Goal: Task Accomplishment & Management: Manage account settings

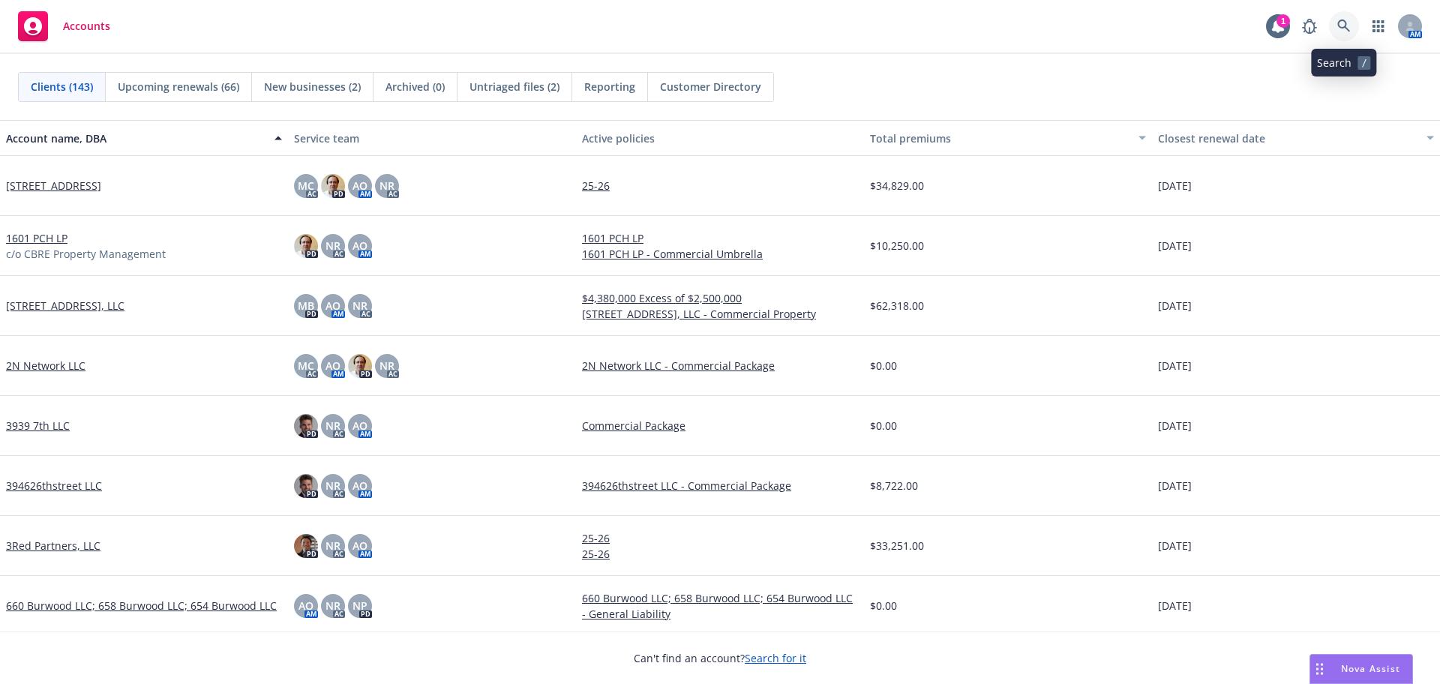
click at [1342, 19] on icon at bounding box center [1343, 25] width 13 height 13
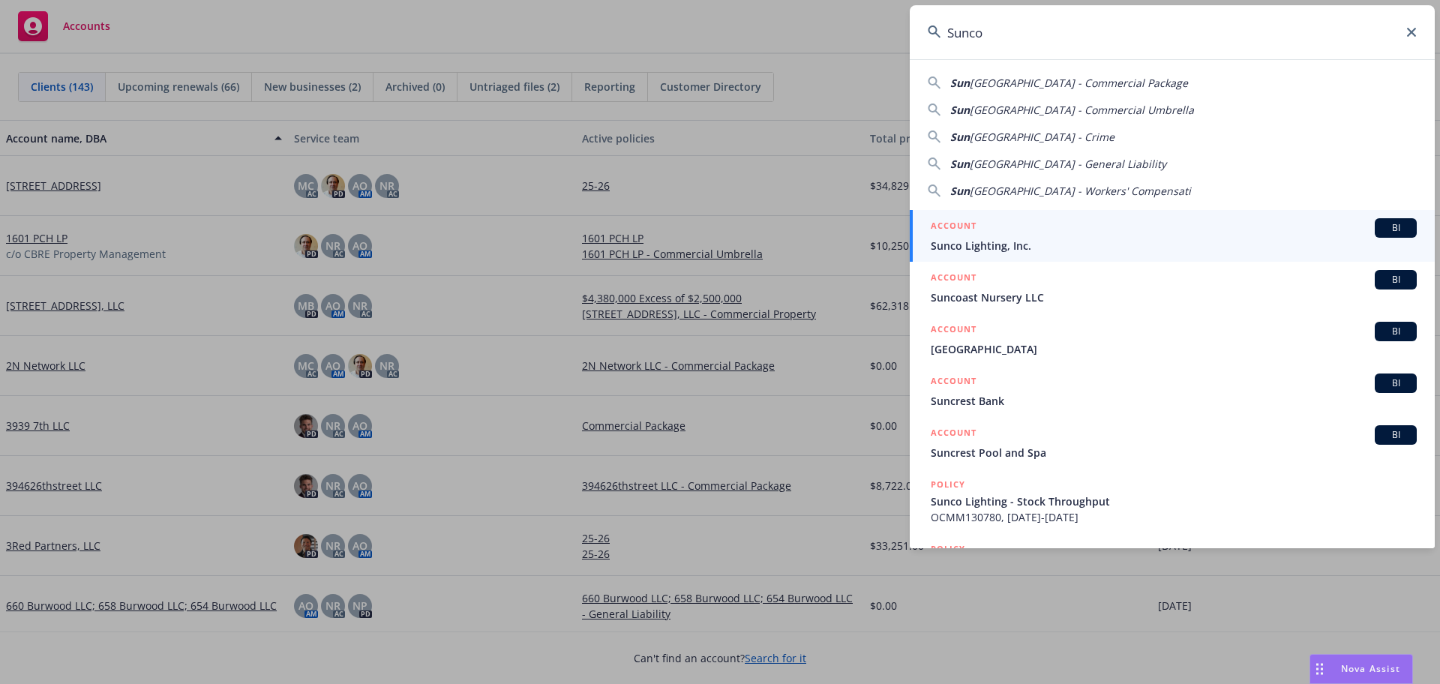
type input "Sunco"
click at [1075, 239] on span "Sunco Lighting, Inc." at bounding box center [1174, 246] width 486 height 16
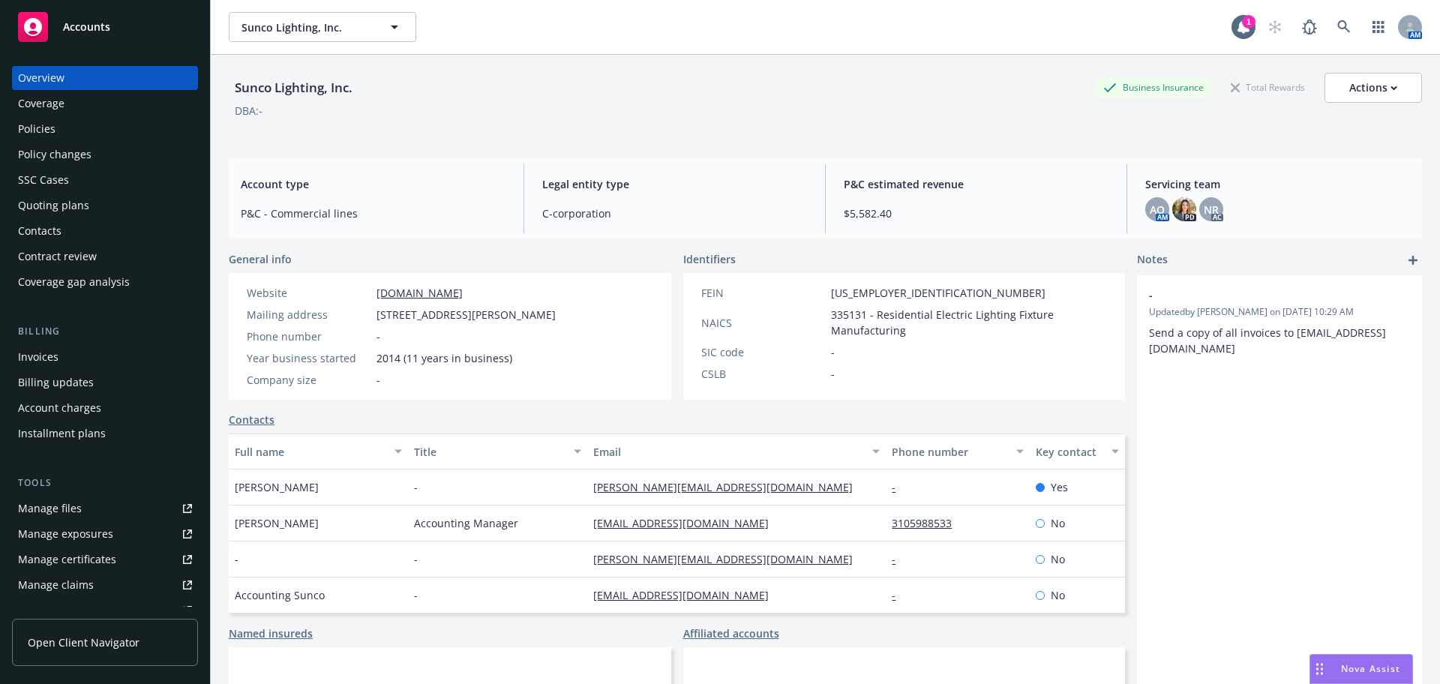
click at [108, 196] on div "Quoting plans" at bounding box center [105, 205] width 174 height 24
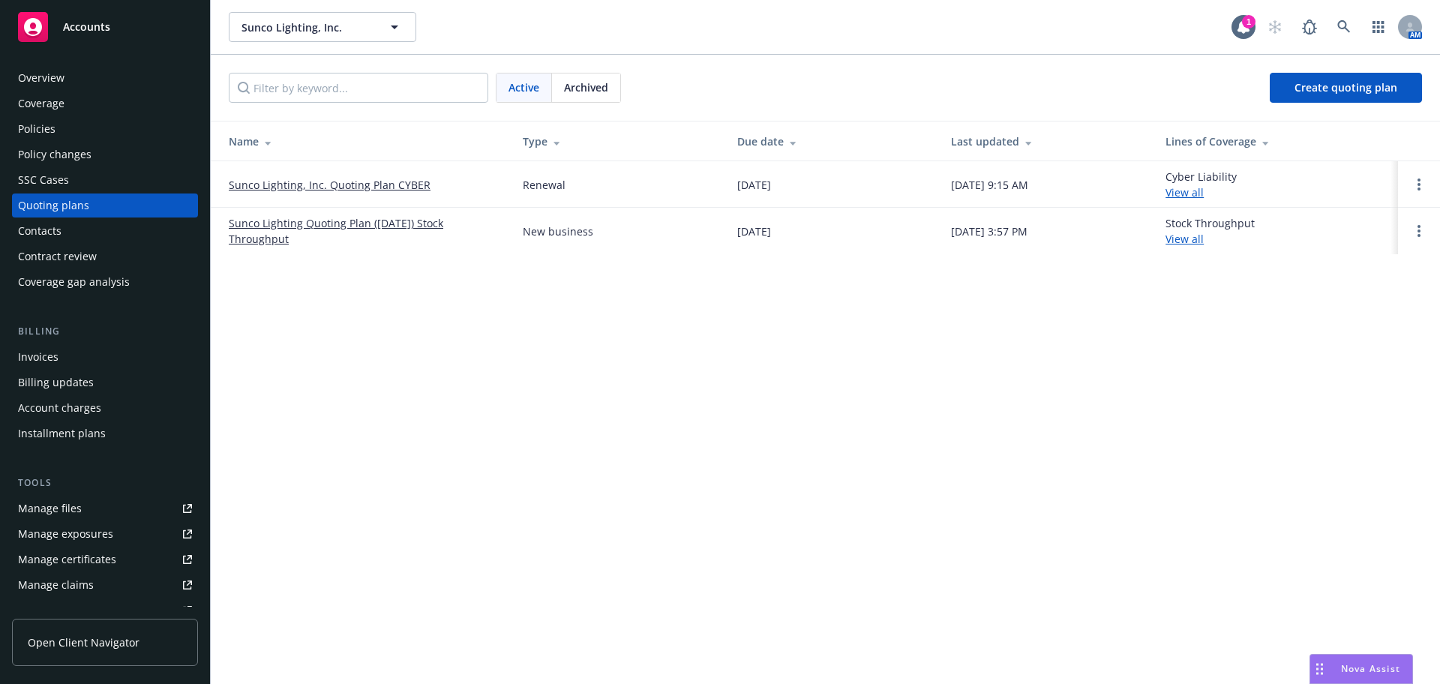
click at [275, 186] on link "Sunco Lighting, Inc. Quoting Plan CYBER" at bounding box center [330, 185] width 202 height 16
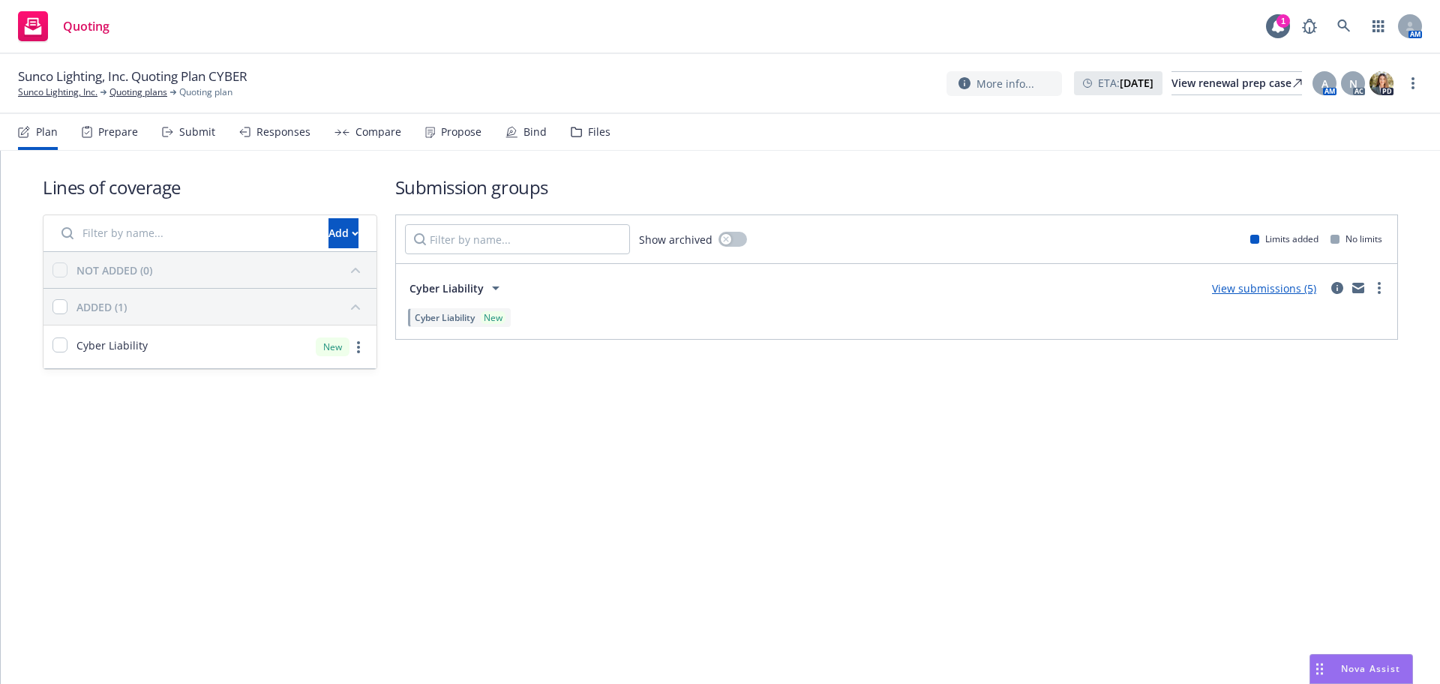
click at [286, 146] on div "Responses" at bounding box center [274, 132] width 71 height 36
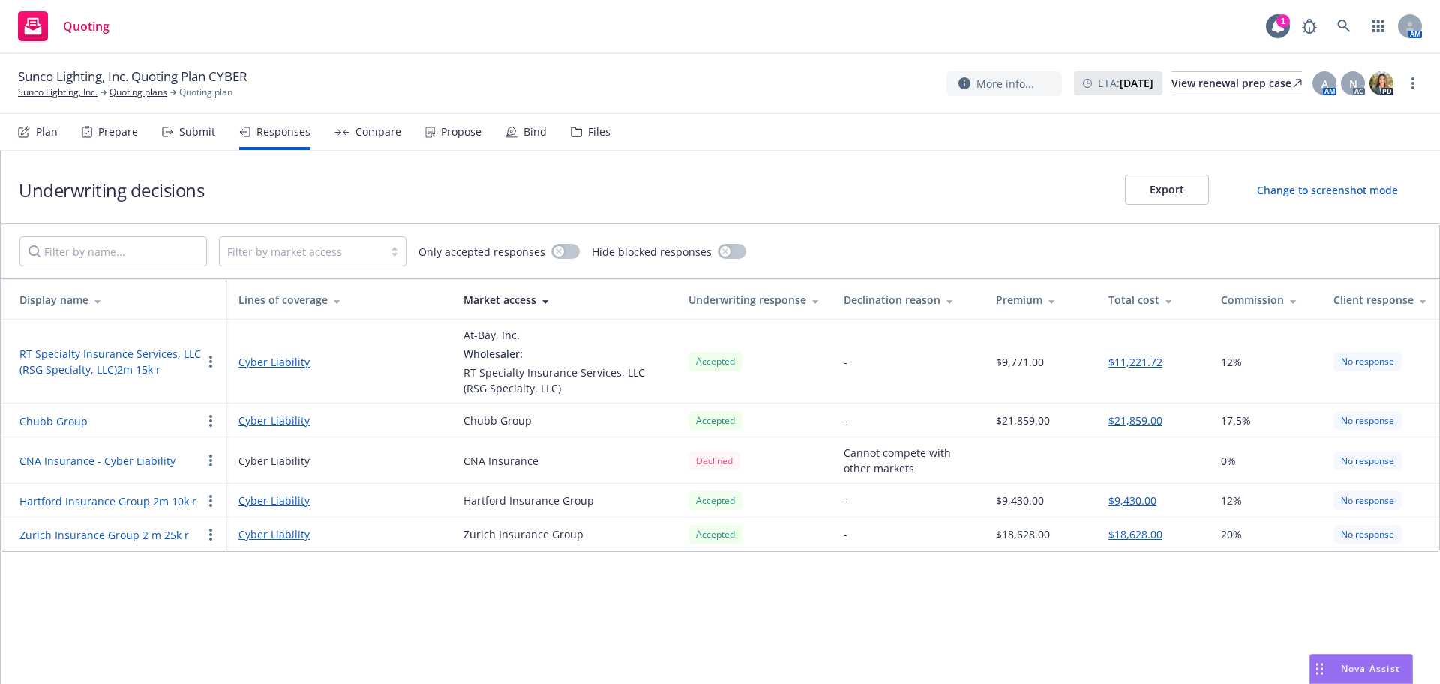
click at [596, 147] on div "Files" at bounding box center [591, 132] width 40 height 36
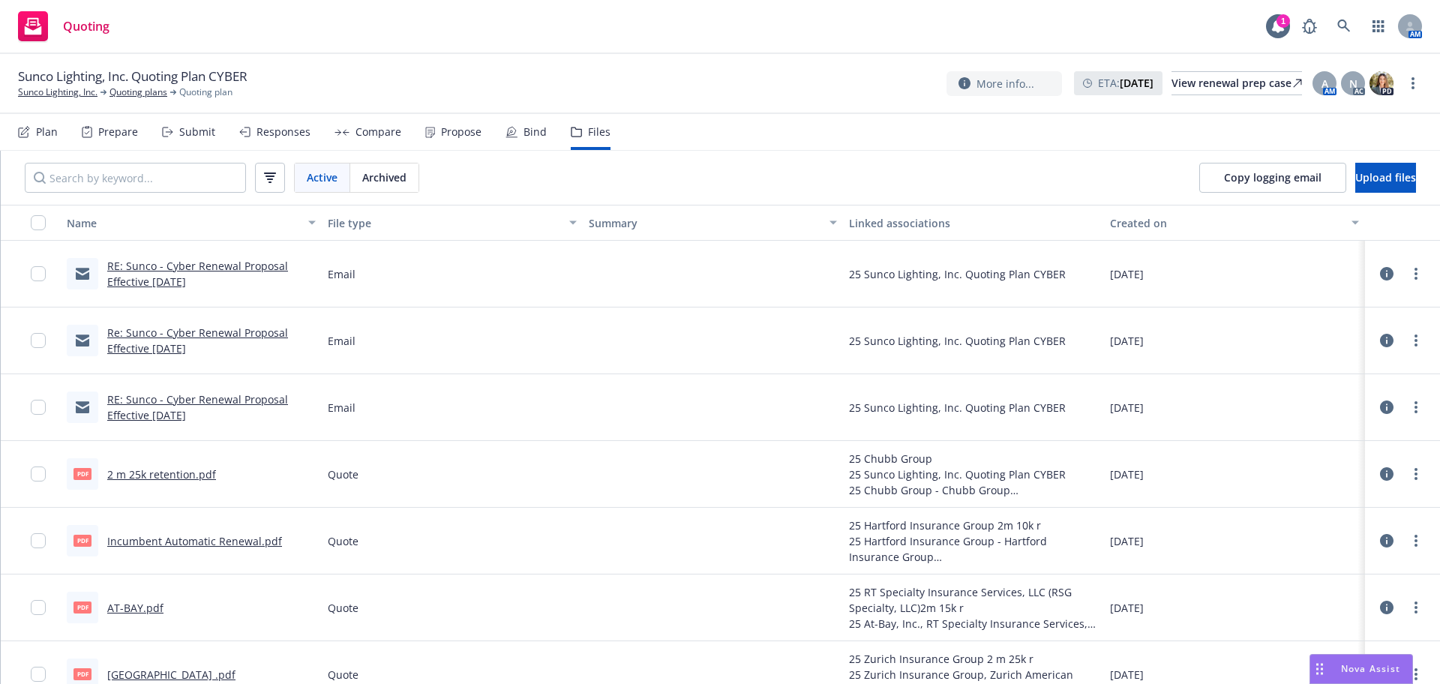
click at [141, 270] on link "RE: Sunco - Cyber Renewal Proposal Effective 8/10/25" at bounding box center [197, 274] width 181 height 30
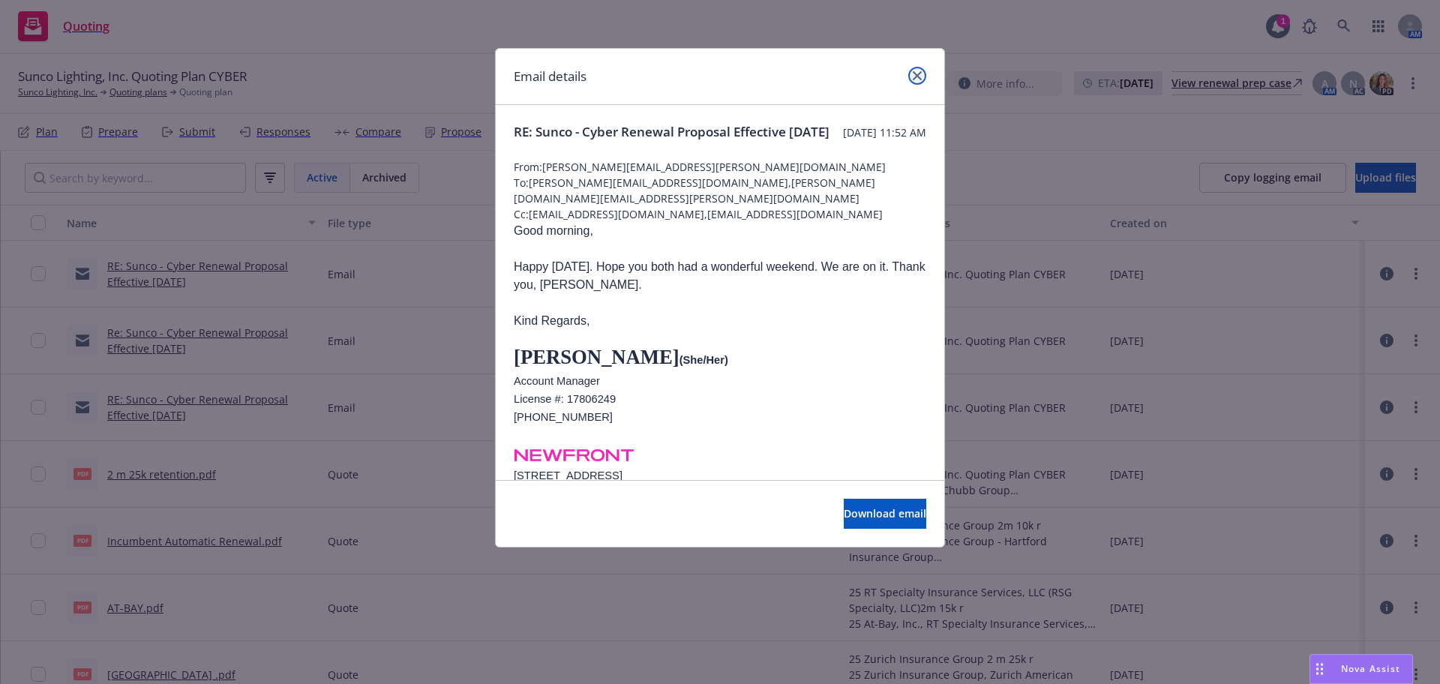
click at [913, 71] on icon "close" at bounding box center [917, 75] width 9 height 9
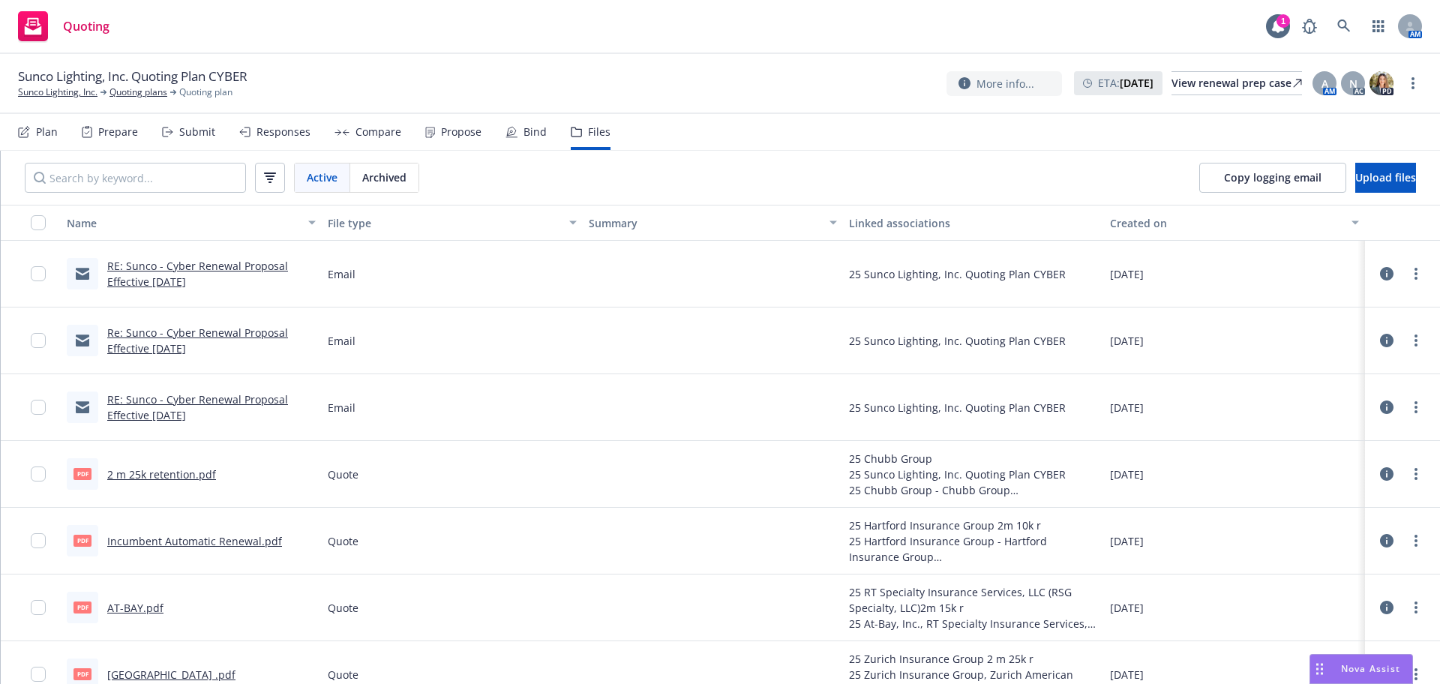
scroll to position [24, 0]
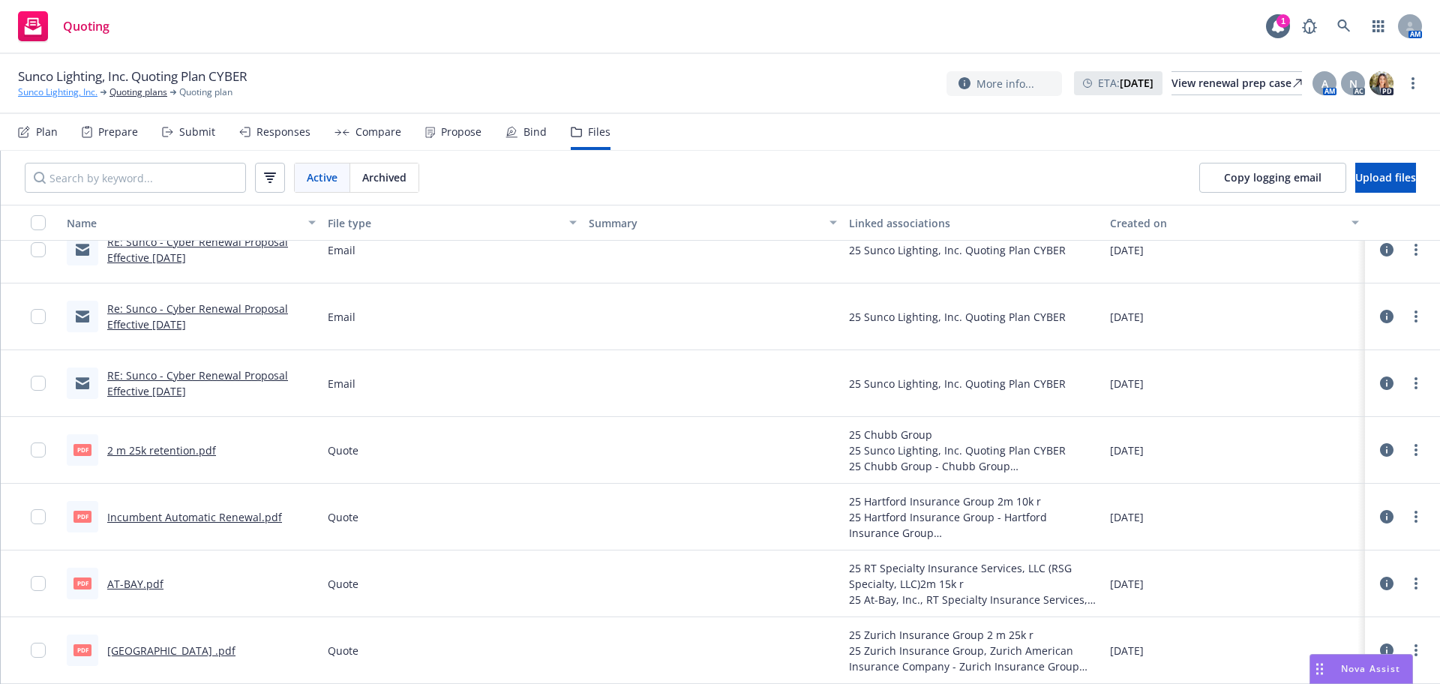
click at [65, 94] on link "Sunco Lighting, Inc." at bounding box center [57, 91] width 79 height 13
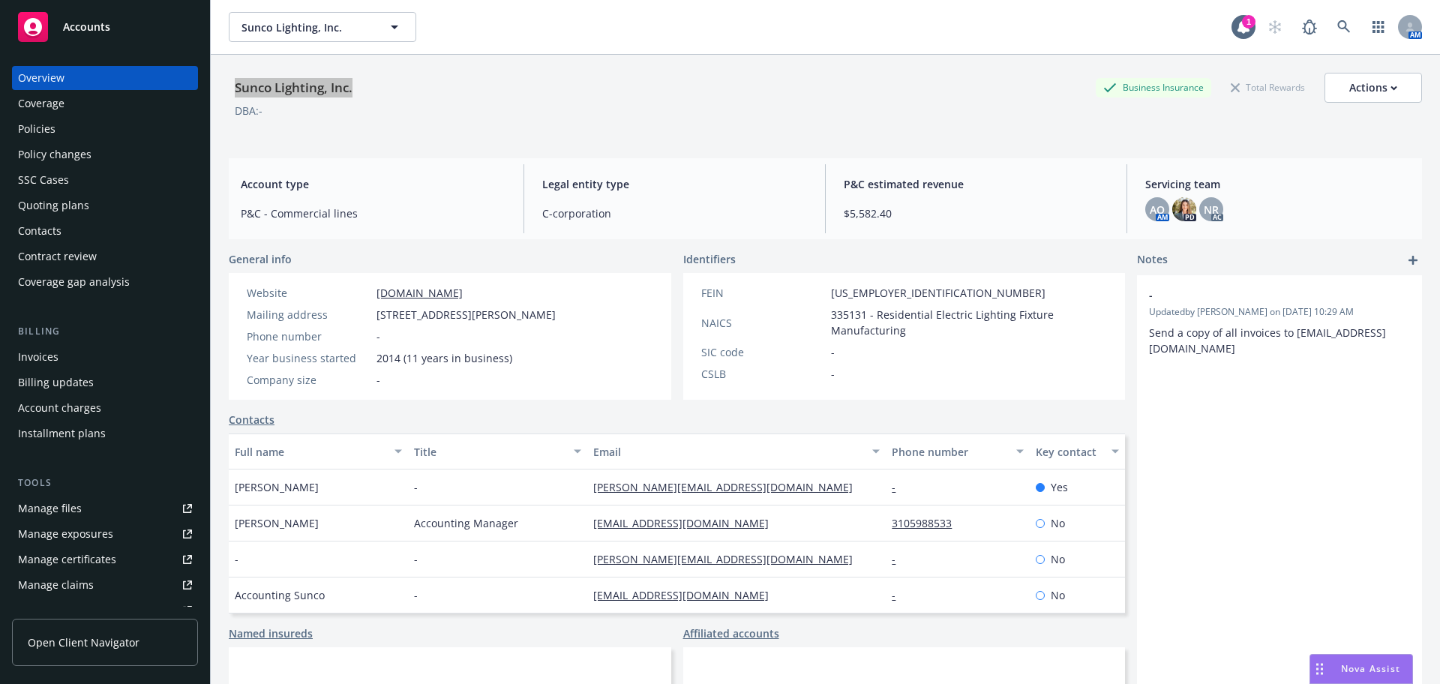
drag, startPoint x: 369, startPoint y: 88, endPoint x: 223, endPoint y: 99, distance: 145.9
click at [223, 99] on div "Sunco Lighting, Inc. Business Insurance Total Rewards Actions DBA: - Account ty…" at bounding box center [825, 397] width 1229 height 684
click at [1264, 266] on div "Notes" at bounding box center [1279, 260] width 285 height 18
click at [1355, 85] on div "Actions" at bounding box center [1373, 87] width 48 height 28
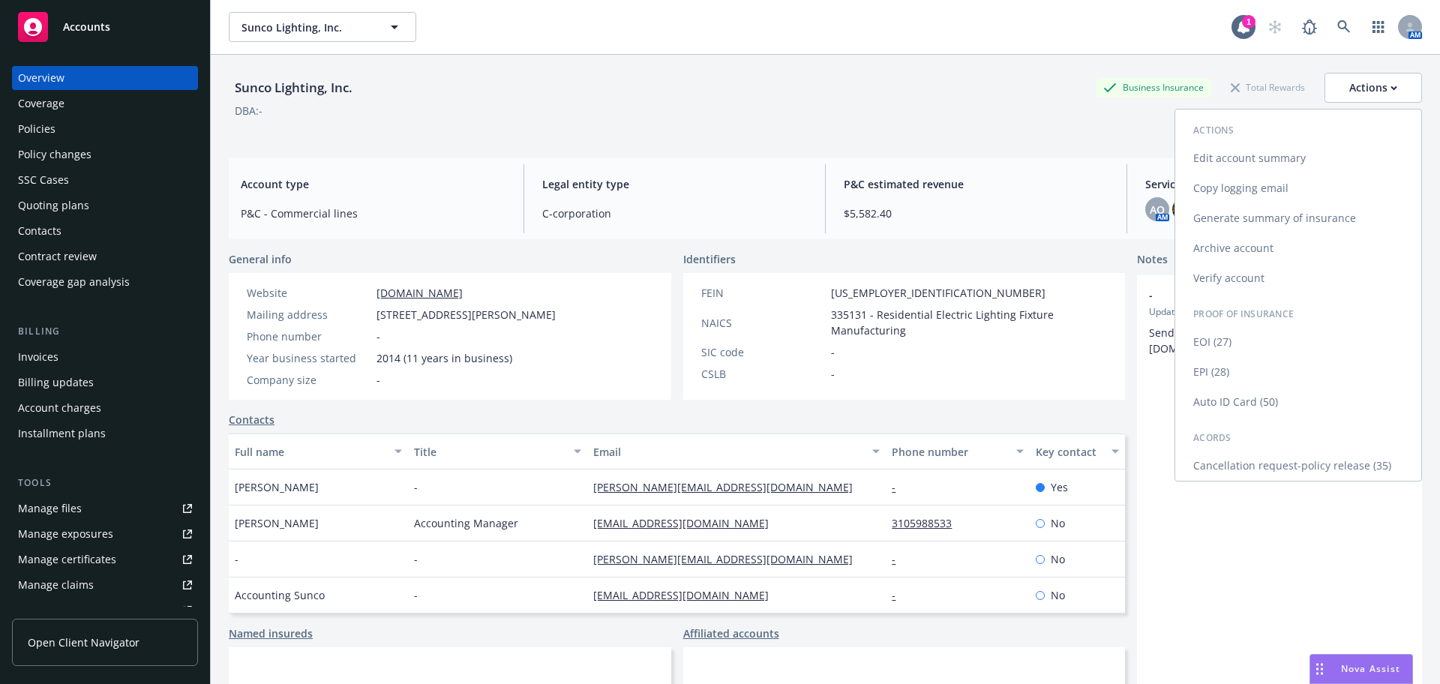
click at [1234, 196] on link "Copy logging email" at bounding box center [1298, 188] width 246 height 30
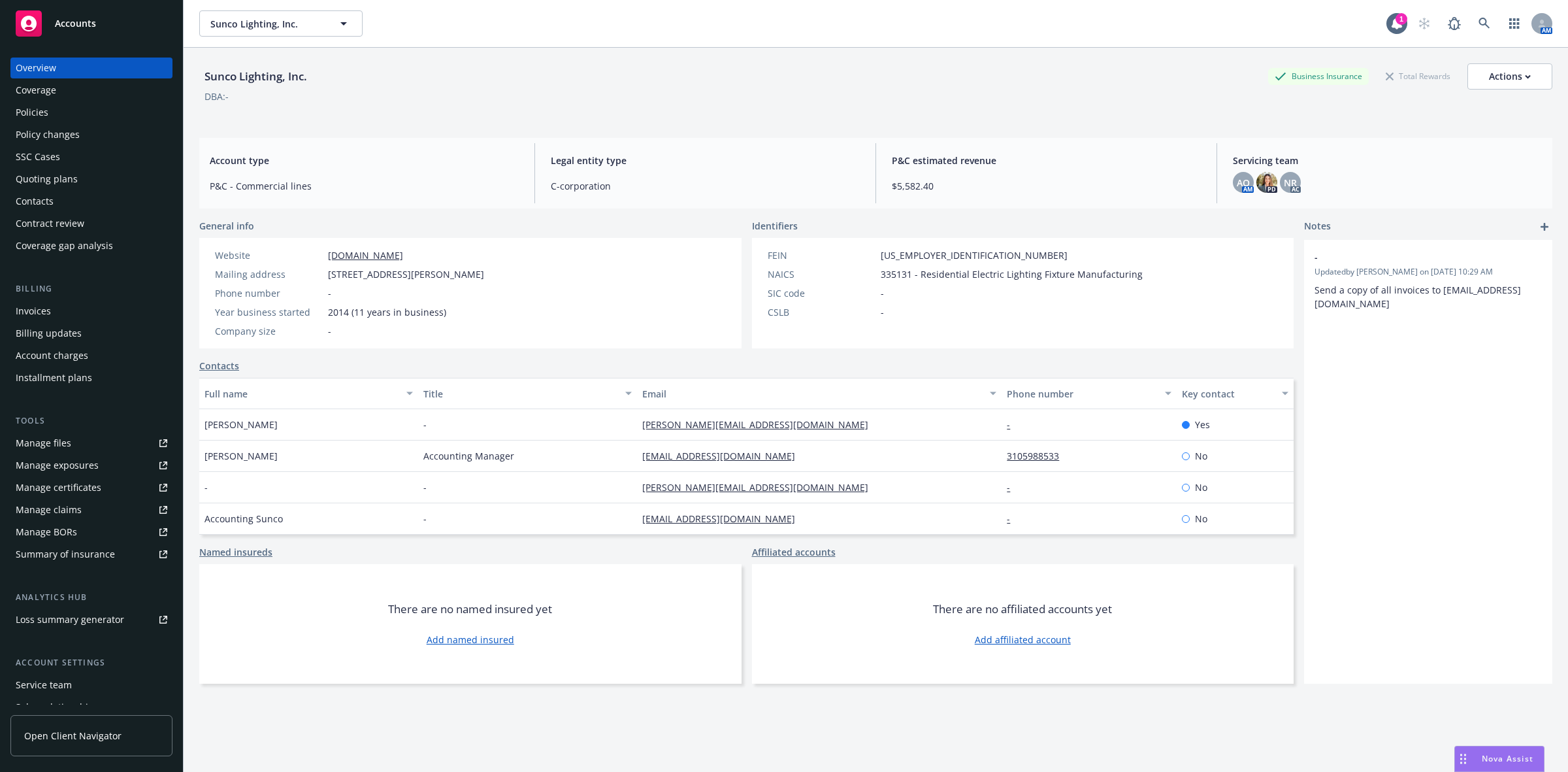
click at [95, 115] on div "Policies" at bounding box center [91, 112] width 152 height 21
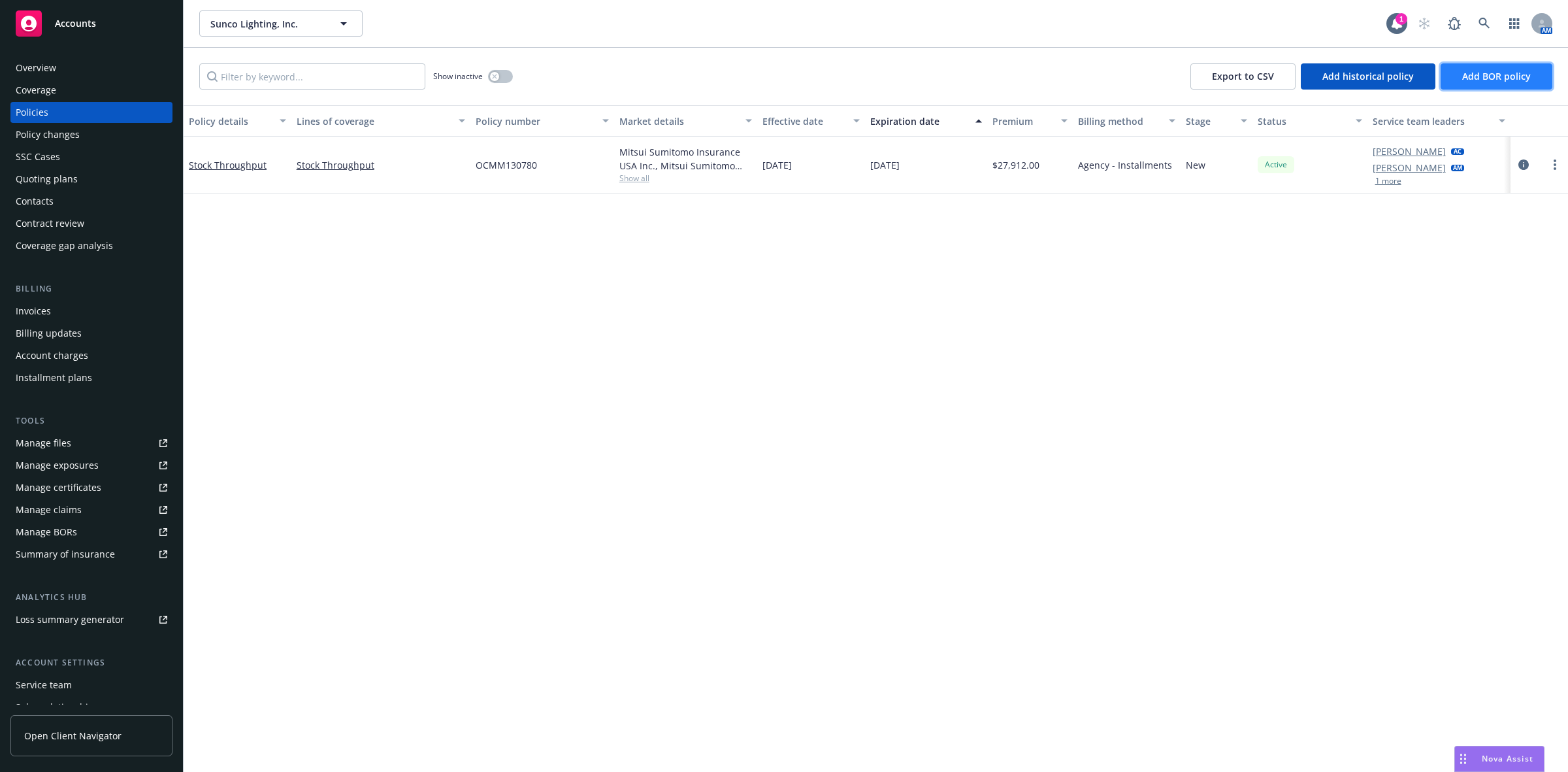
click at [1254, 76] on span "Add BOR policy" at bounding box center [1496, 76] width 69 height 12
select select "other"
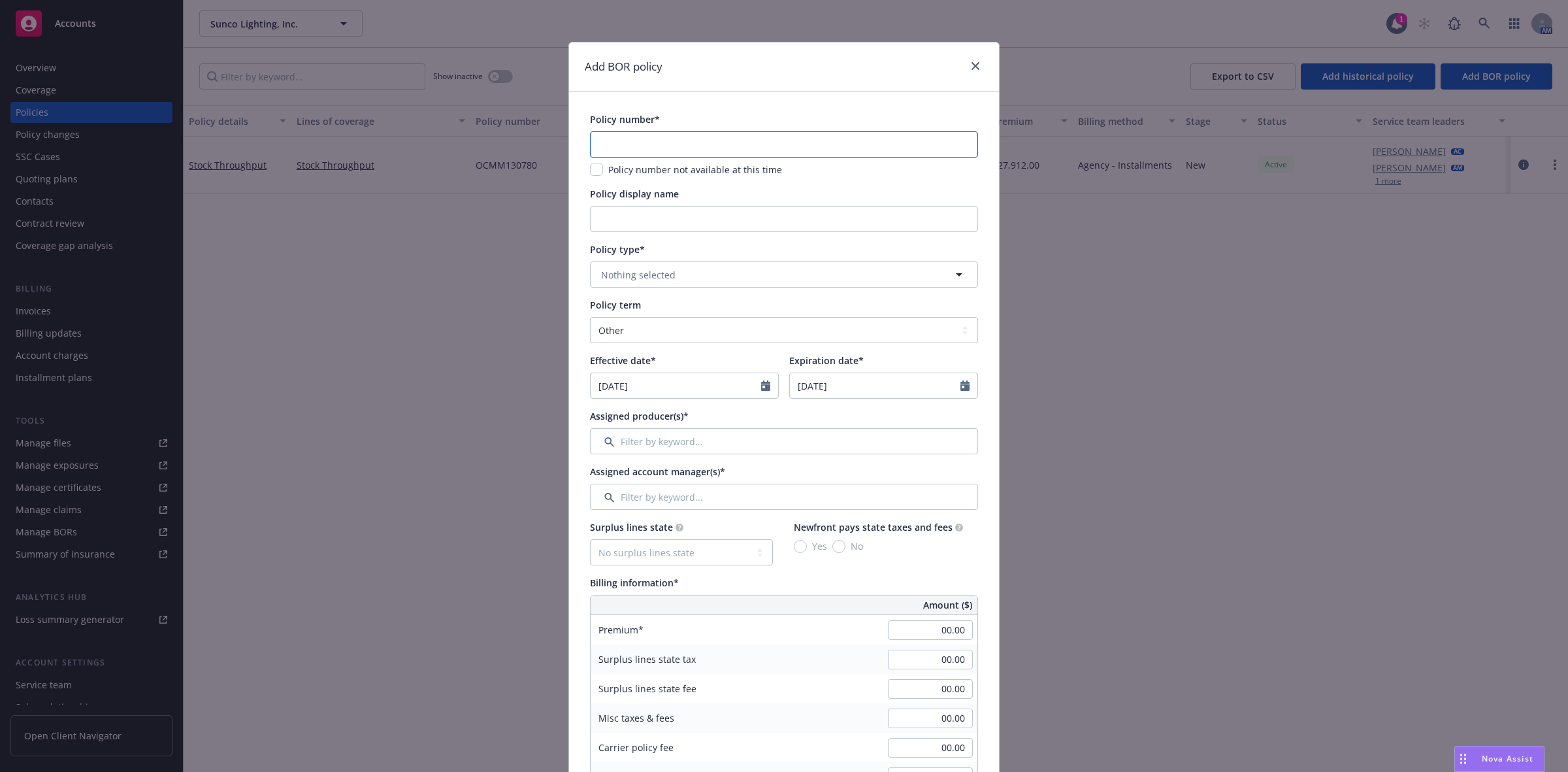
click at [621, 145] on input "text" at bounding box center [783, 145] width 388 height 26
click at [639, 141] on input "text" at bounding box center [783, 145] width 388 height 26
paste input "72 MB 0538639-24"
type input "72 MB 0538639-24"
click at [621, 215] on input "Policy display name" at bounding box center [783, 219] width 388 height 26
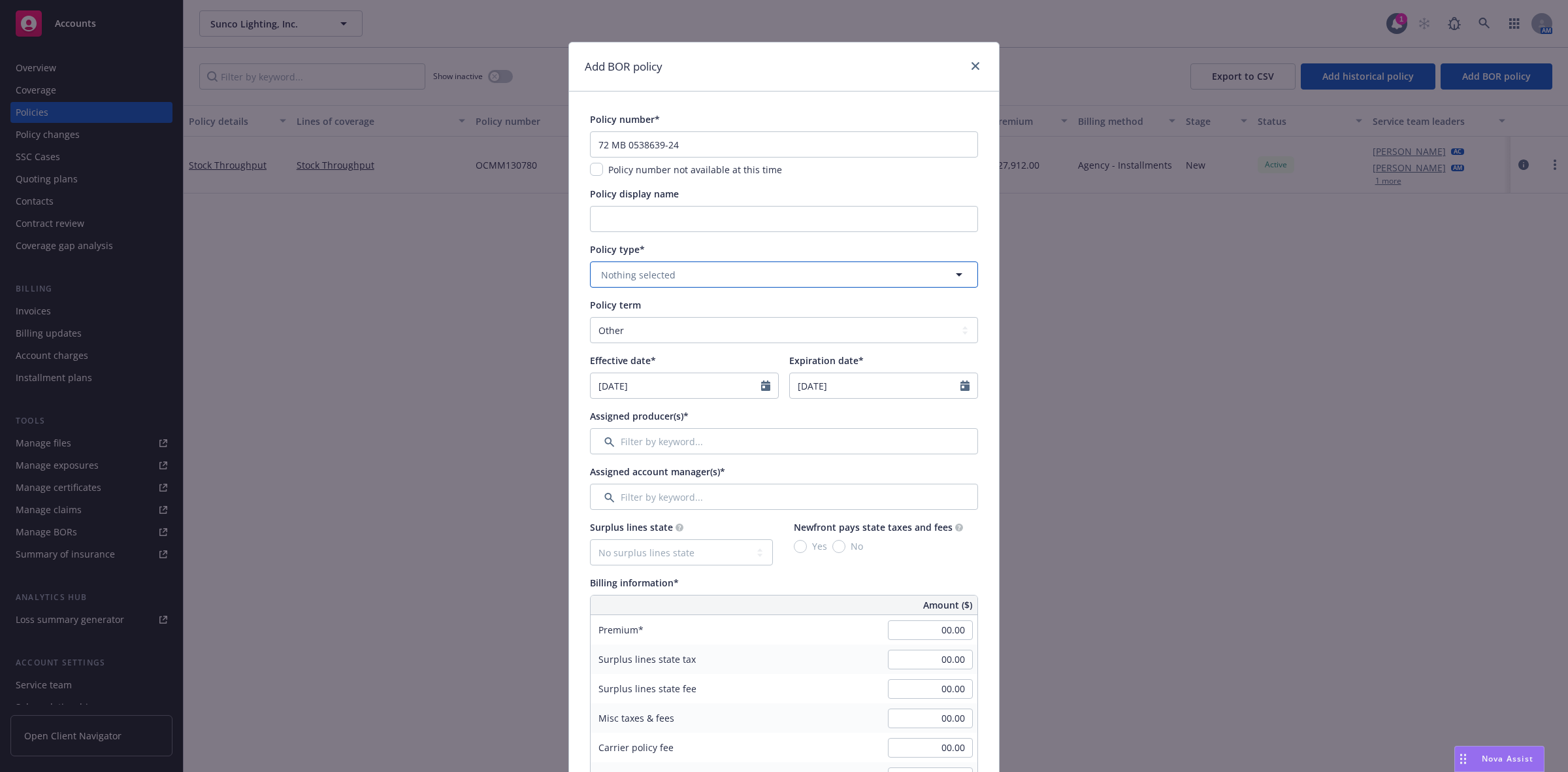
click at [620, 265] on button "Nothing selected" at bounding box center [783, 274] width 388 height 26
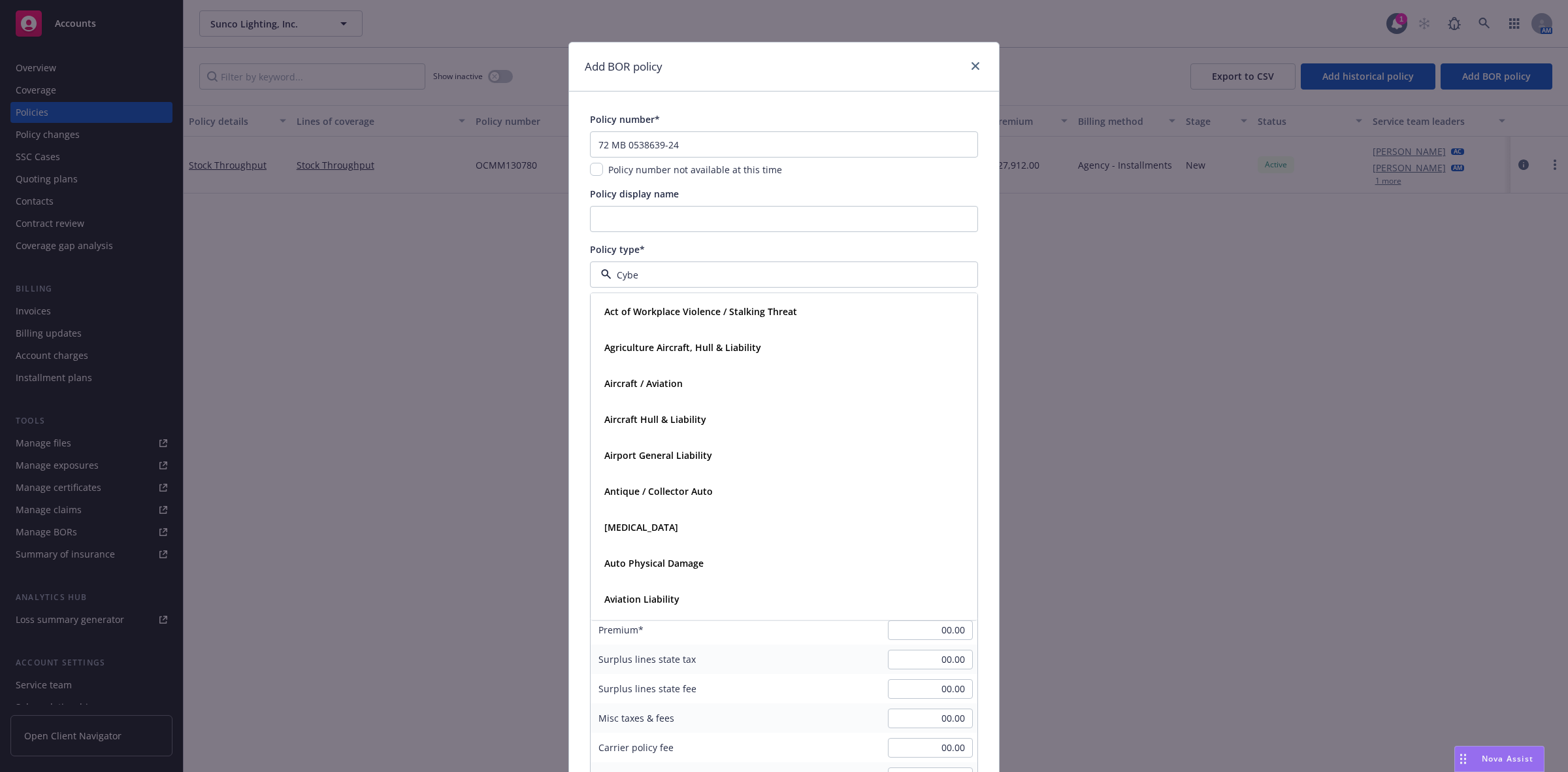
type input "Cyber"
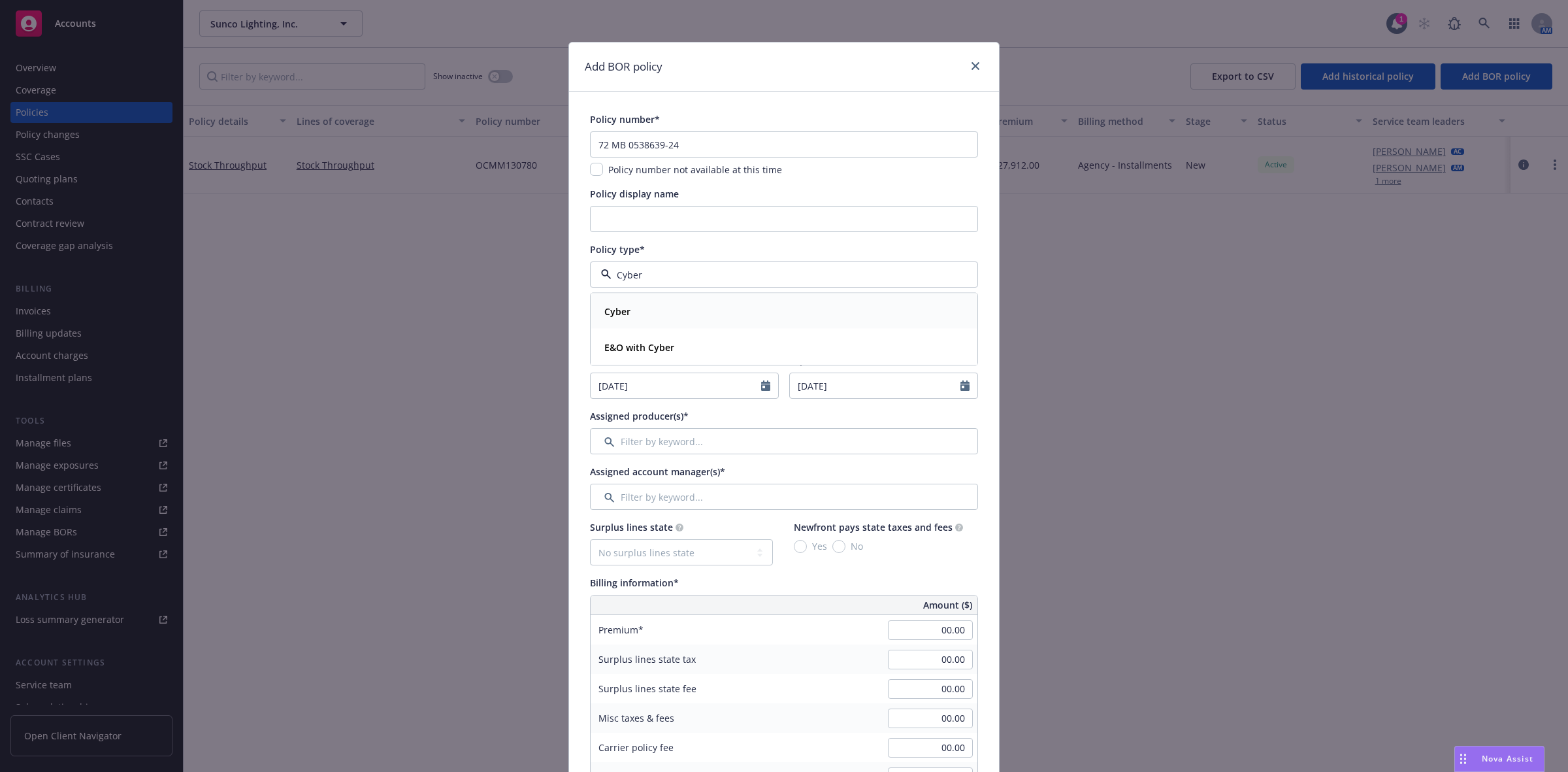
click at [668, 301] on div "Cyber" at bounding box center [784, 311] width 369 height 19
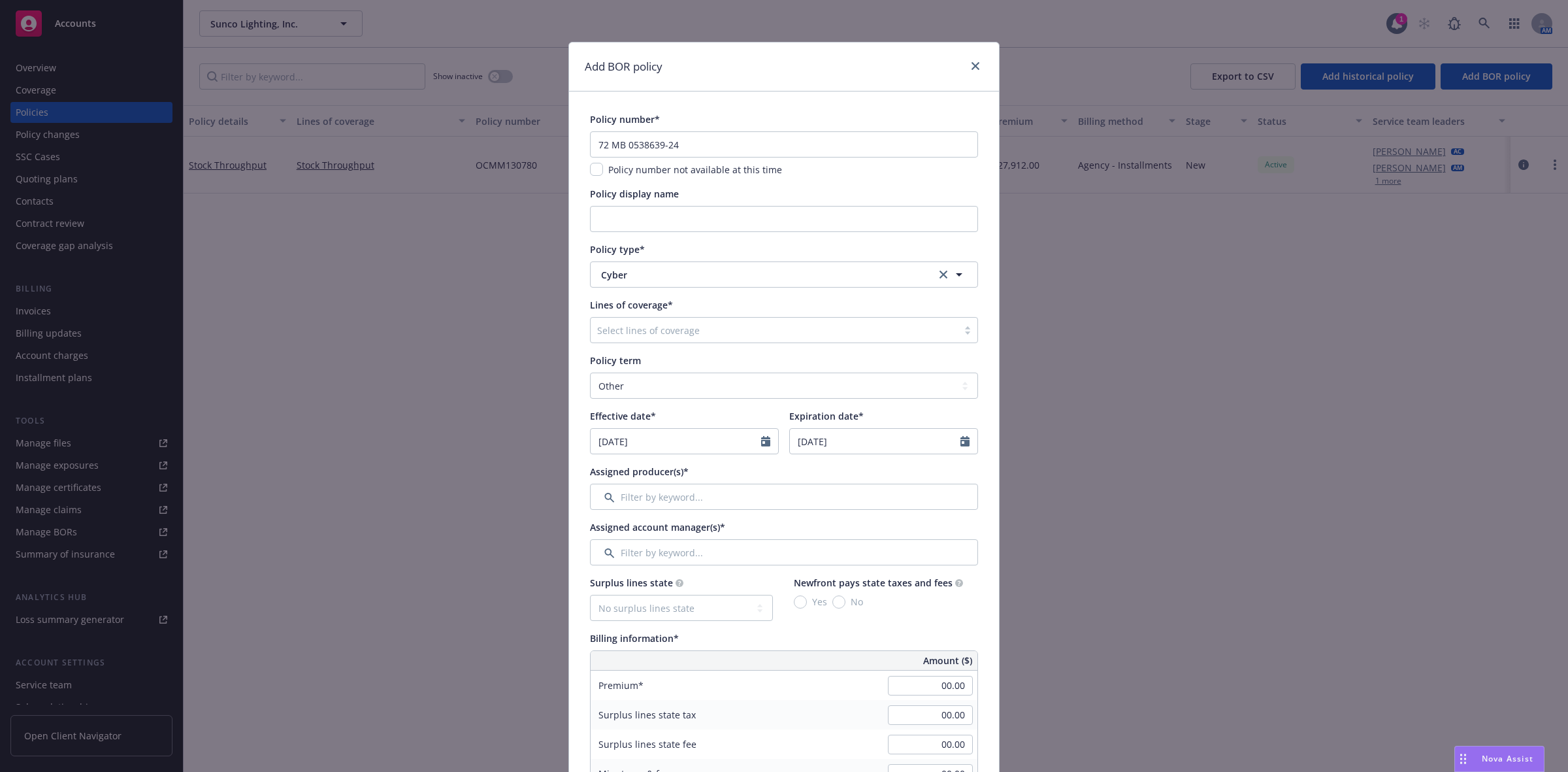
click at [670, 330] on div at bounding box center [774, 330] width 354 height 16
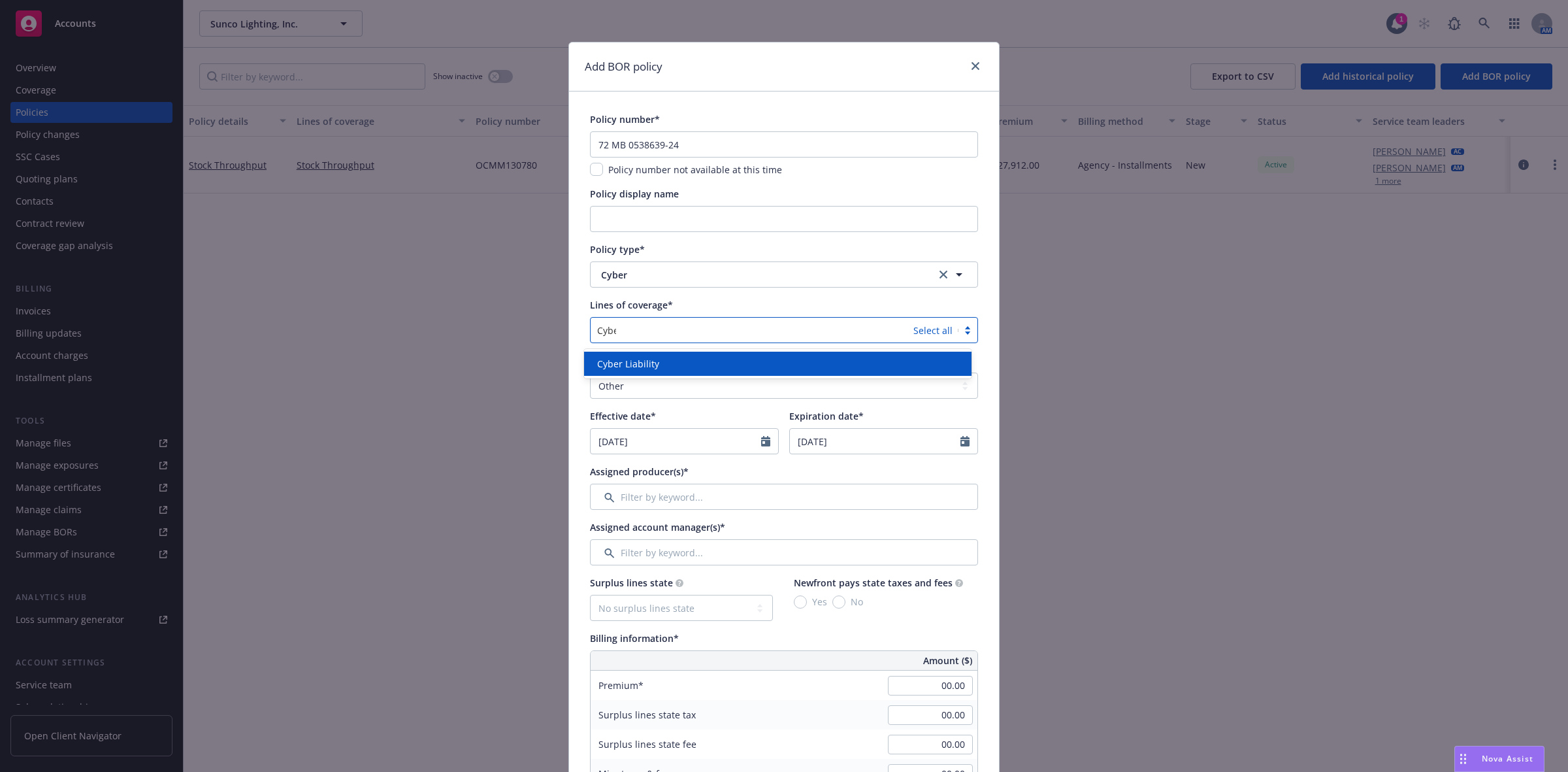
type input "Cyber"
click at [660, 362] on div "Cyber Liability" at bounding box center [777, 363] width 372 height 14
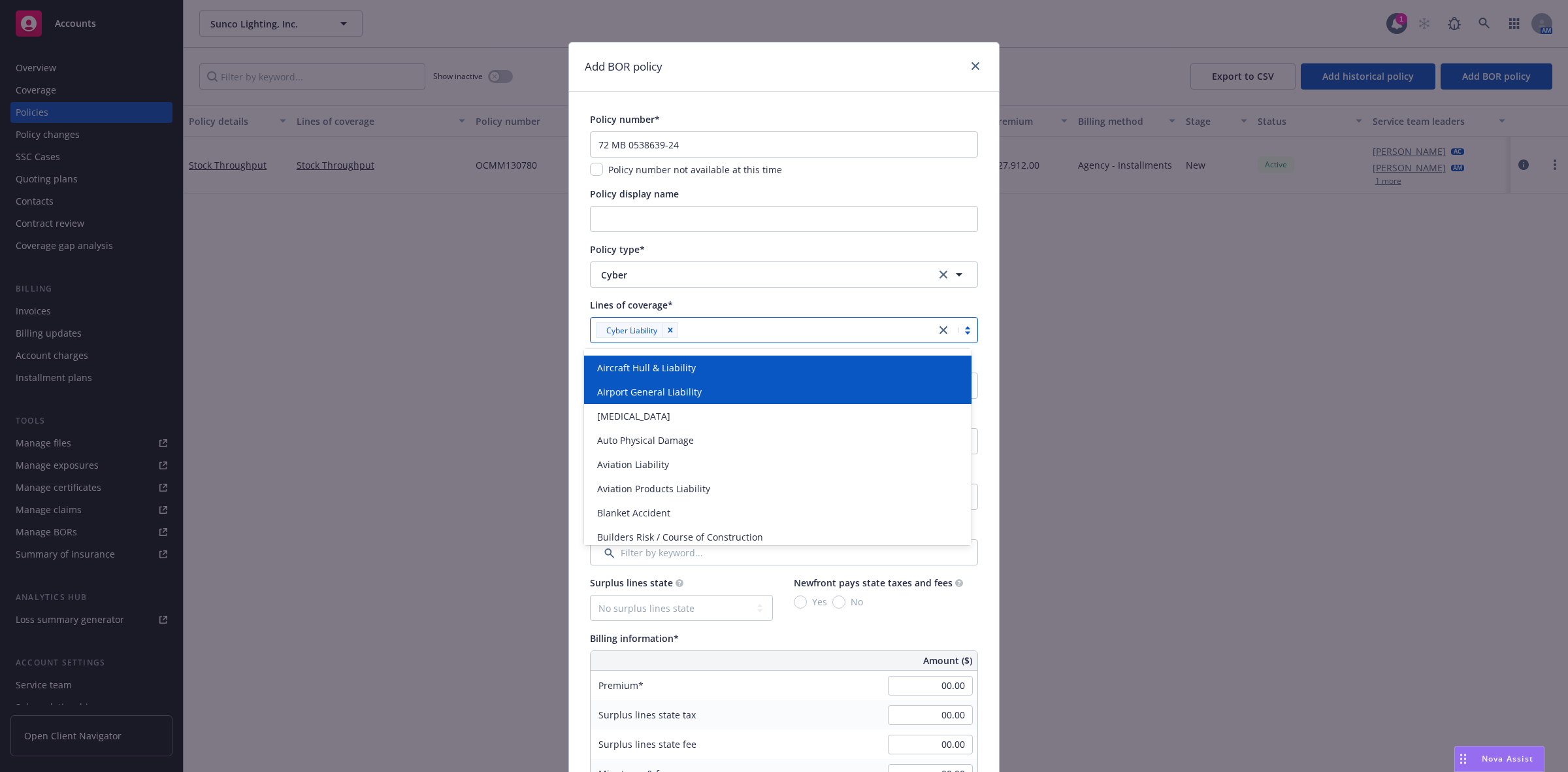
scroll to position [82, 0]
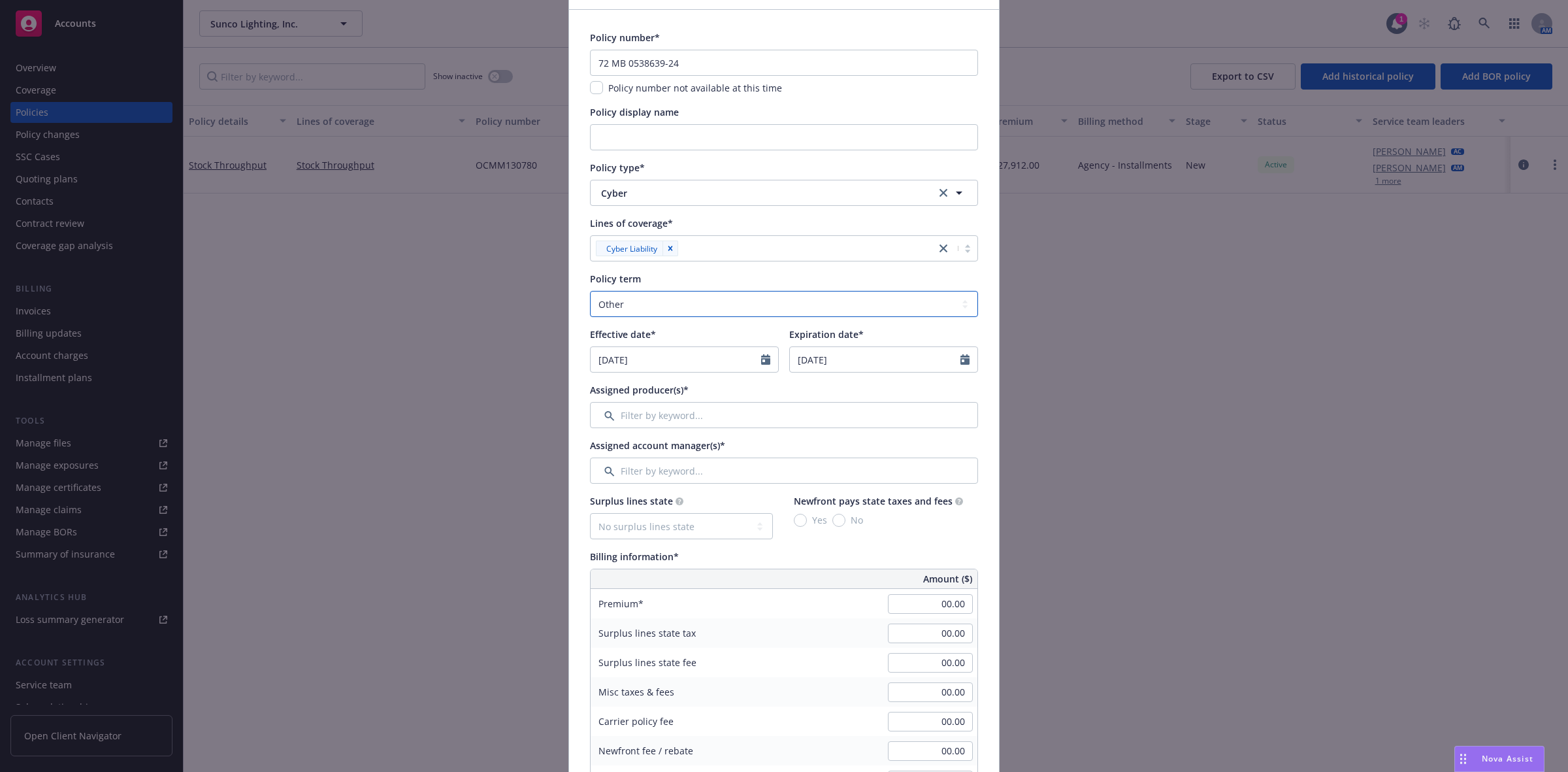
click at [633, 305] on select "Select policy term 12 Month 6 Month 4 Month 3 Month 2 Month 1 Month 36 Month (3…" at bounding box center [783, 304] width 388 height 26
select select "12"
click at [590, 291] on select "Select policy term 12 Month 6 Month 4 Month 3 Month 2 Month 1 Month 36 Month (3…" at bounding box center [783, 304] width 388 height 26
click at [671, 356] on input "08/11/2025" at bounding box center [676, 359] width 171 height 24
select select "8"
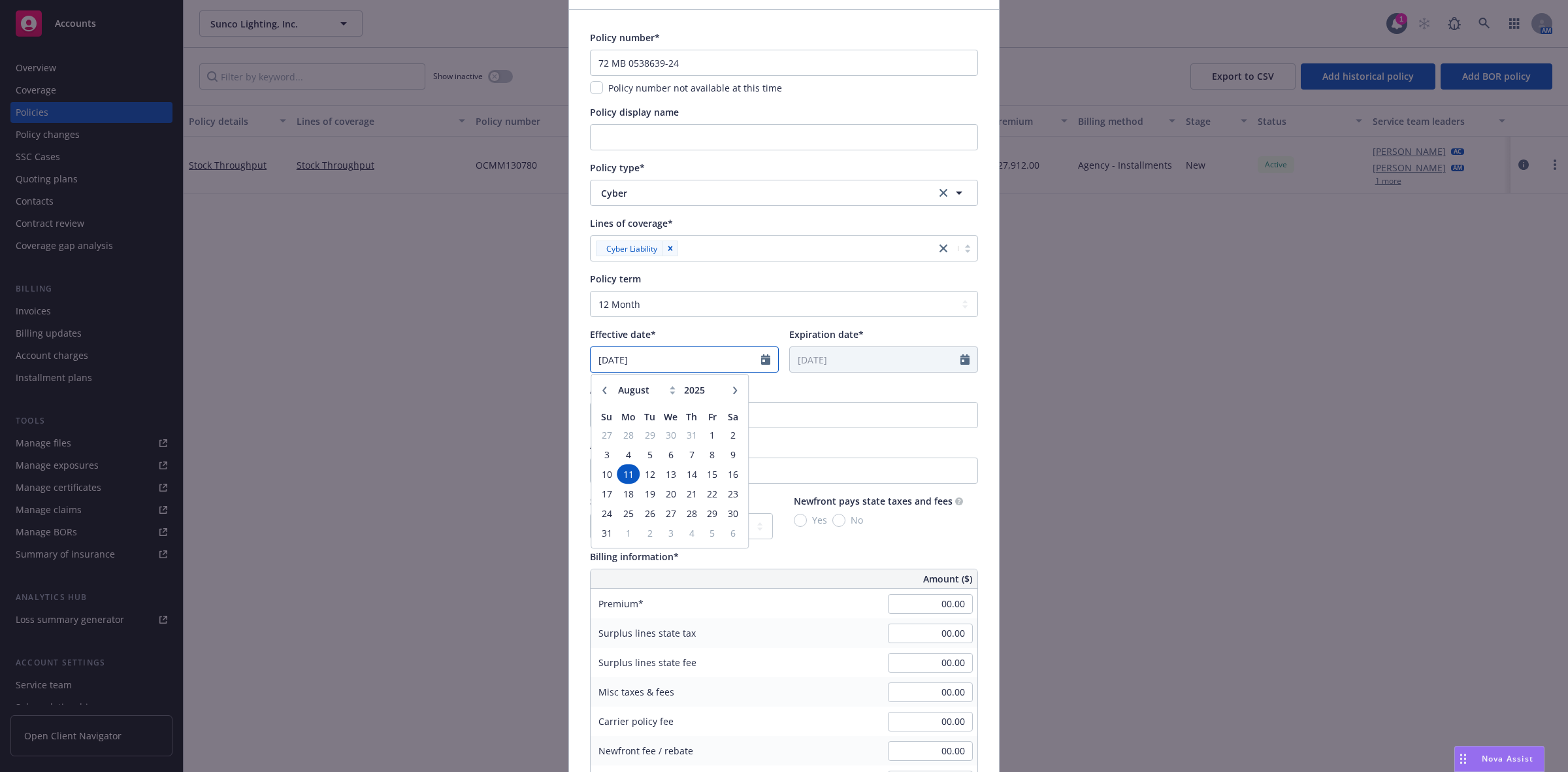
type input "08/11/2024"
type input "08/11/2025"
click at [793, 396] on div "Assigned producer(s)*" at bounding box center [783, 389] width 388 height 14
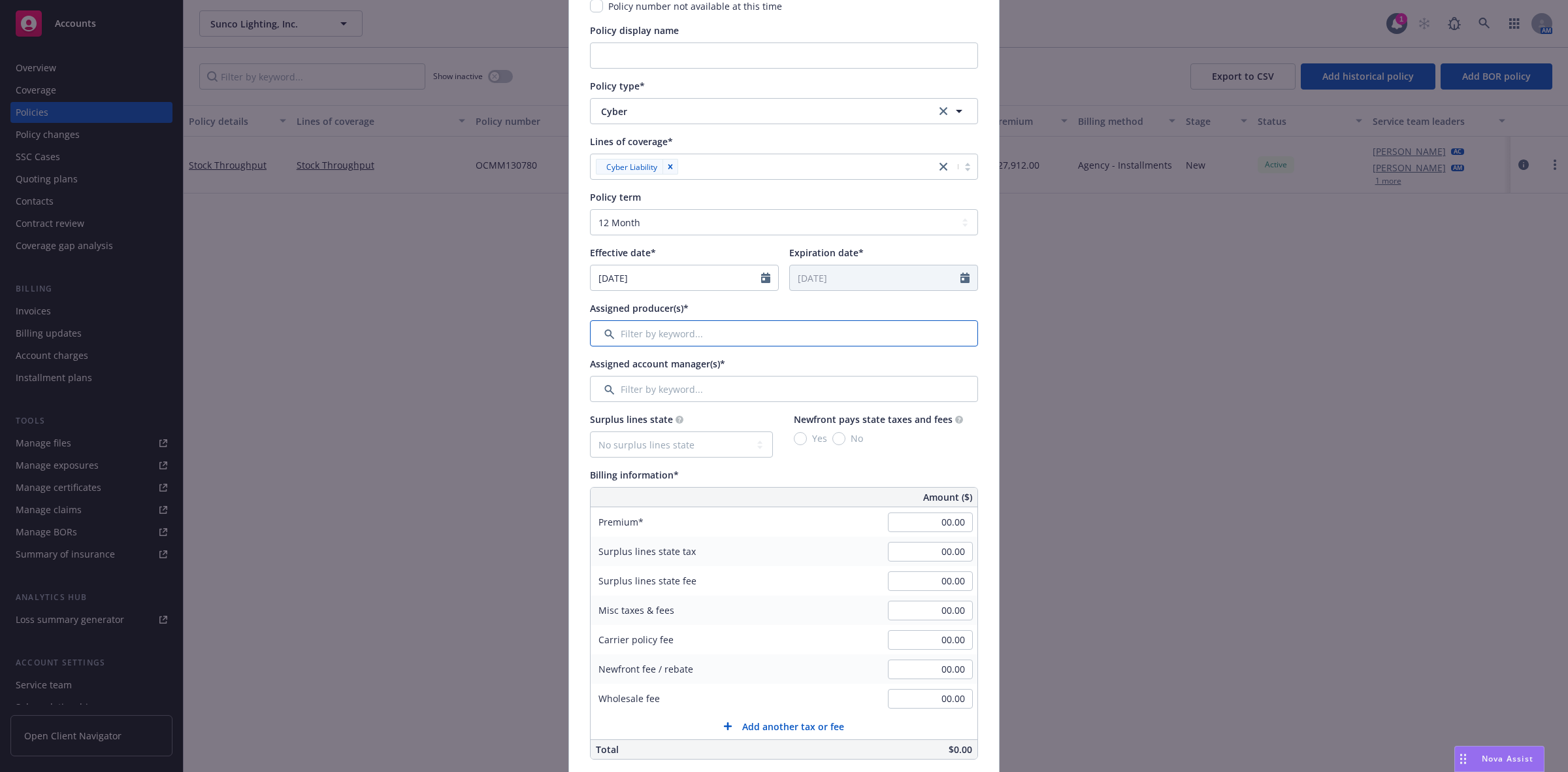
click at [693, 327] on input "Filter by keyword..." at bounding box center [783, 333] width 388 height 26
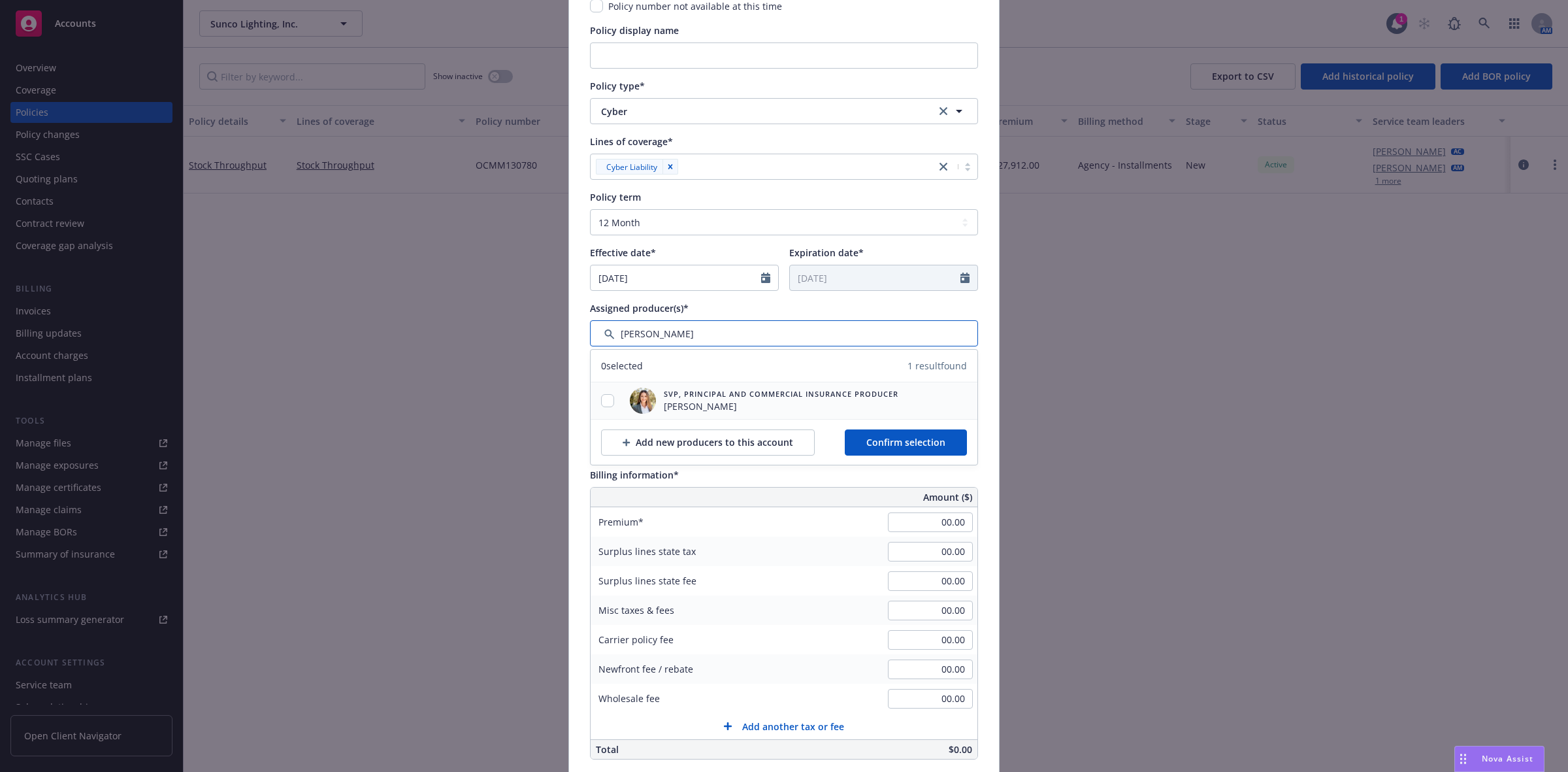
type input "michelle"
click at [601, 399] on input "checkbox" at bounding box center [607, 400] width 13 height 13
checkbox input "true"
click at [936, 443] on span "Confirm selection" at bounding box center [905, 442] width 79 height 12
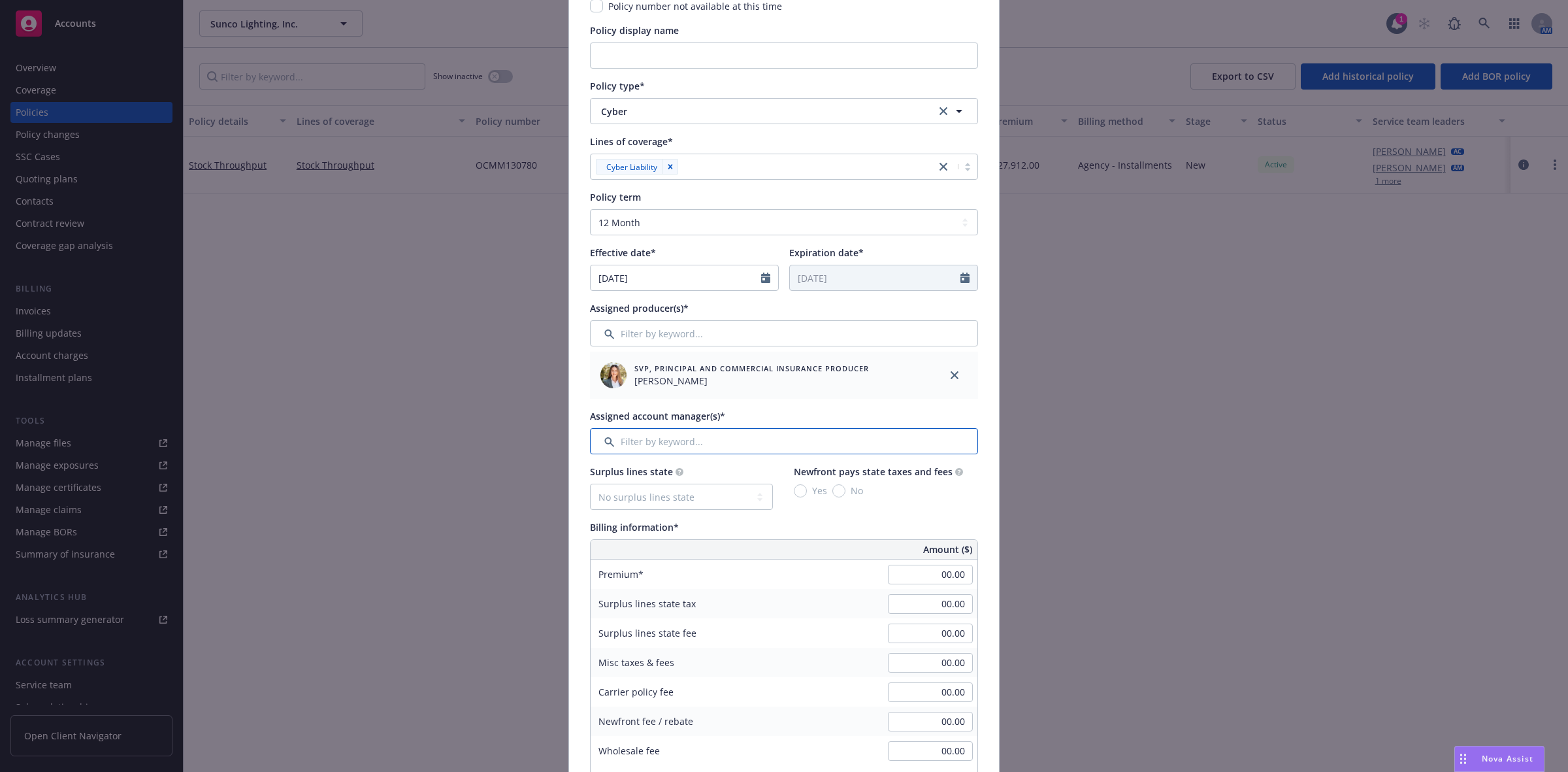
click at [785, 441] on input "Filter by keyword..." at bounding box center [783, 441] width 388 height 26
click at [680, 440] on input "Filter by keyword..." at bounding box center [783, 441] width 388 height 26
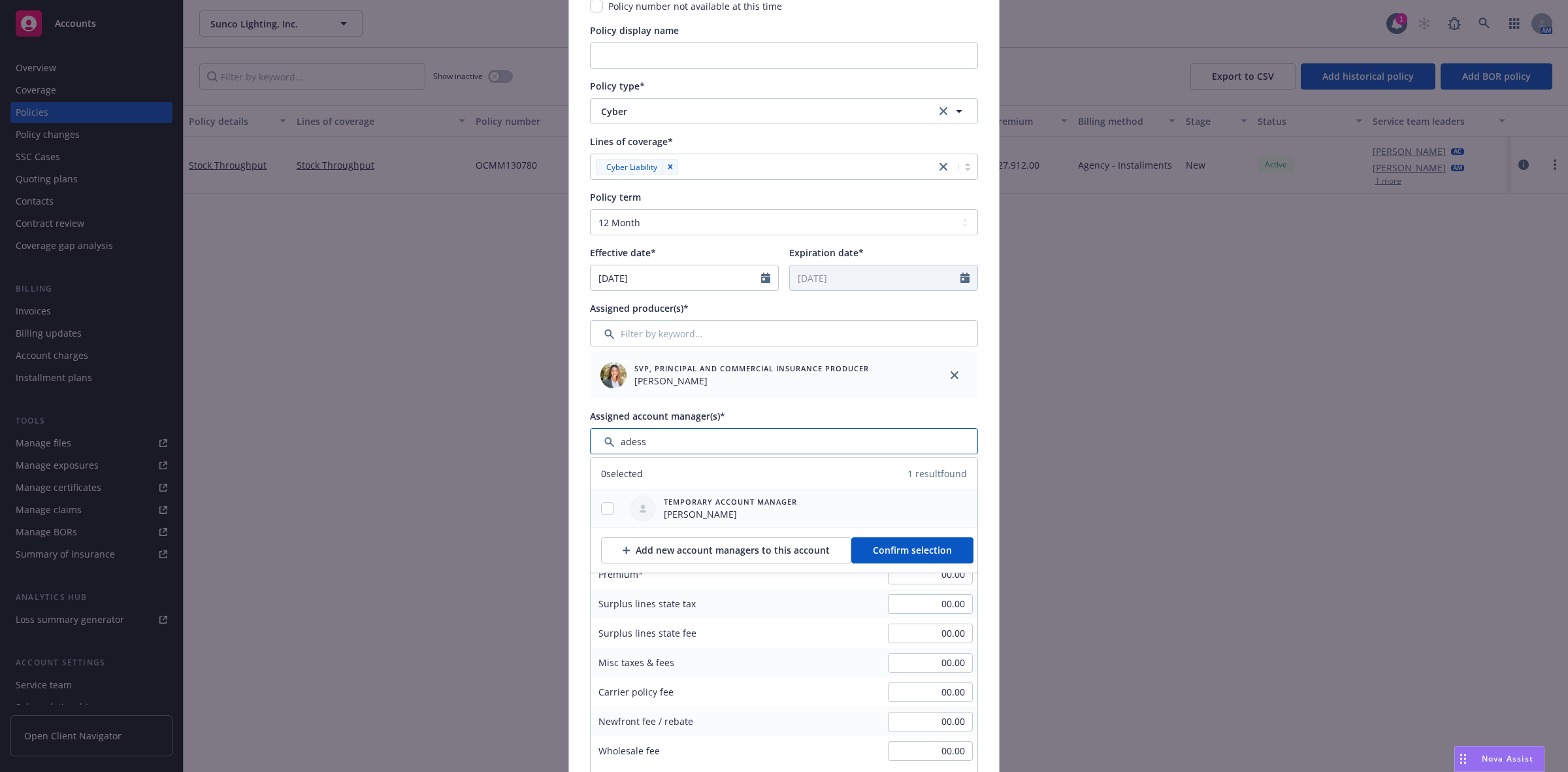
type input "adess"
click at [605, 505] on input "checkbox" at bounding box center [607, 508] width 13 height 13
checkbox input "true"
click at [909, 552] on span "Confirm selection" at bounding box center [912, 550] width 79 height 12
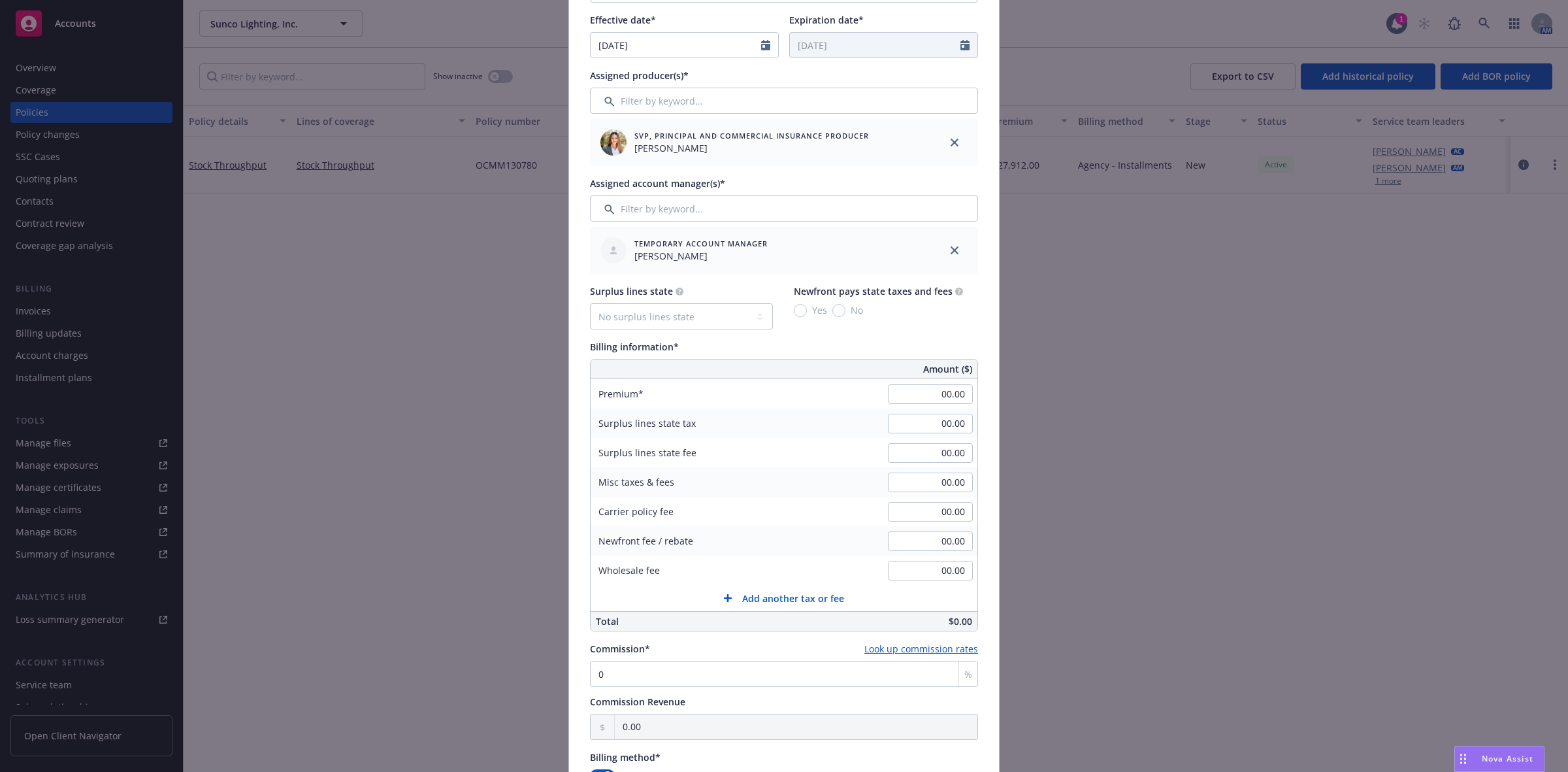
scroll to position [409, 0]
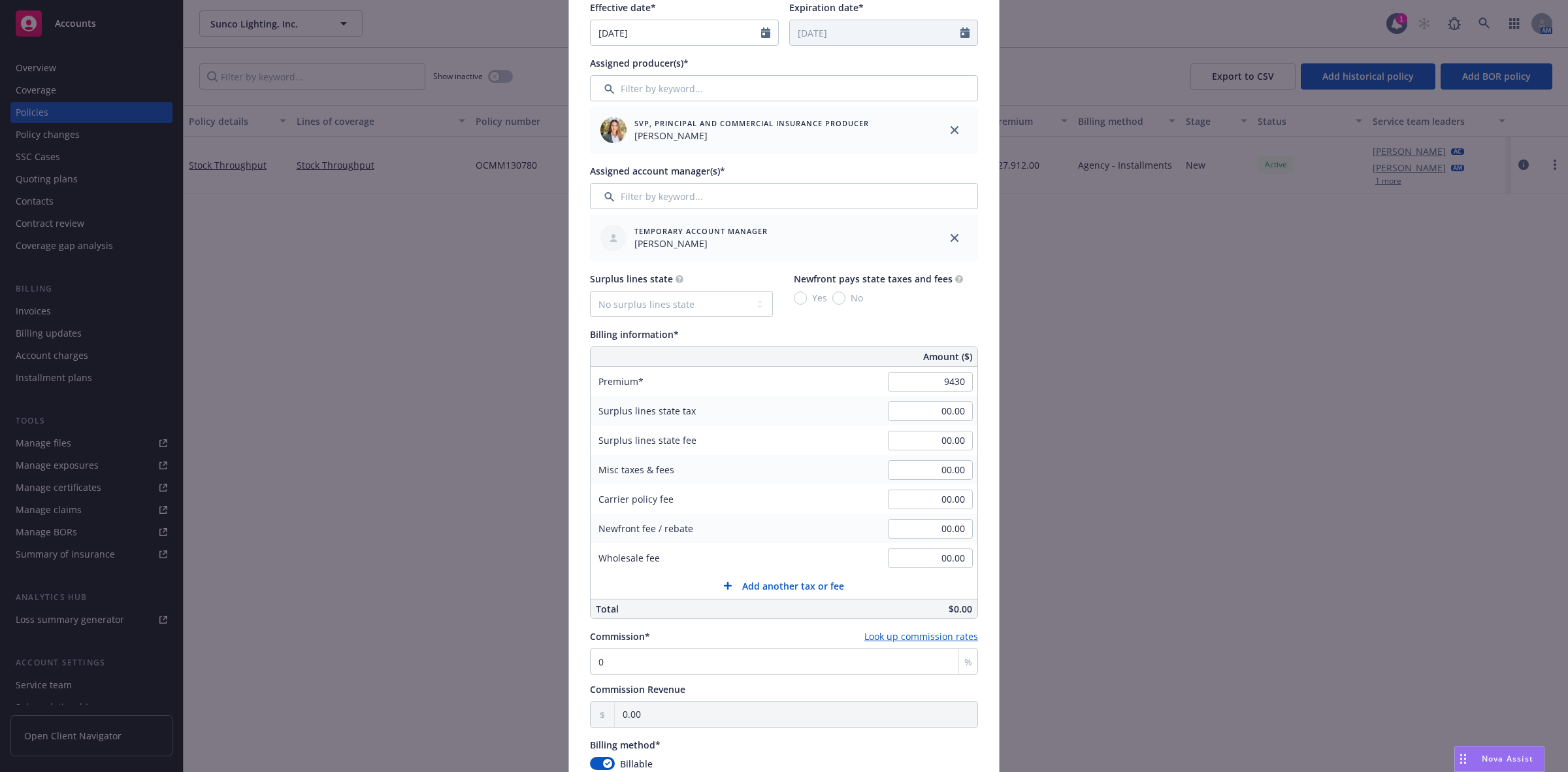
type input "9,430.00"
click at [866, 595] on div "$0.00" at bounding box center [878, 609] width 199 height 19
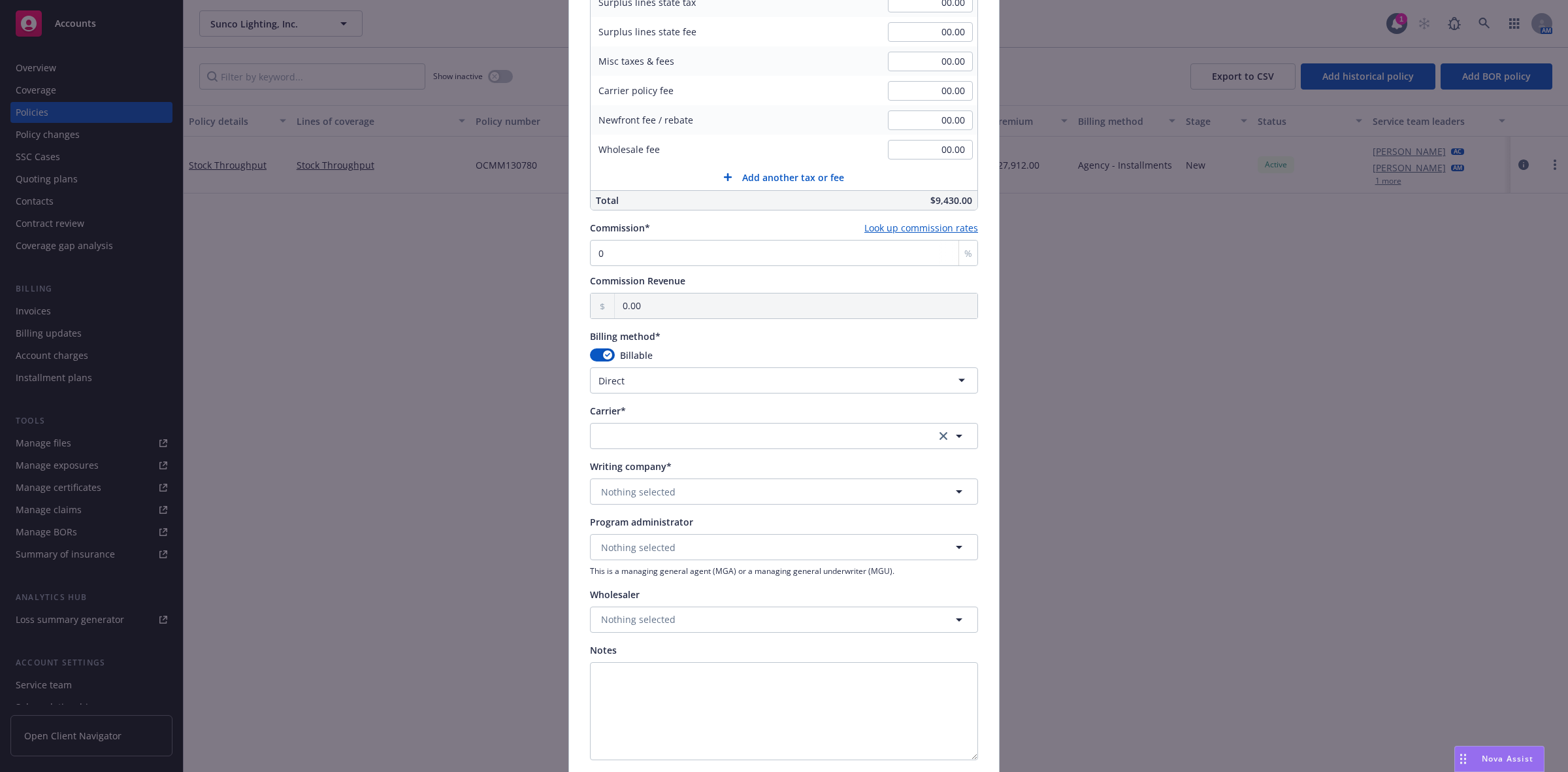
scroll to position [898, 0]
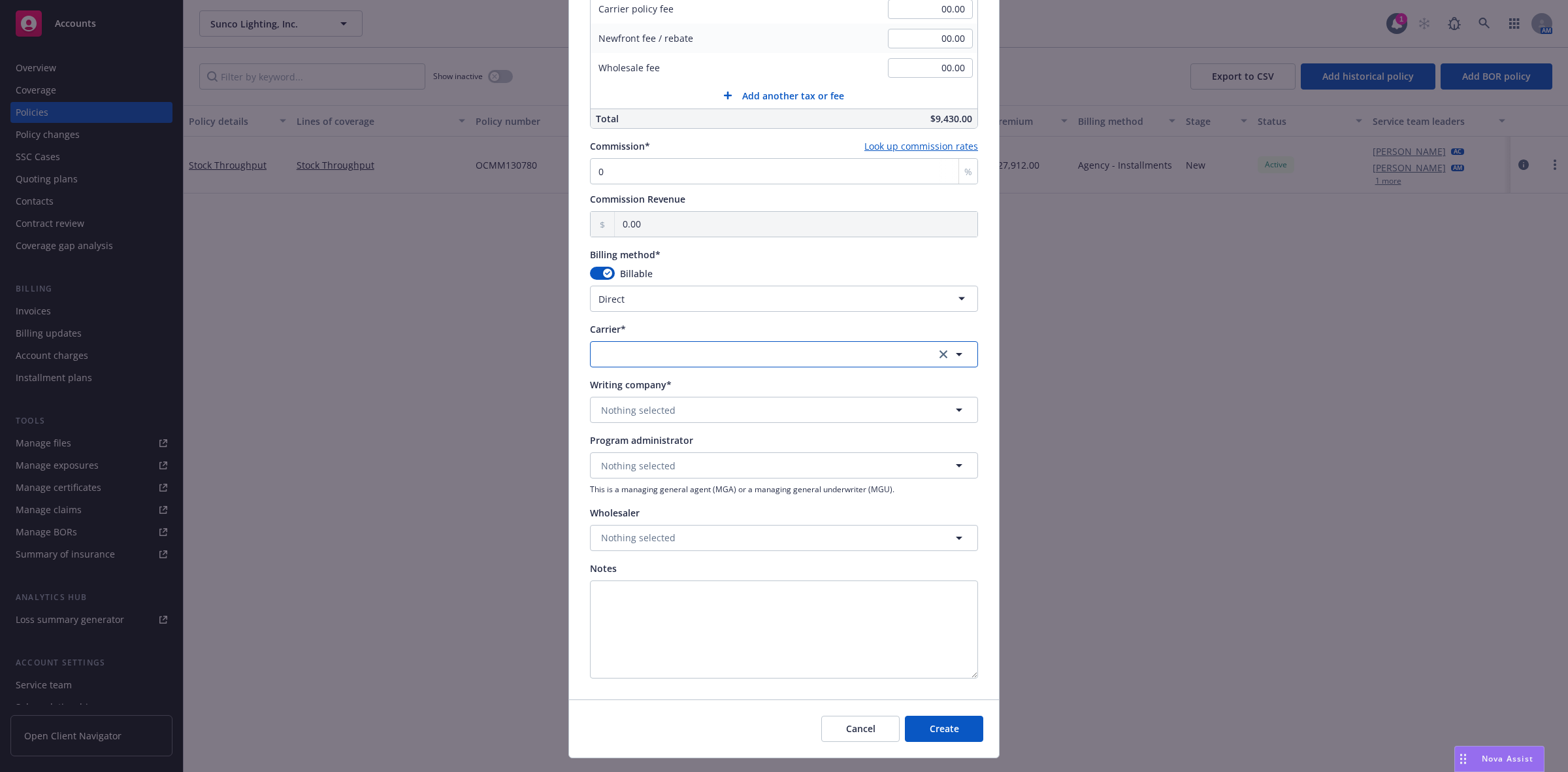
click at [631, 354] on button "button" at bounding box center [783, 354] width 388 height 26
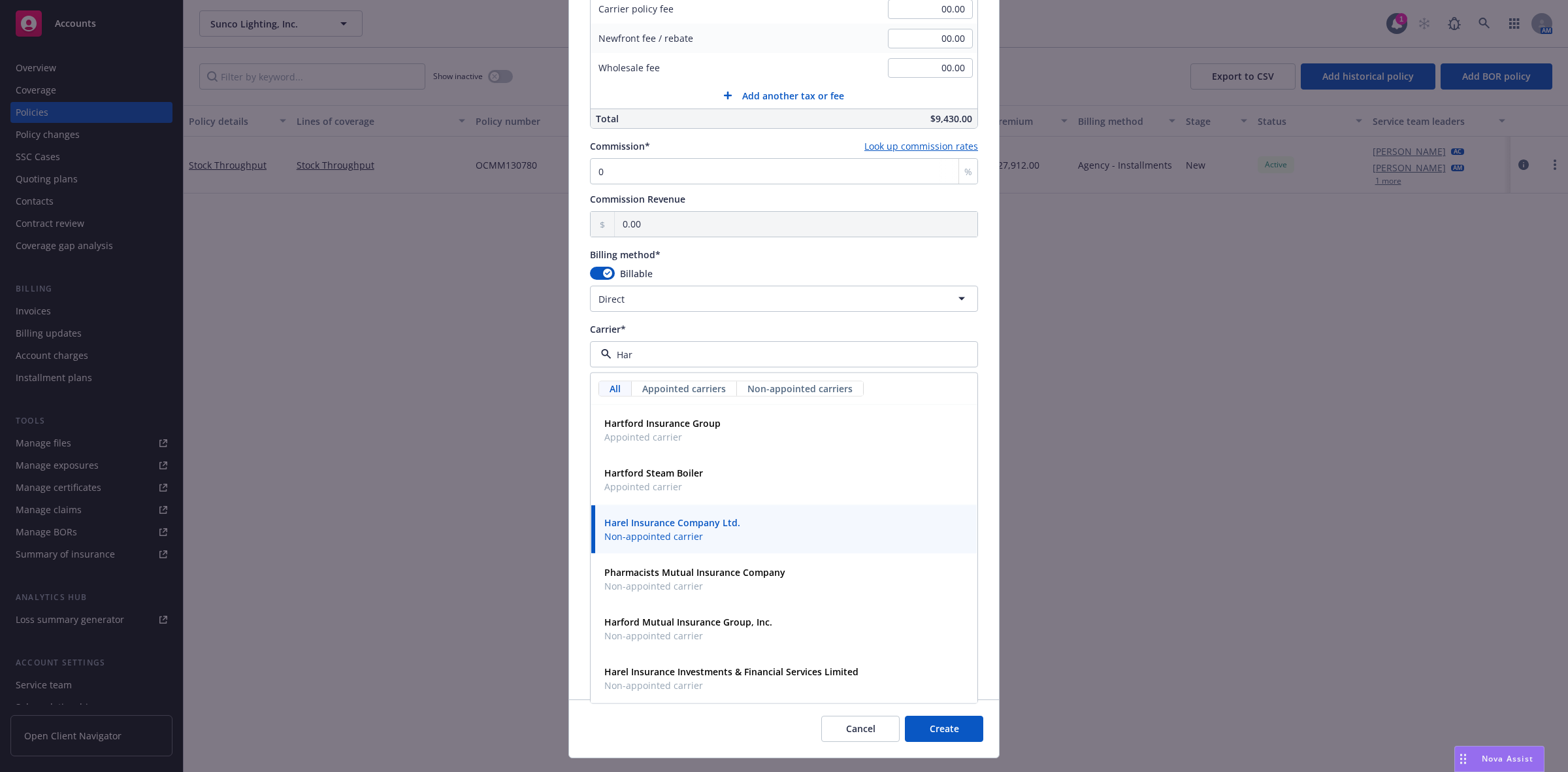
type input "Hart"
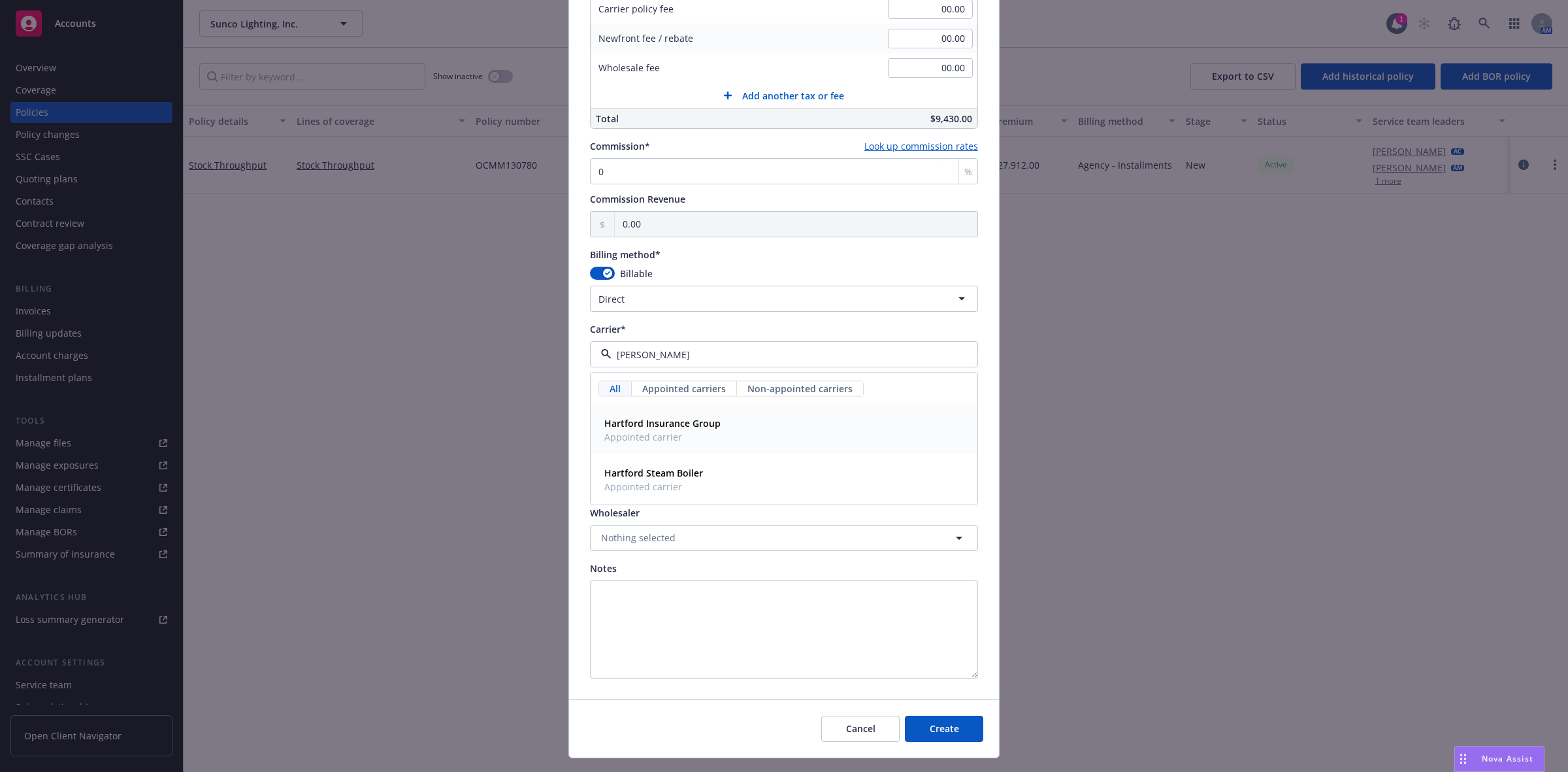
click at [641, 443] on span "Appointed carrier" at bounding box center [662, 437] width 116 height 14
click at [651, 410] on span "Nothing selected" at bounding box center [638, 410] width 74 height 14
type input "tw"
click at [658, 453] on span "Twin City Fire Insurance Company" at bounding box center [680, 447] width 152 height 14
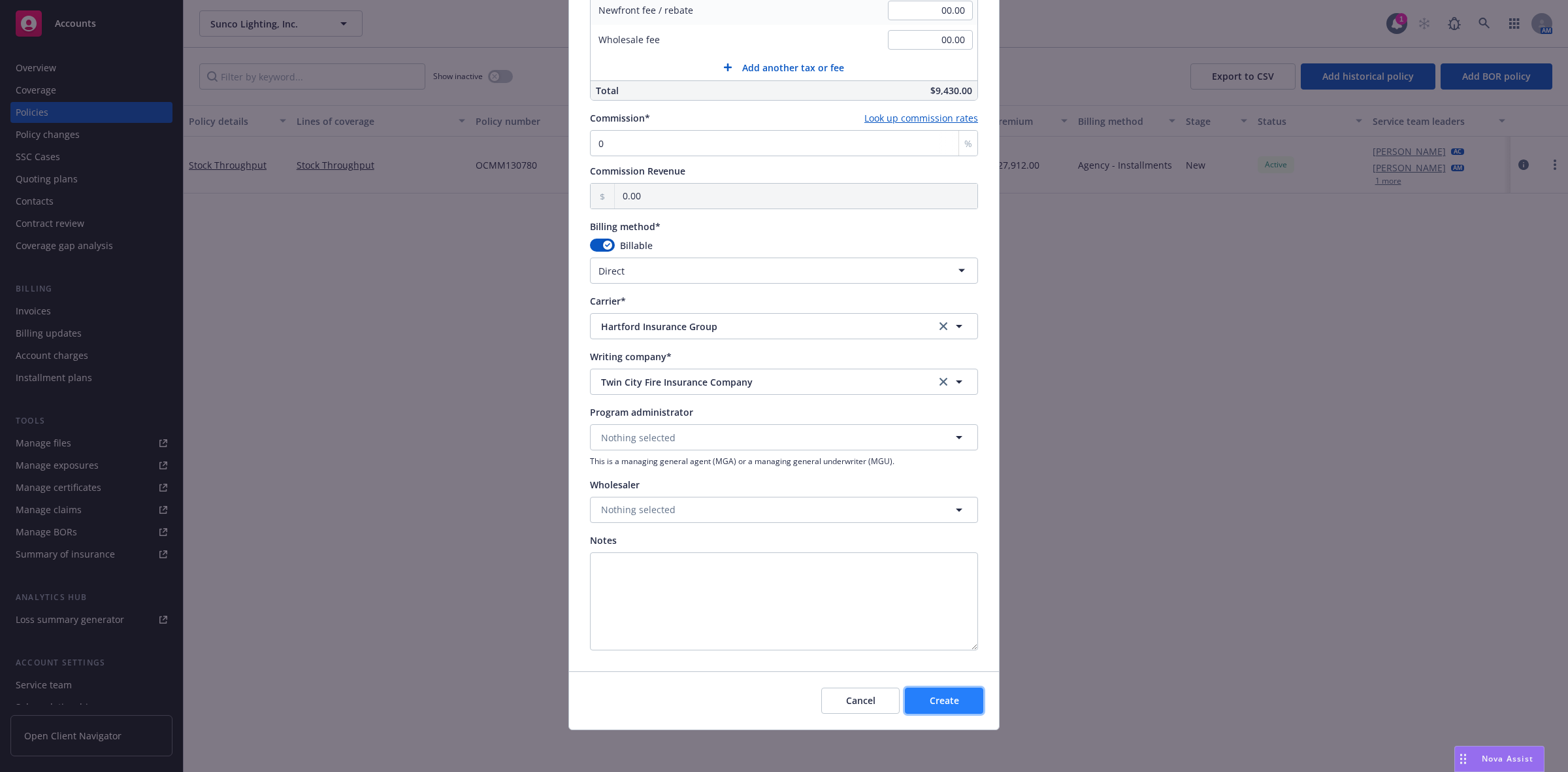
click at [933, 595] on span "Create" at bounding box center [944, 700] width 30 height 12
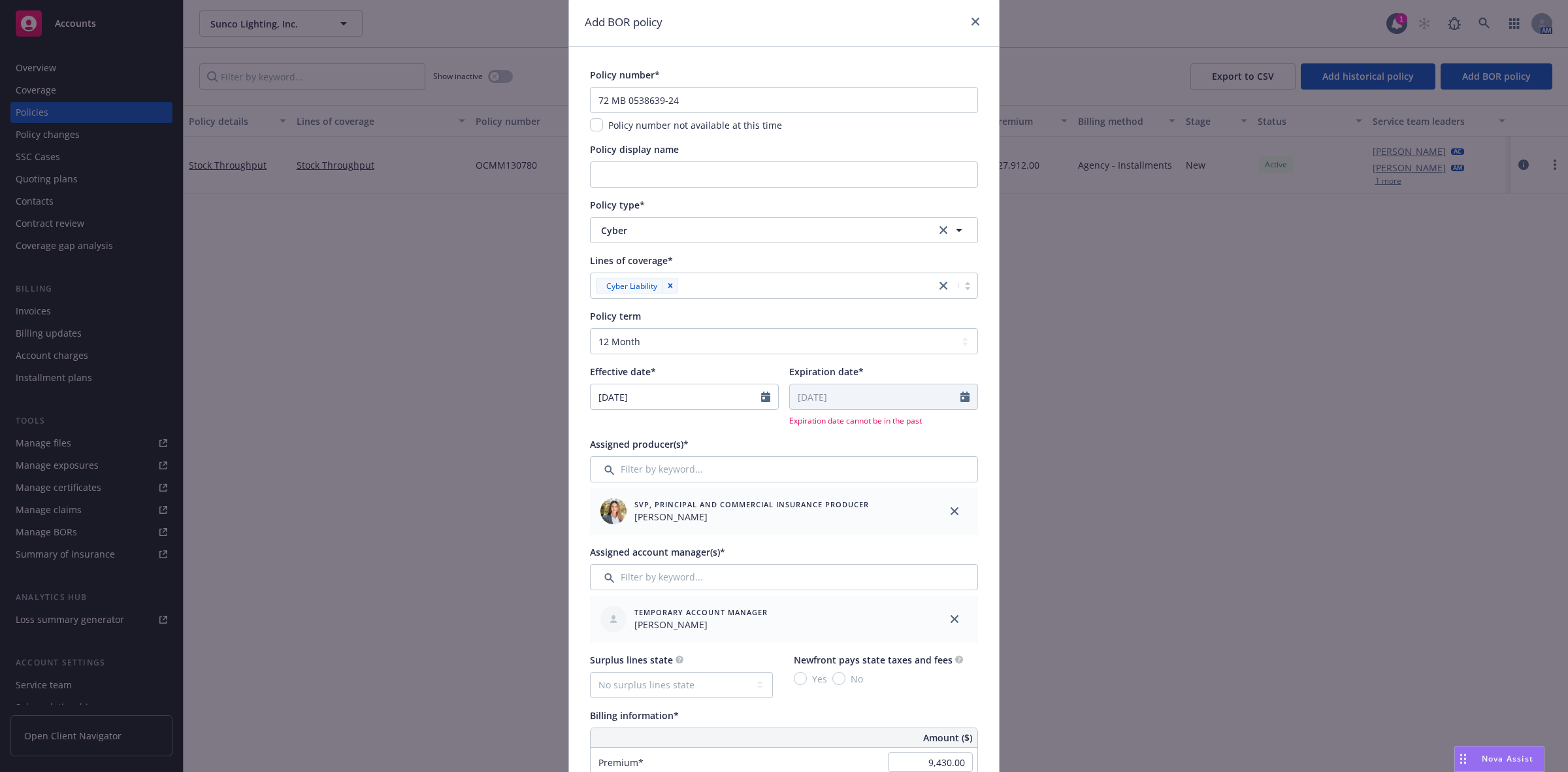
scroll to position [0, 0]
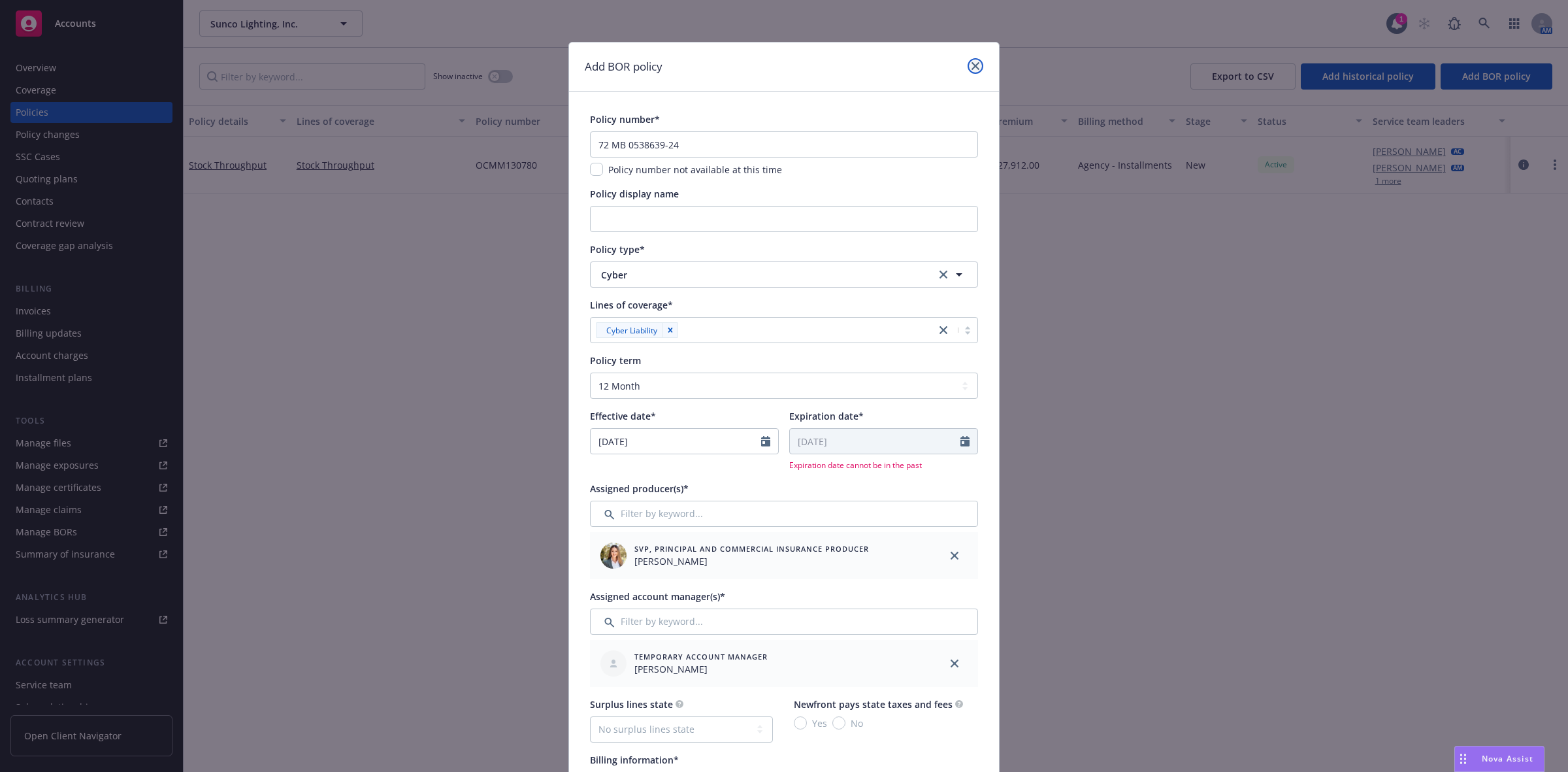
click at [971, 66] on icon "close" at bounding box center [975, 65] width 8 height 8
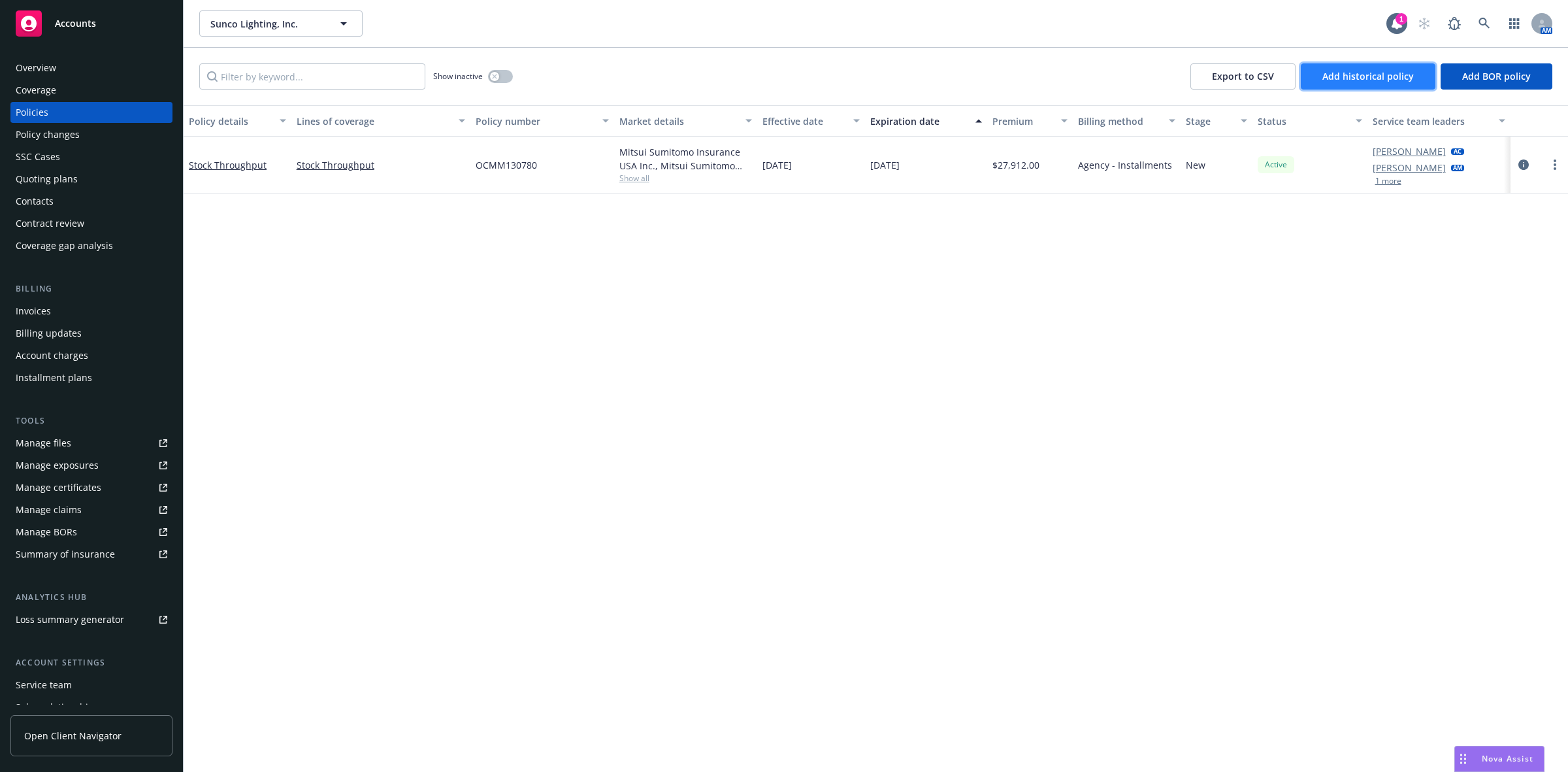
click at [1254, 71] on span "Add historical policy" at bounding box center [1368, 76] width 91 height 12
select select "other"
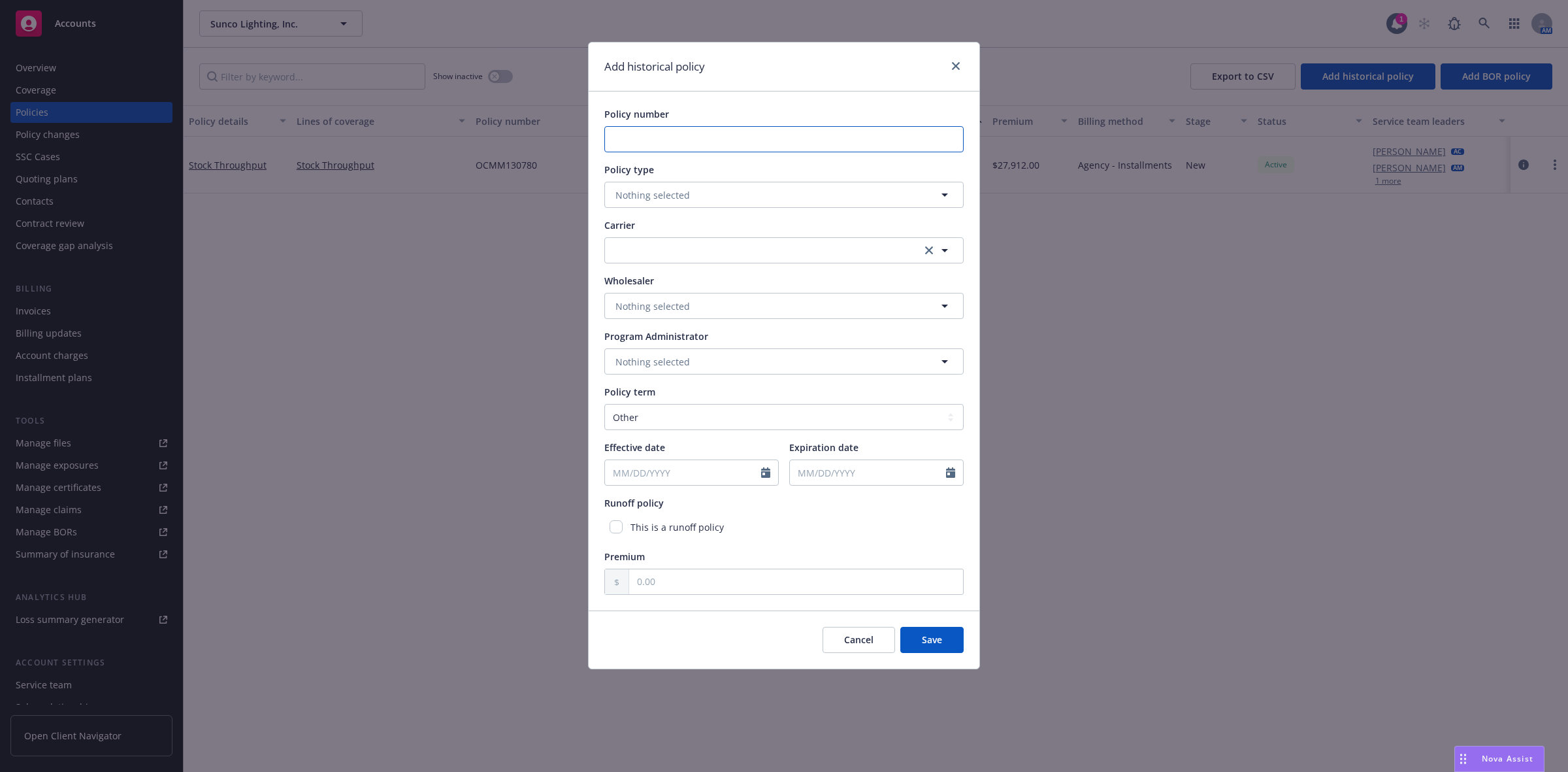
click at [694, 132] on input "Policy number" at bounding box center [784, 139] width 359 height 26
click at [818, 131] on input "Policy number" at bounding box center [784, 139] width 359 height 26
paste input "72 MB 0538639-24"
type input "72 MB 0538639-24"
click at [612, 193] on button "Nothing selected" at bounding box center [784, 194] width 359 height 26
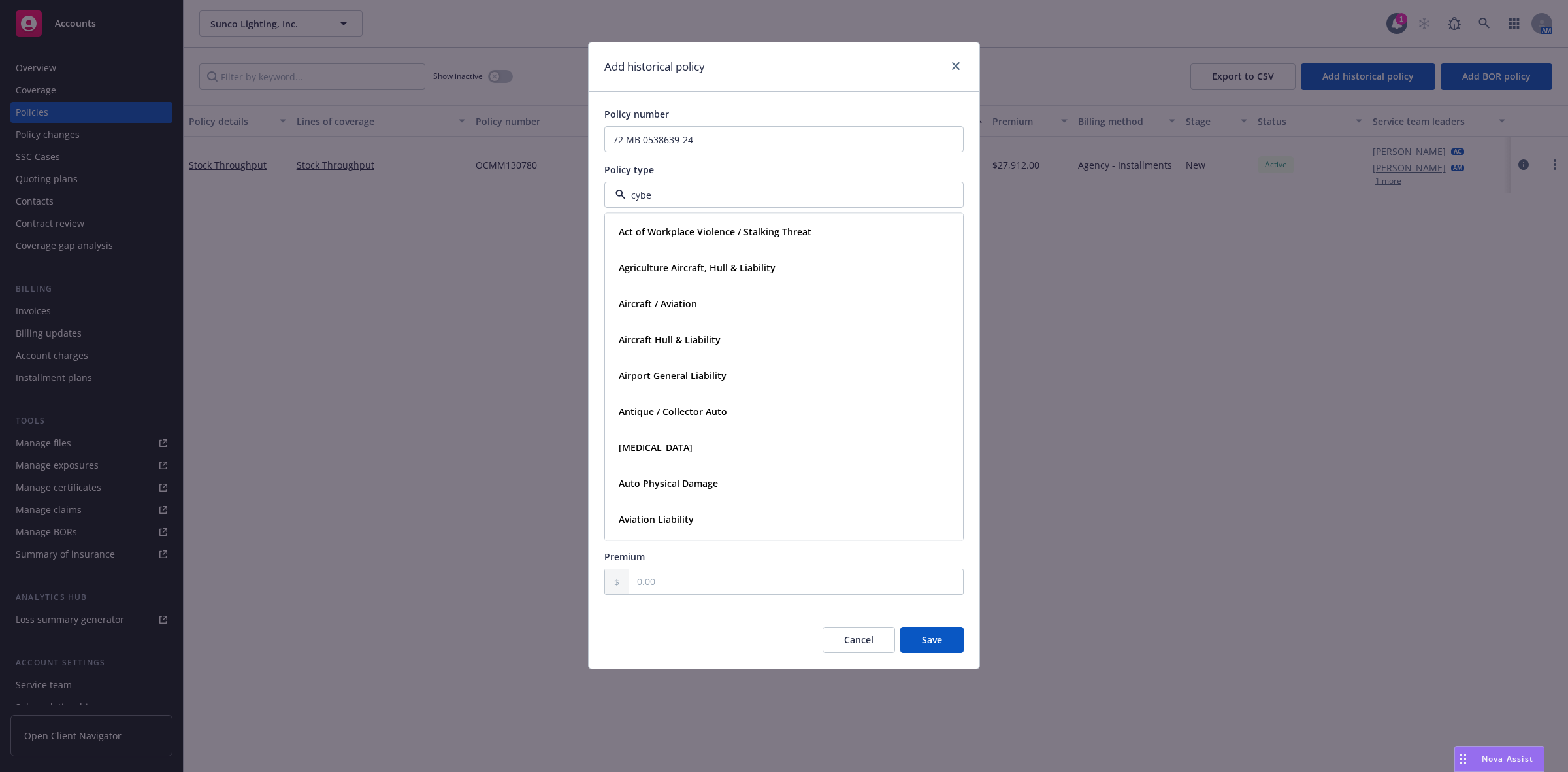
type input "cyber"
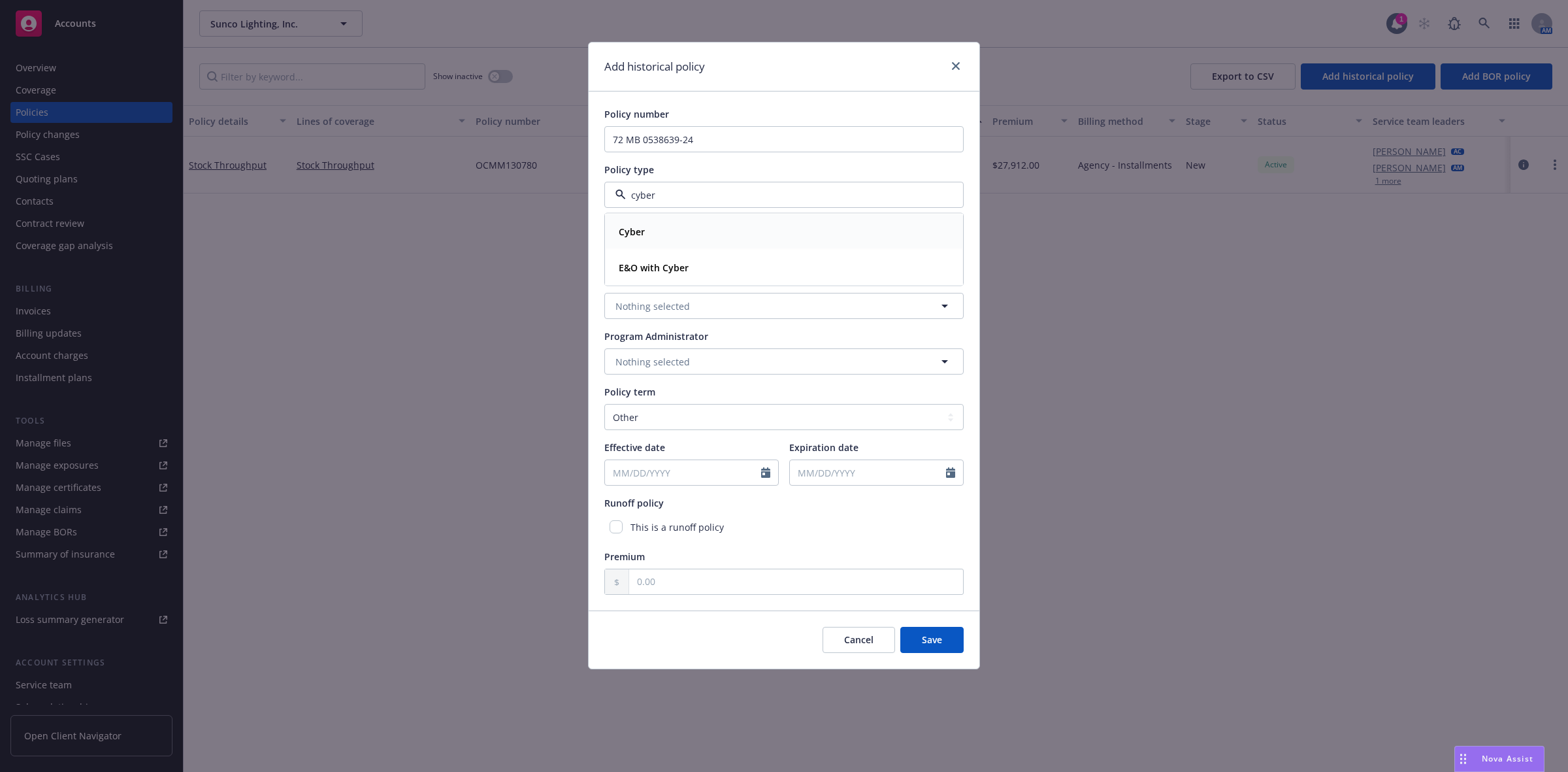
click at [646, 236] on div "Cyber" at bounding box center [630, 232] width 34 height 19
click at [649, 246] on button "button" at bounding box center [784, 250] width 359 height 26
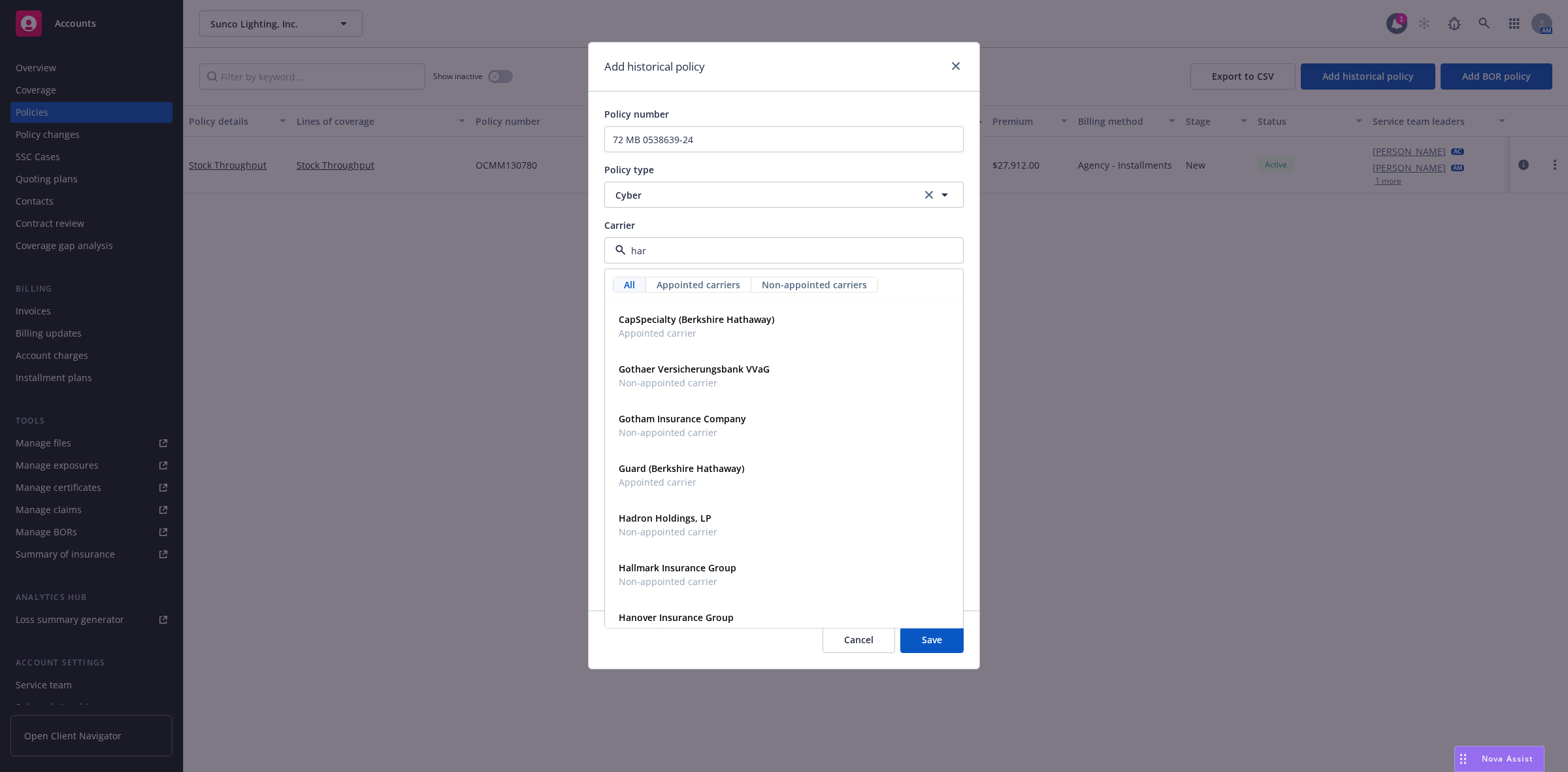
type input "hart"
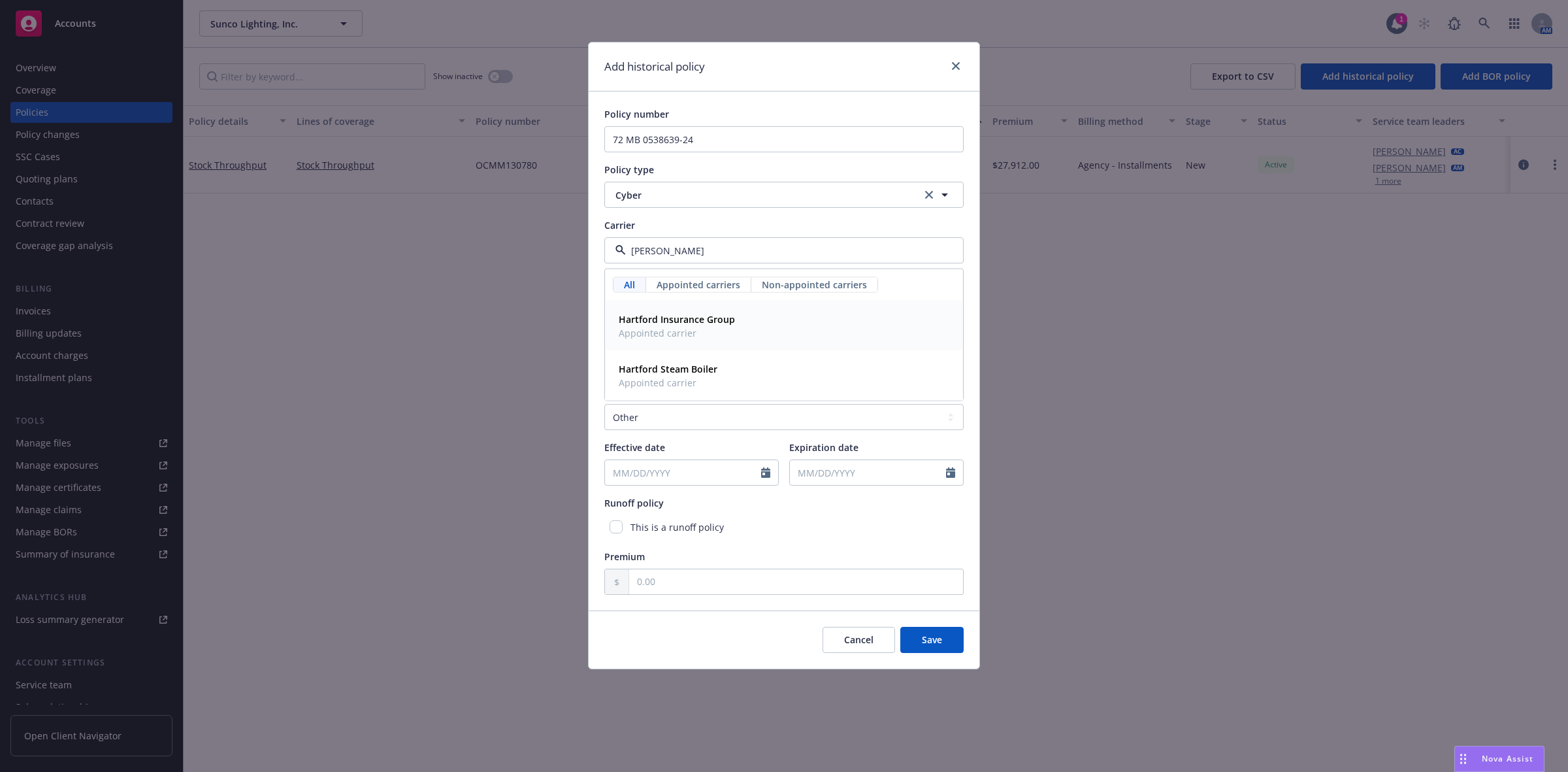
click at [665, 328] on span "Appointed carrier" at bounding box center [676, 333] width 116 height 14
click at [657, 309] on span "Nothing selected" at bounding box center [652, 306] width 74 height 14
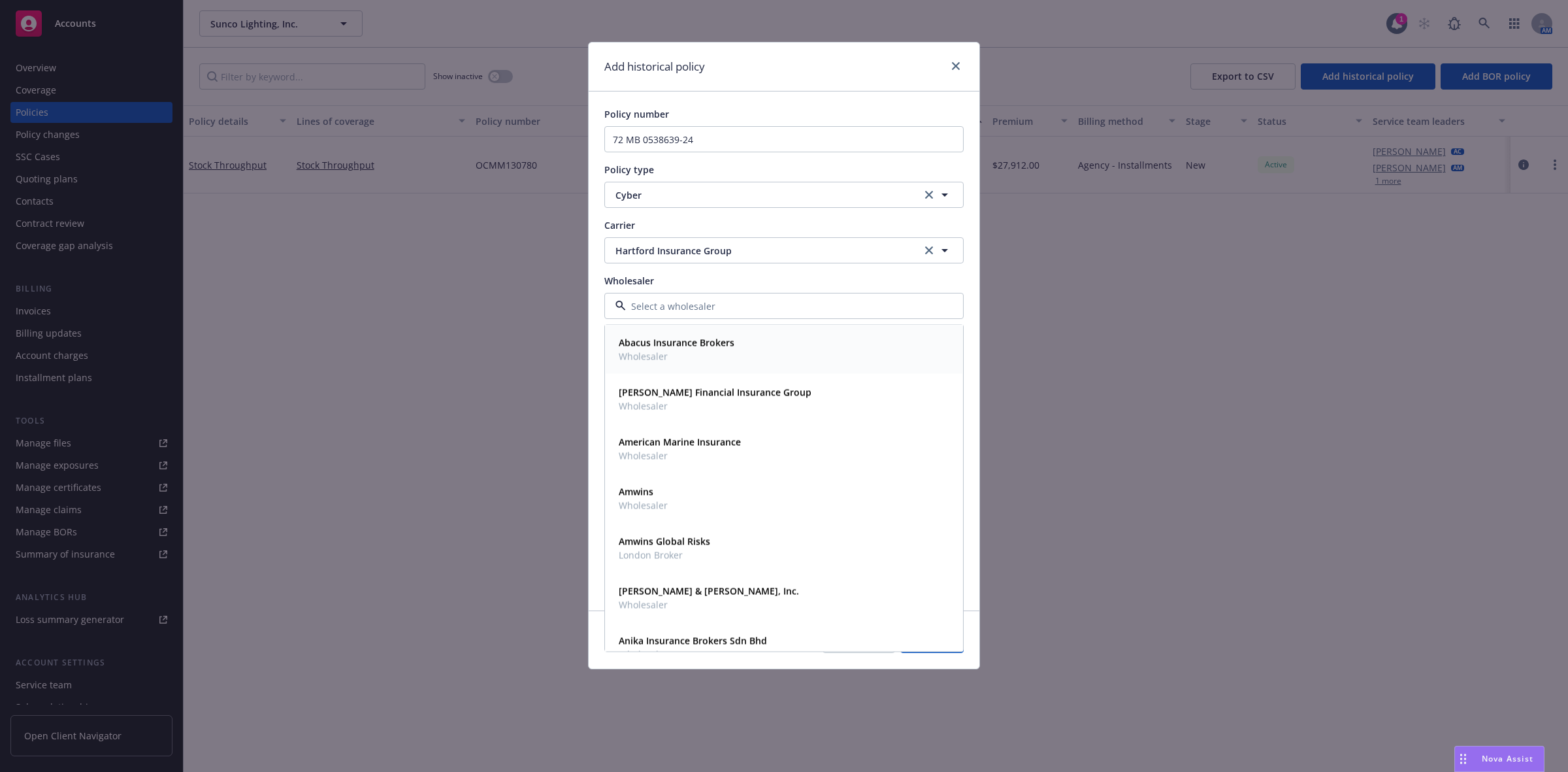
click at [666, 299] on input at bounding box center [781, 306] width 311 height 14
click at [593, 362] on div "Policy number 72 MB 0538639-24 Policy type Cyber Carrier Hartford Insurance Gro…" at bounding box center [784, 350] width 390 height 518
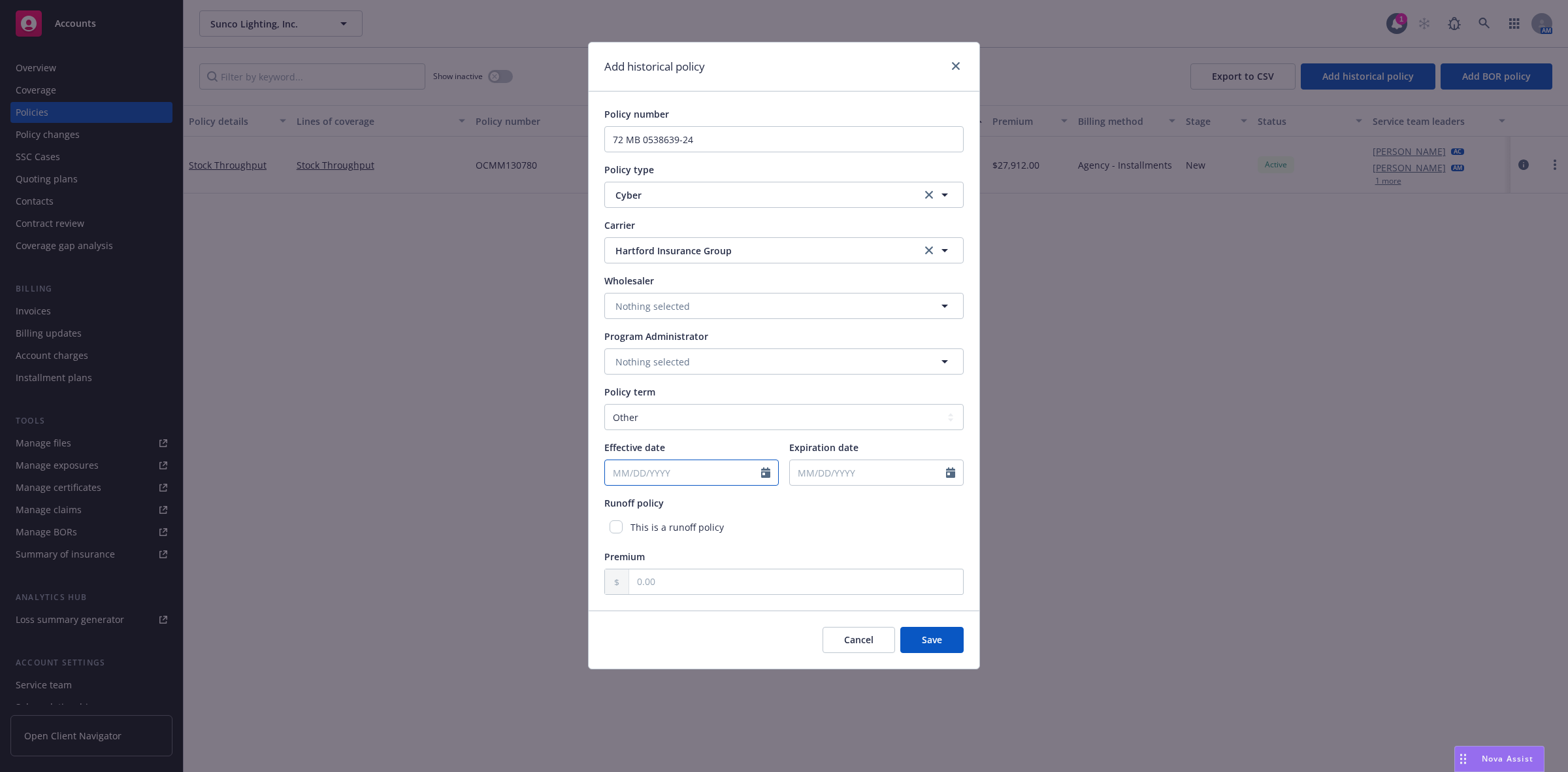
click at [703, 474] on input "Effective date" at bounding box center [682, 472] width 156 height 24
select select "8"
type input "08/11/2024"
select select "8"
click at [885, 472] on input "Expiration date" at bounding box center [868, 472] width 156 height 24
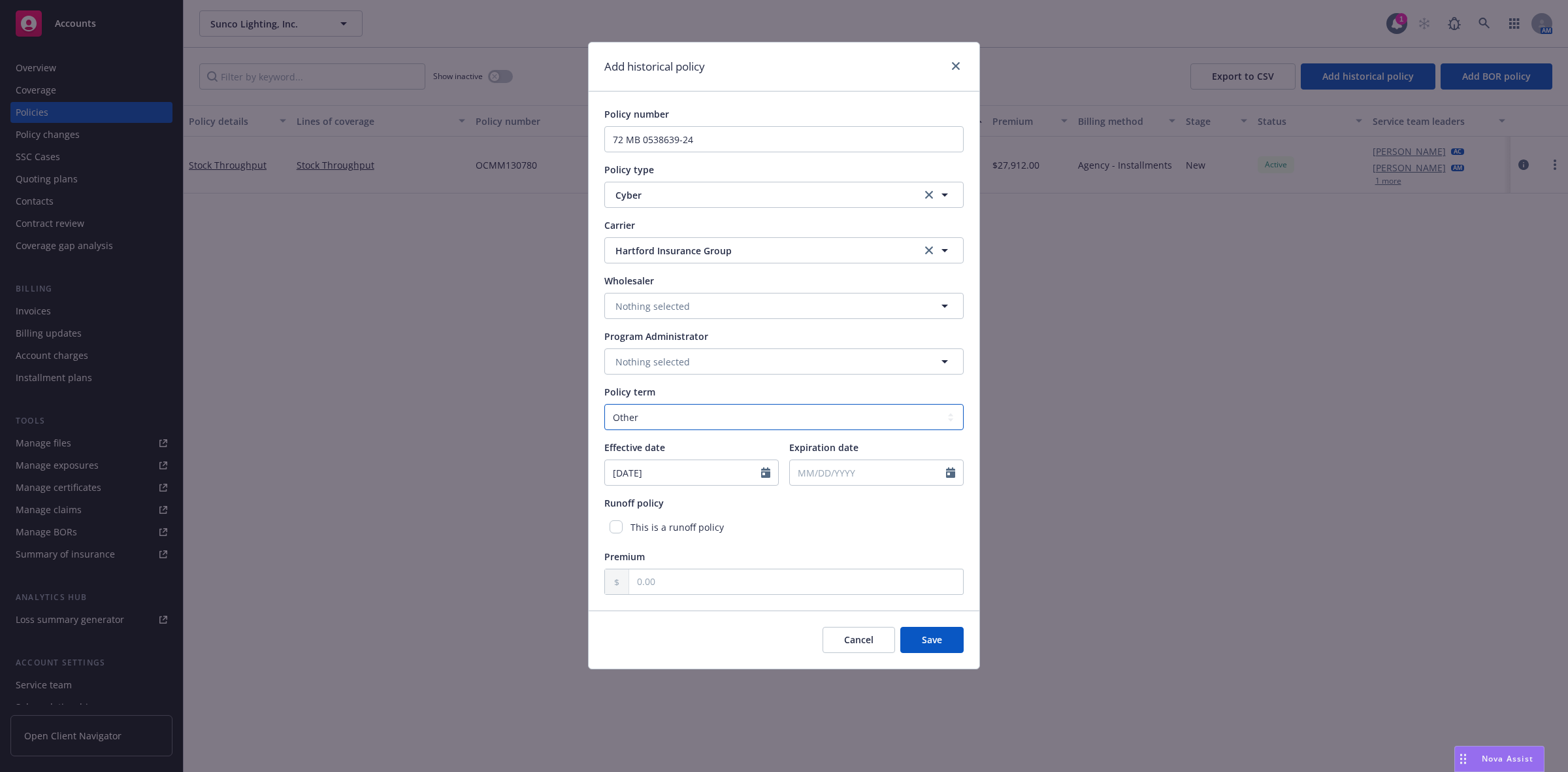
click at [855, 416] on select "Select policy term 12 Month 6 Month 4 Month 3 Month 2 Month 1 Month 36 Month (3…" at bounding box center [784, 416] width 359 height 26
select select "12"
click at [605, 403] on select "Select policy term 12 Month 6 Month 4 Month 3 Month 2 Month 1 Month 36 Month (3…" at bounding box center [784, 416] width 359 height 26
type input "08/11/2025"
click at [697, 586] on input "text" at bounding box center [795, 581] width 334 height 24
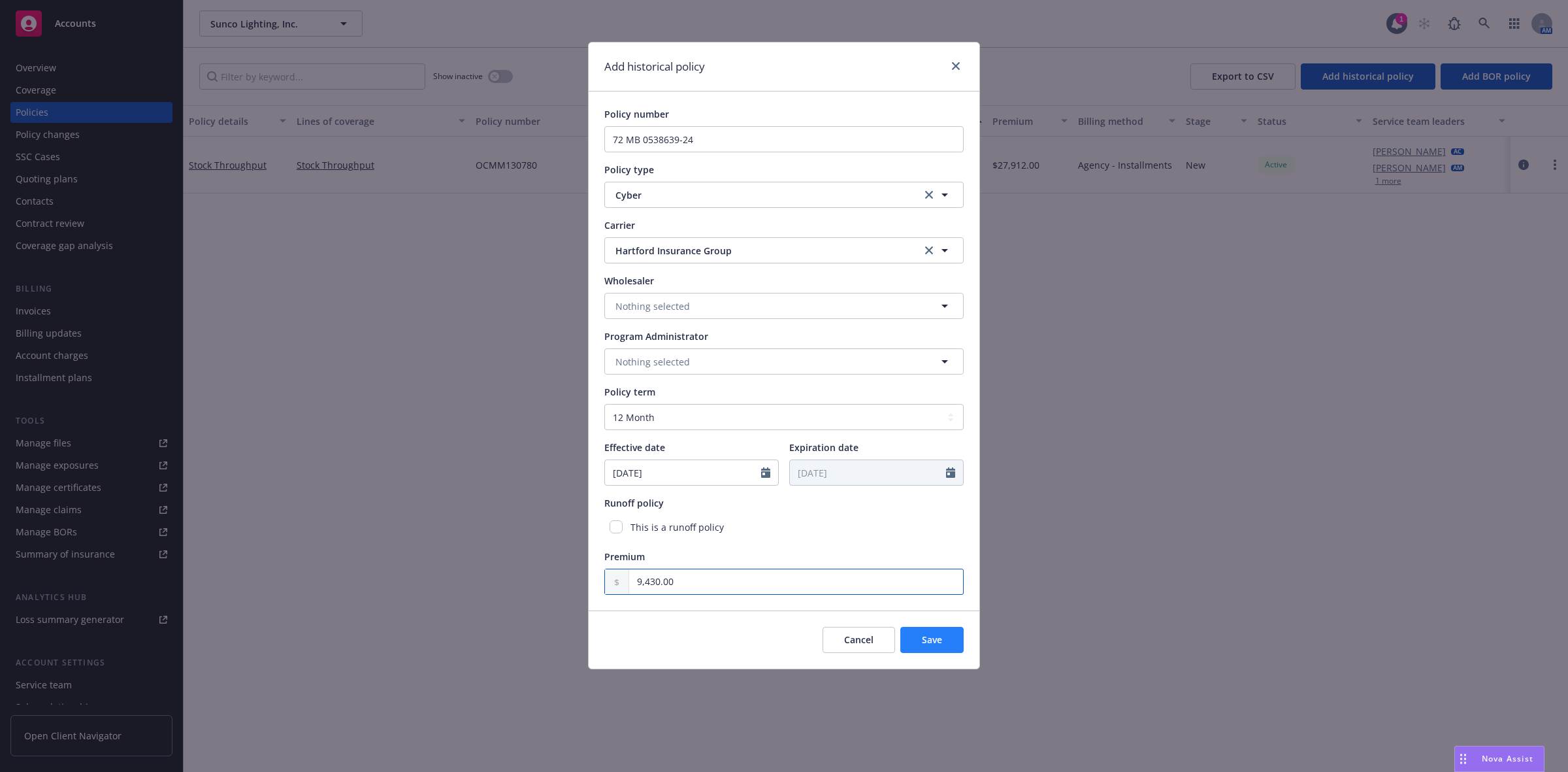
type input "9,430.00"
click at [916, 595] on button "Save" at bounding box center [931, 640] width 64 height 26
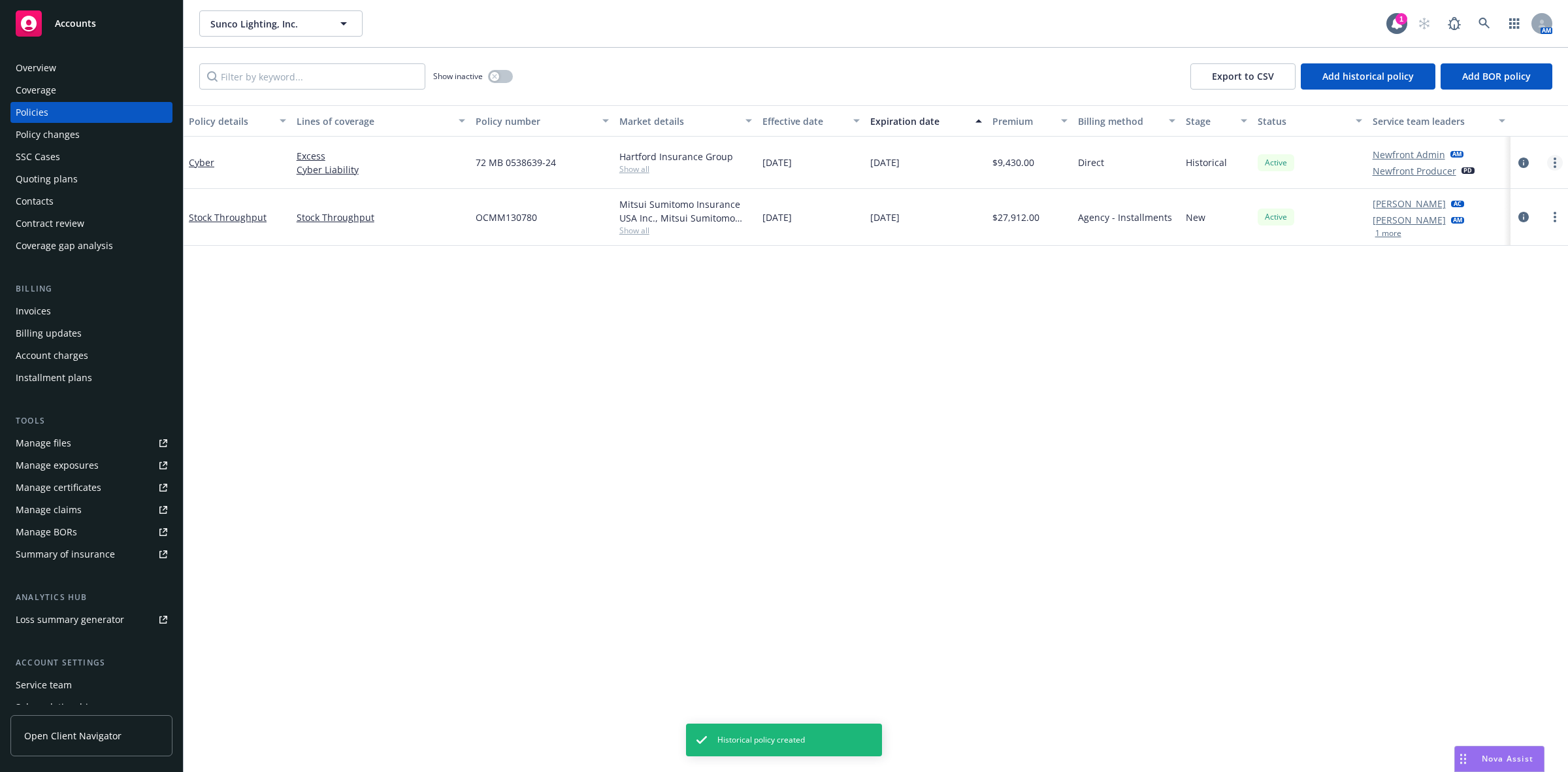
click at [1254, 164] on link "more" at bounding box center [1555, 163] width 16 height 16
click at [1254, 163] on circle "more" at bounding box center [1554, 162] width 3 height 3
click at [193, 164] on link "Cyber" at bounding box center [201, 162] width 25 height 12
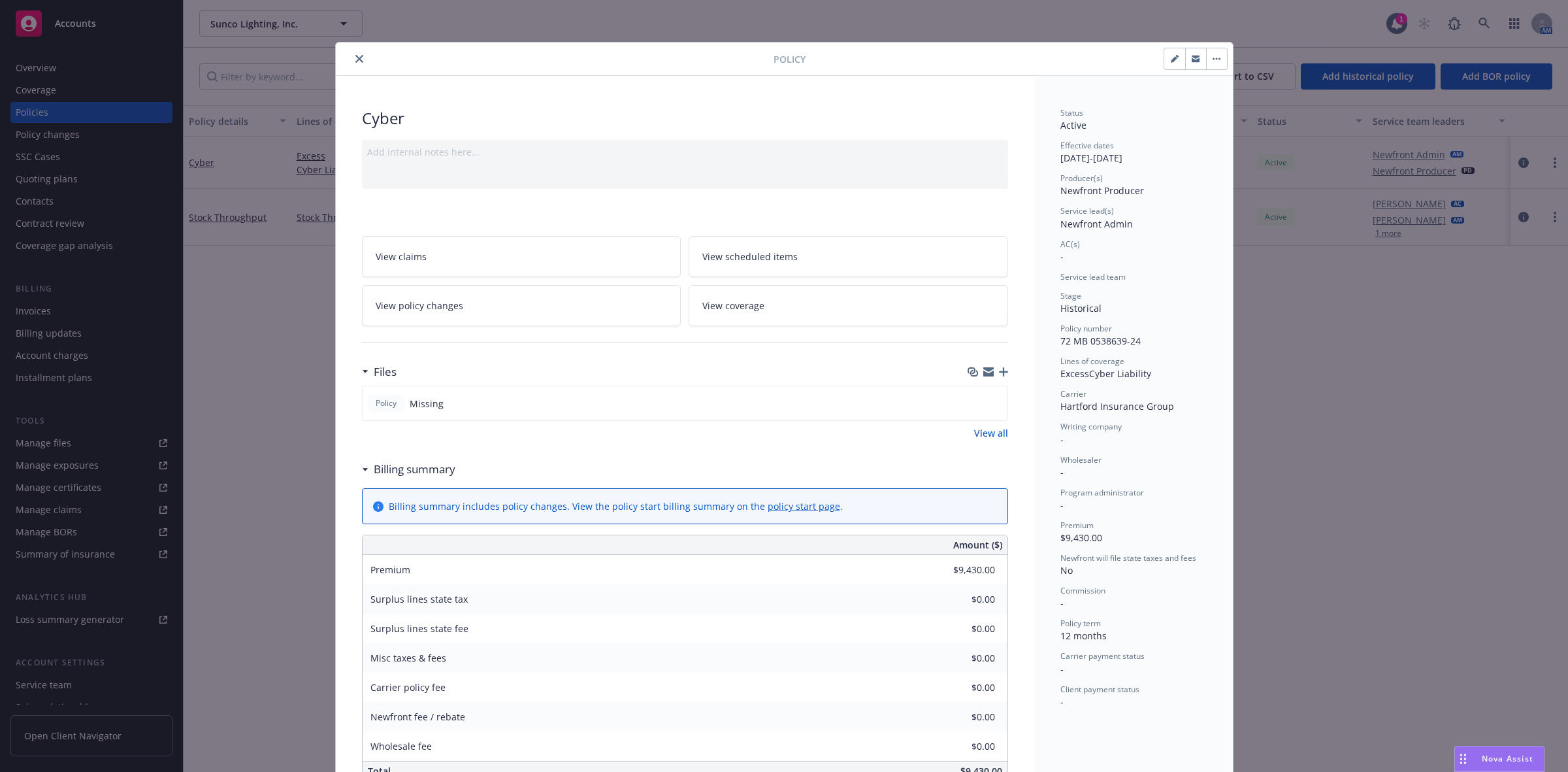
click at [998, 367] on div "Files" at bounding box center [685, 371] width 646 height 27
click at [999, 374] on icon "button" at bounding box center [1004, 371] width 9 height 9
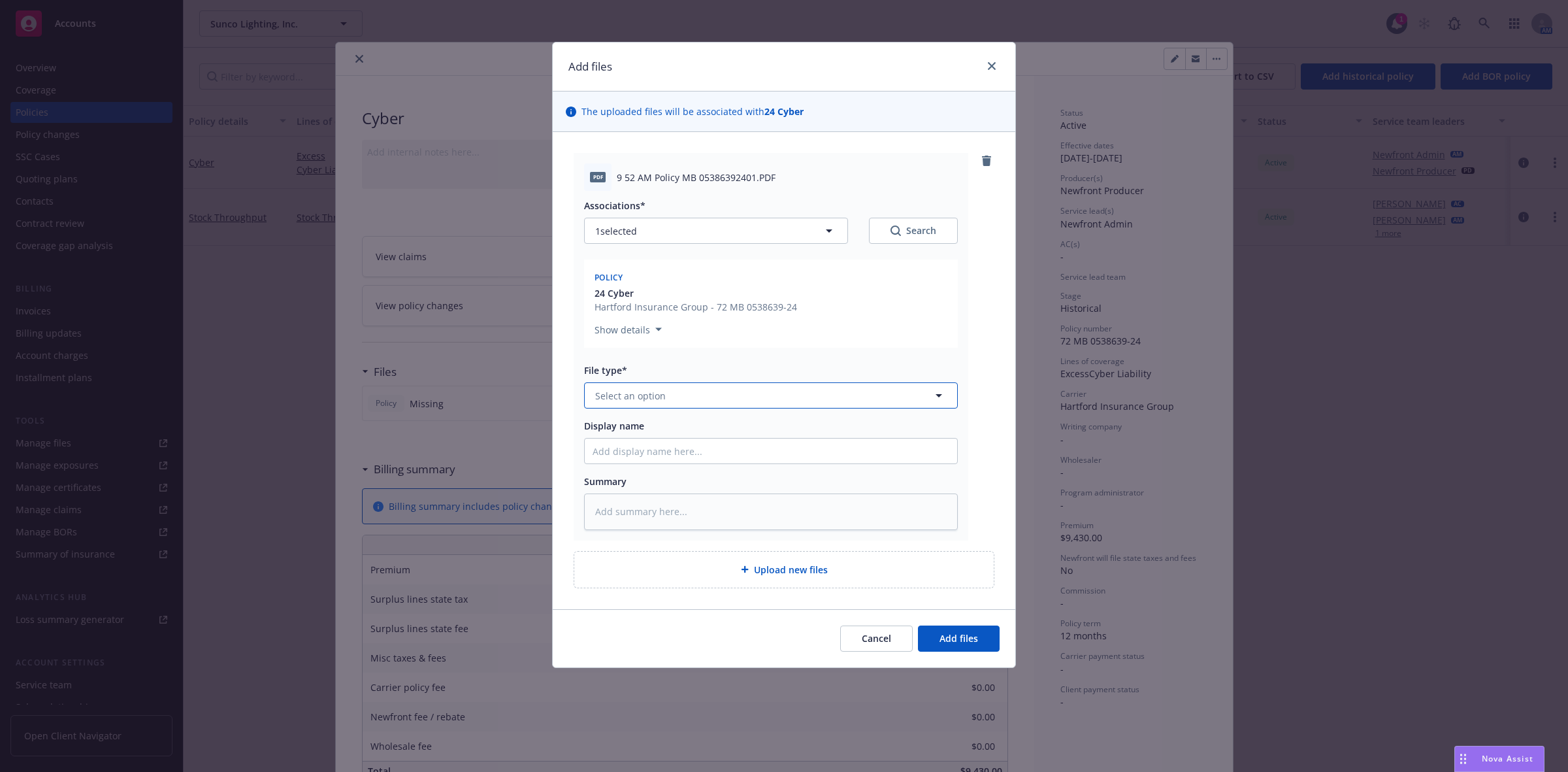
click at [631, 401] on span "Select an option" at bounding box center [630, 396] width 71 height 14
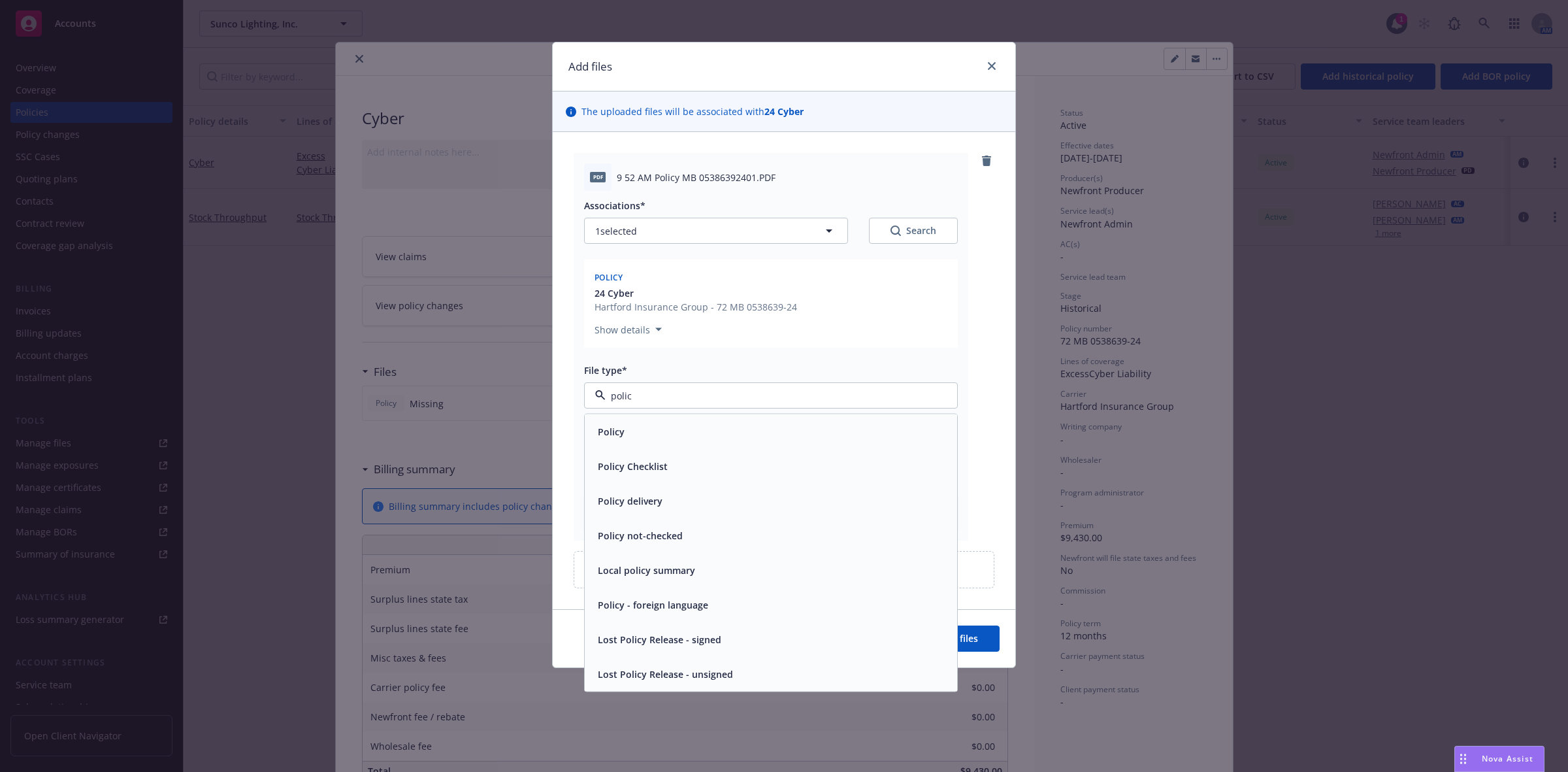
type input "policy"
click at [627, 451] on div "Policy Checklist" at bounding box center [770, 466] width 372 height 35
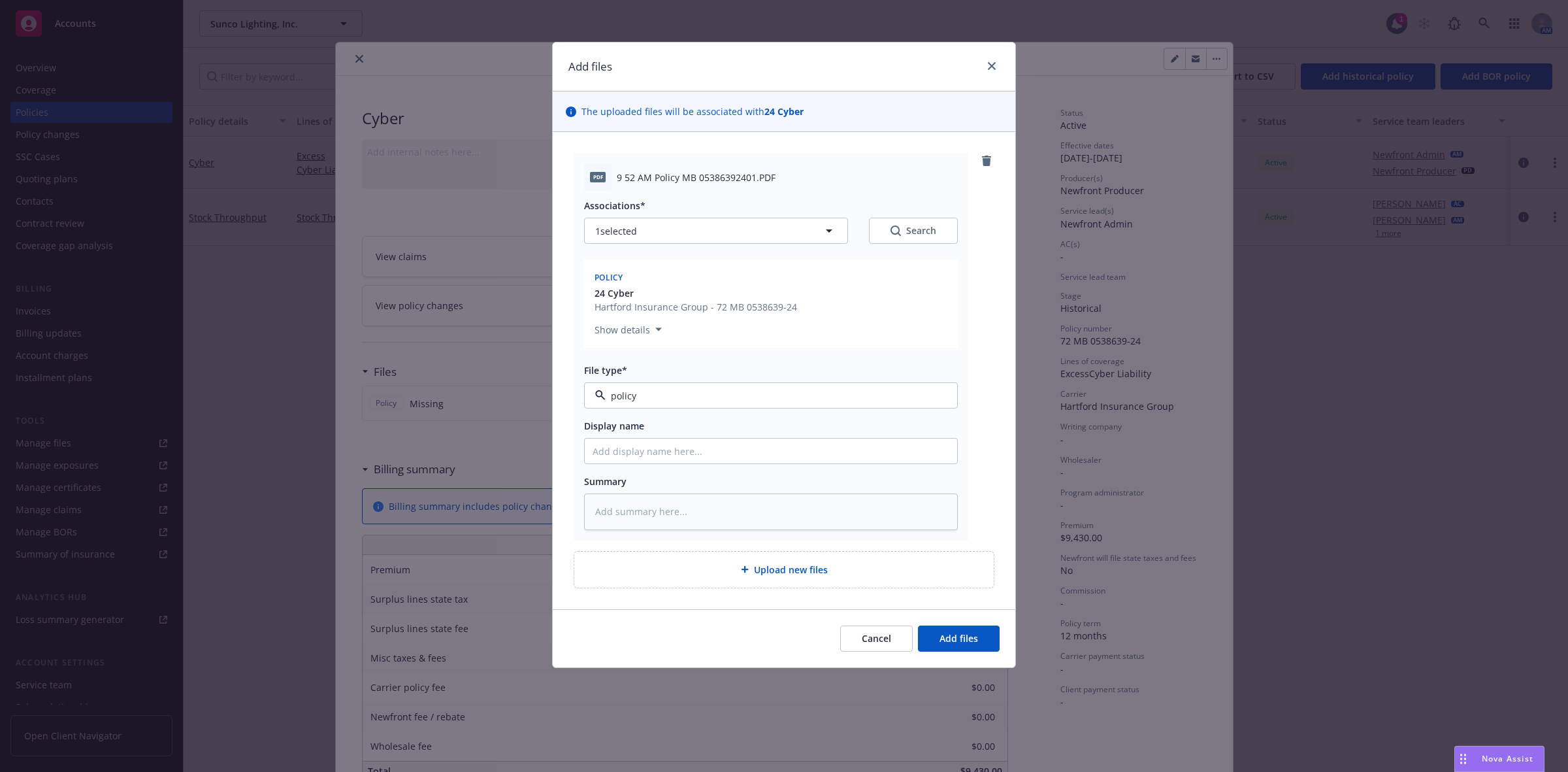
type textarea "x"
click at [662, 396] on span "Policy Checklist" at bounding box center [746, 396] width 302 height 14
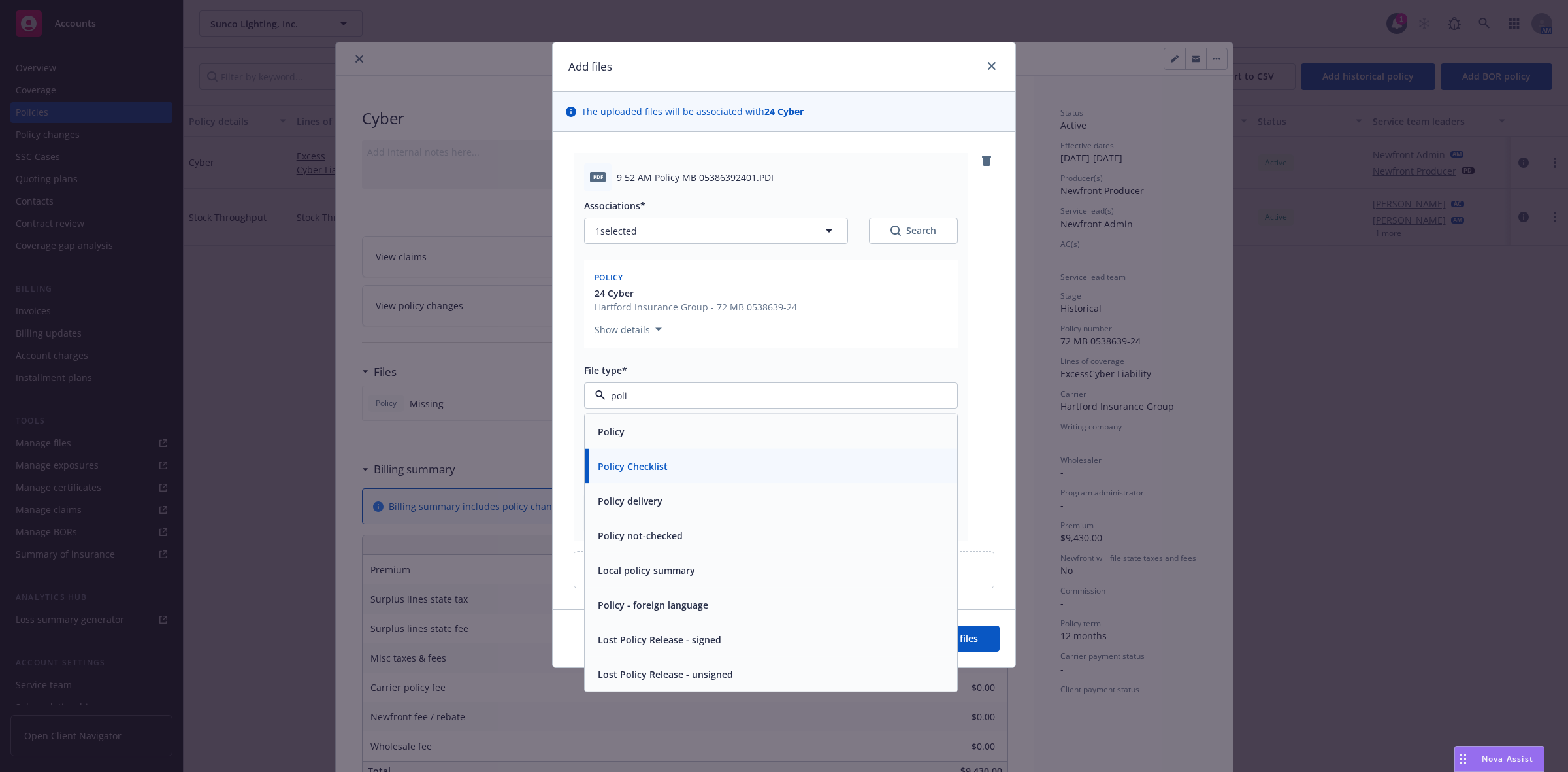
type input "poli"
click at [654, 414] on div "Policy Policy Checklist Policy delivery Policy not-checked Local policy summary…" at bounding box center [770, 552] width 374 height 278
click at [654, 416] on div "Policy" at bounding box center [770, 431] width 372 height 35
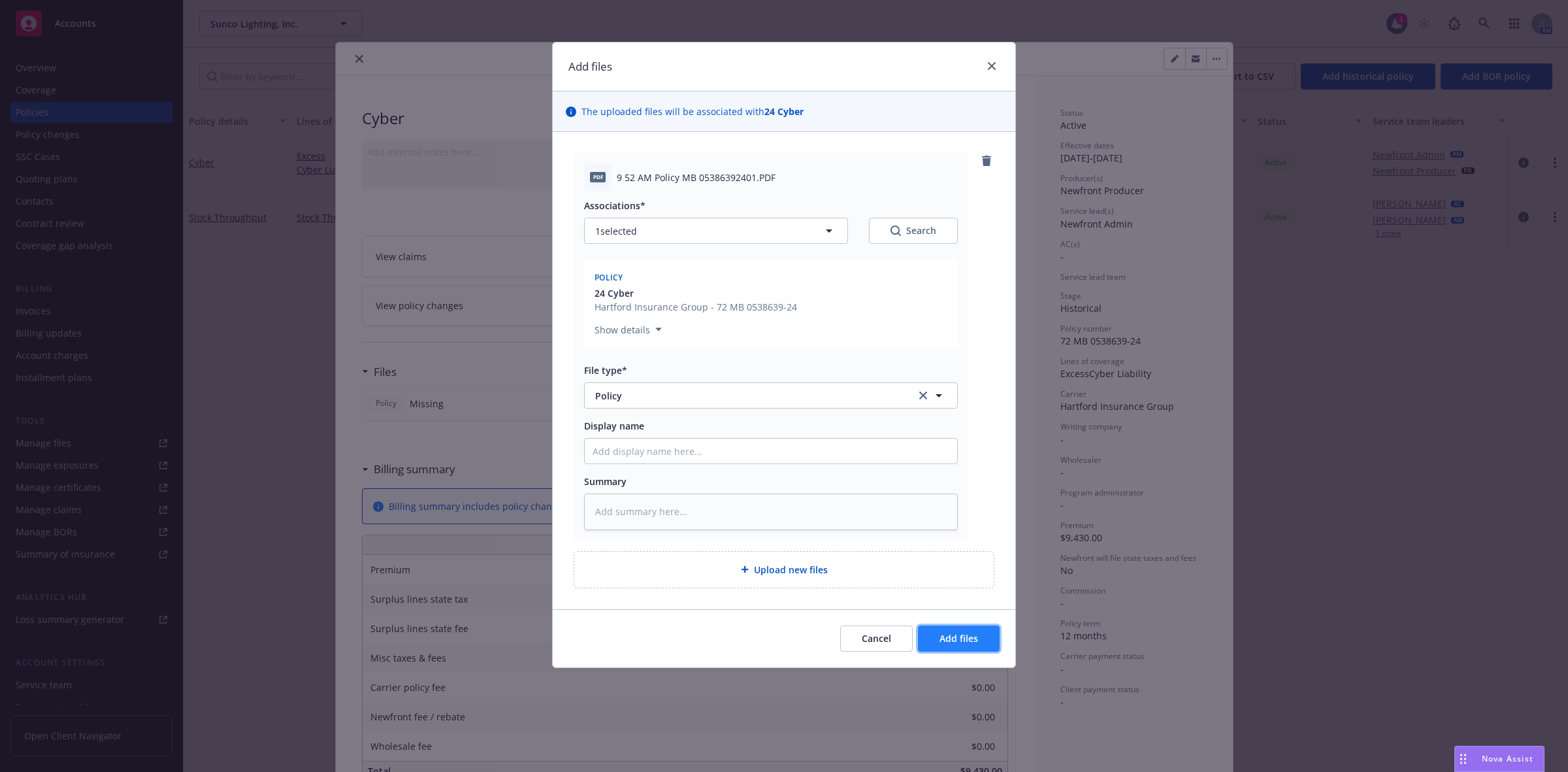
click at [963, 595] on span "Add files" at bounding box center [958, 638] width 38 height 12
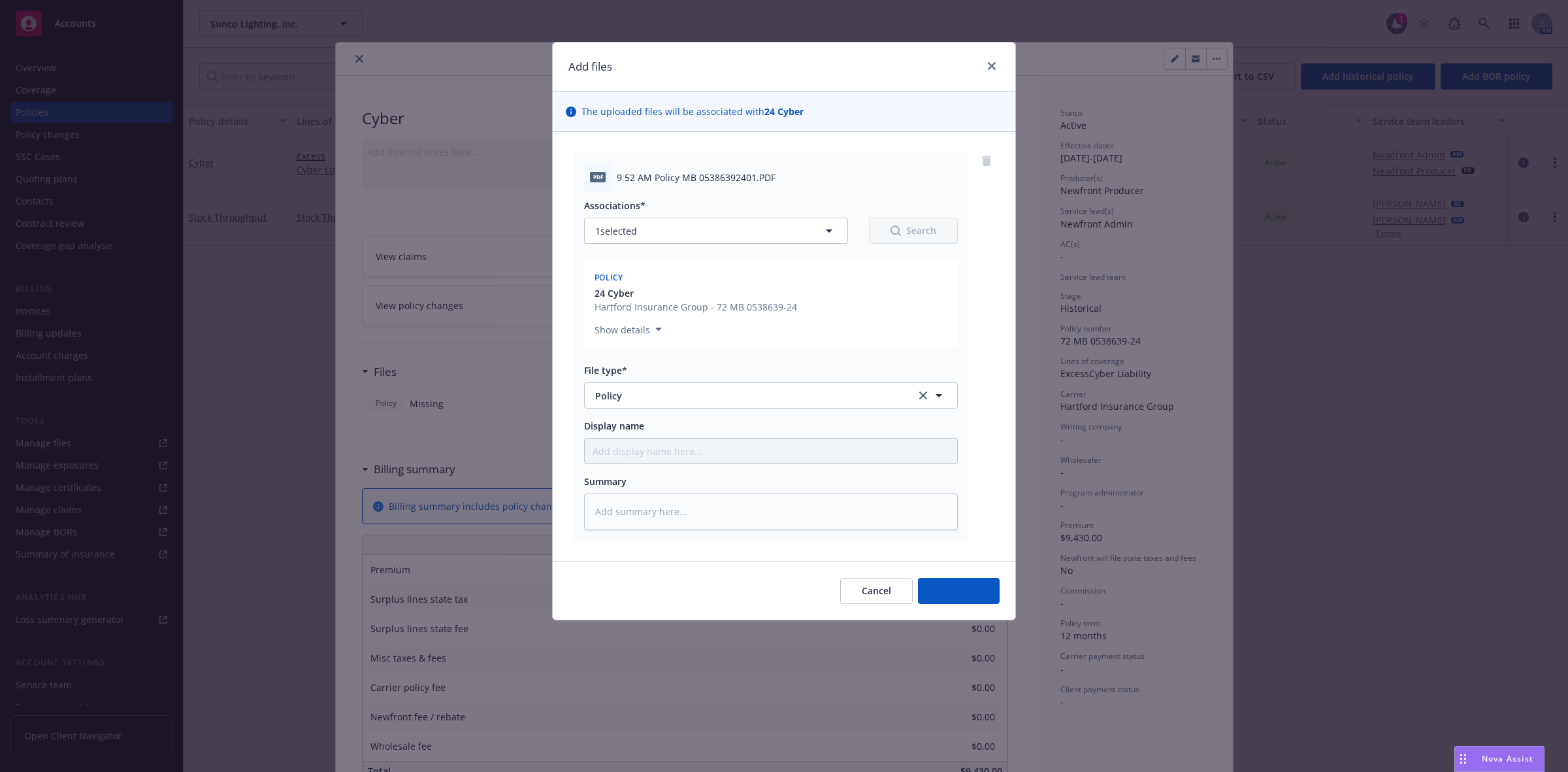
type textarea "x"
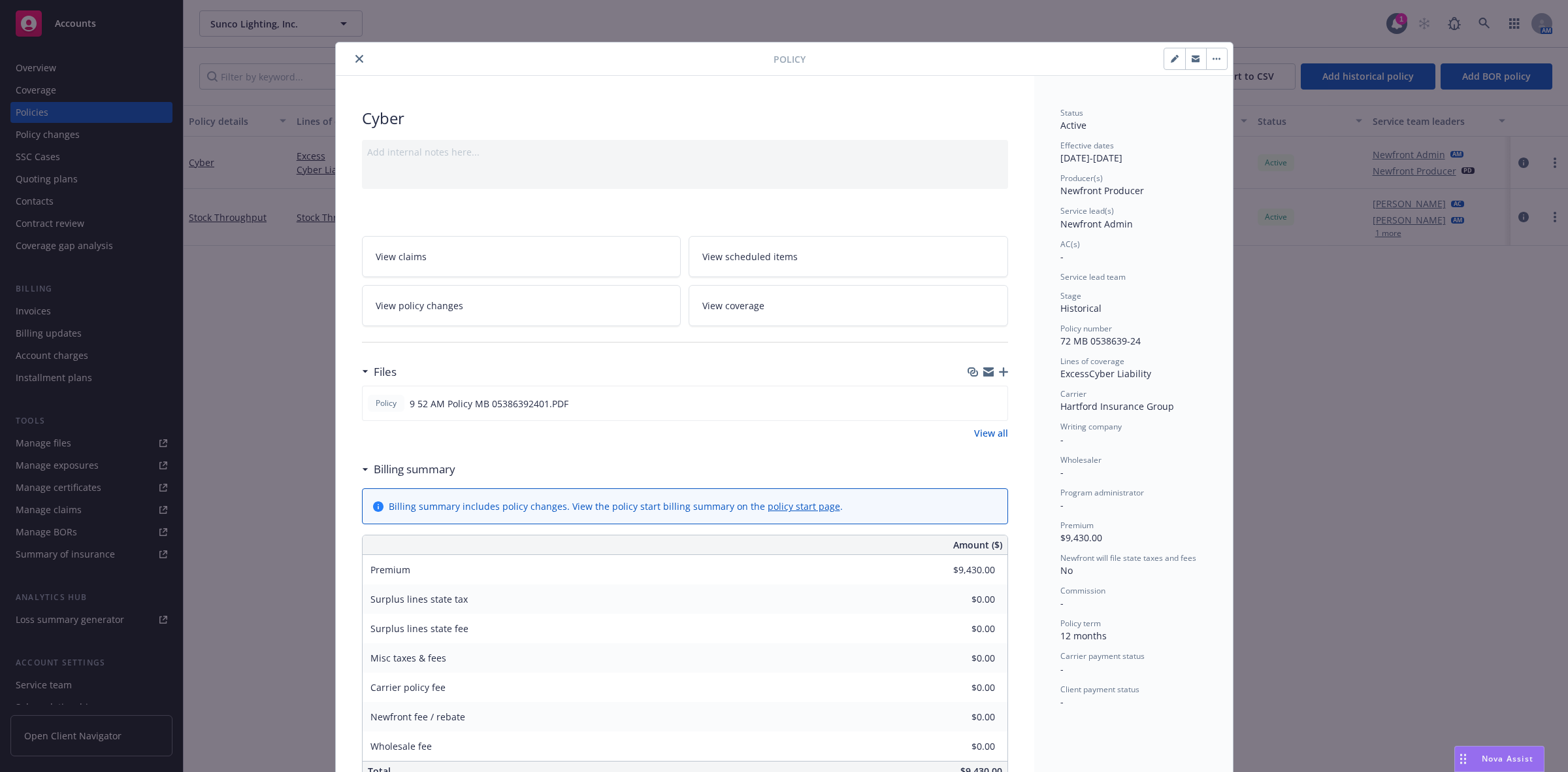
click at [351, 56] on button "close" at bounding box center [359, 58] width 16 height 16
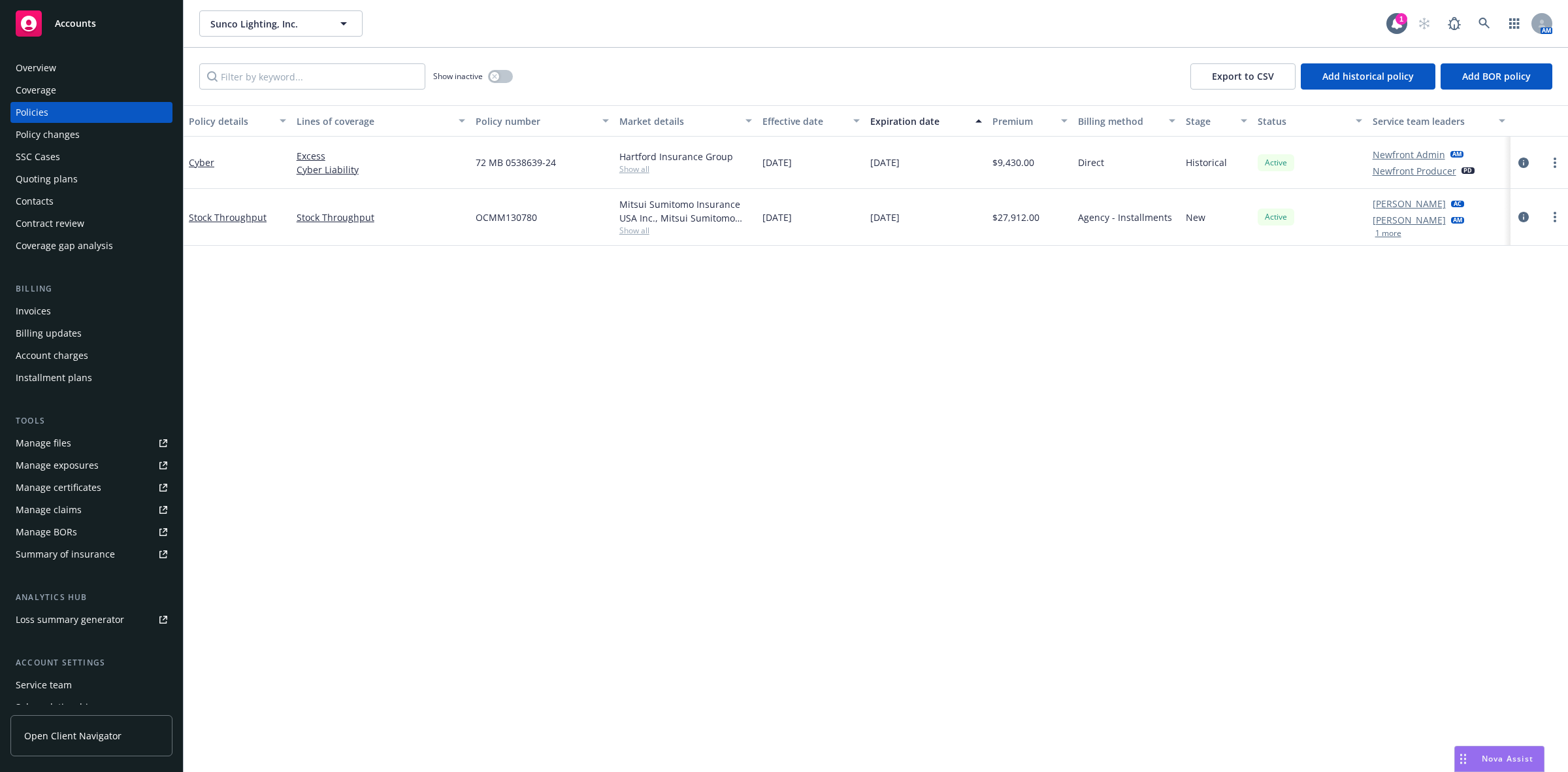
click at [82, 67] on div "Overview" at bounding box center [91, 68] width 152 height 21
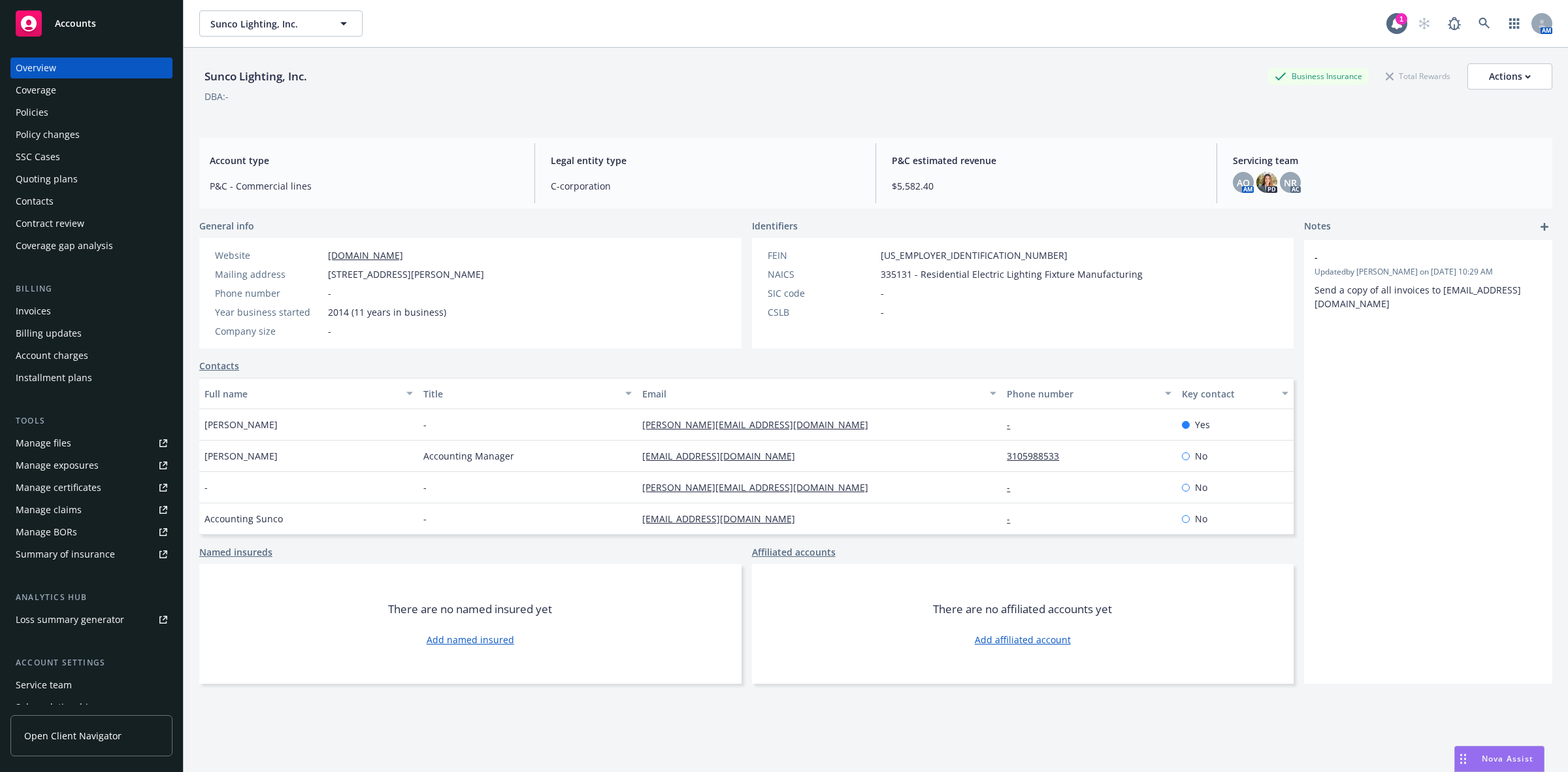
click at [1254, 226] on icon "add" at bounding box center [1544, 227] width 8 height 8
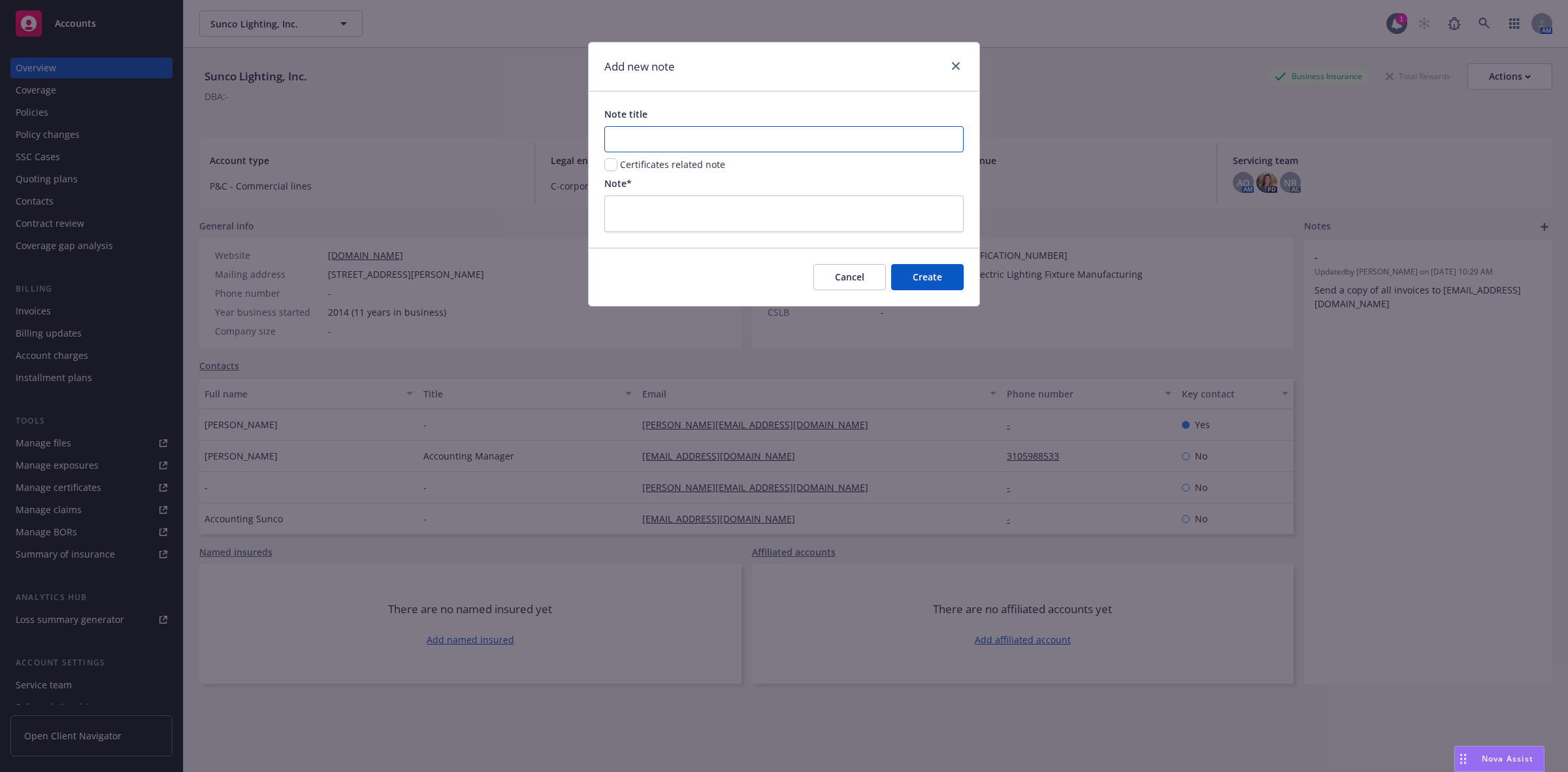
drag, startPoint x: 769, startPoint y: 145, endPoint x: 761, endPoint y: 142, distance: 8.5
click at [761, 142] on input "Note title" at bounding box center [784, 139] width 359 height 26
type input "C"
click at [807, 245] on div "Note title Hartford 08/11/2024-08/11/2025 CYber - BOR NEW Certificates related …" at bounding box center [784, 169] width 390 height 156
click at [811, 215] on textarea at bounding box center [784, 213] width 359 height 37
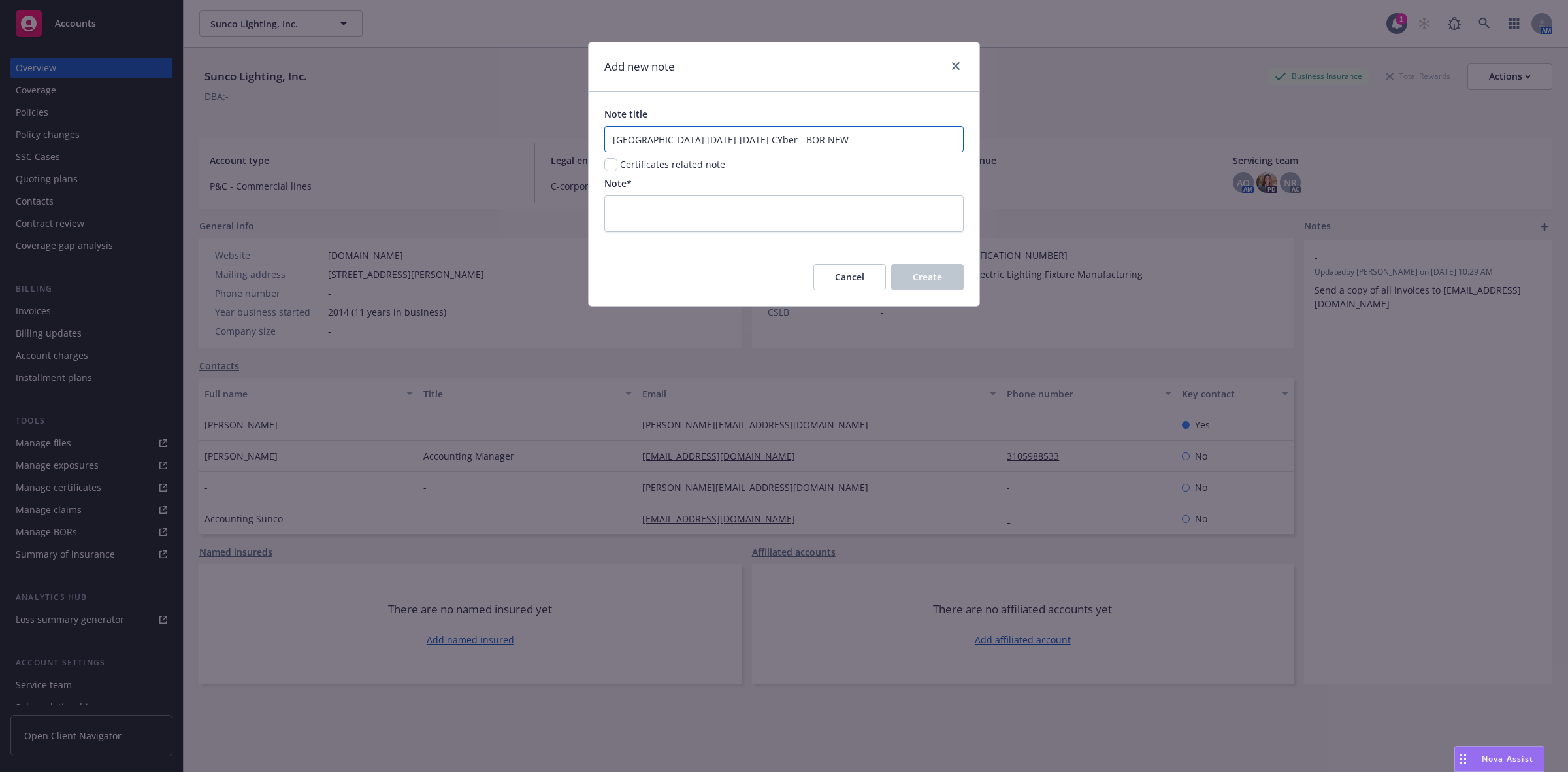
drag, startPoint x: 856, startPoint y: 136, endPoint x: 784, endPoint y: 139, distance: 72.1
click at [784, 139] on input "Hartford 08/11/2024-08/11/2025 CYber - BOR NEW" at bounding box center [784, 139] width 359 height 26
type input "Hartford 08/11/2024-08/11/2025 CYber -"
click at [761, 213] on textarea at bounding box center [784, 213] width 359 height 37
paste textarea "BOR NEW"
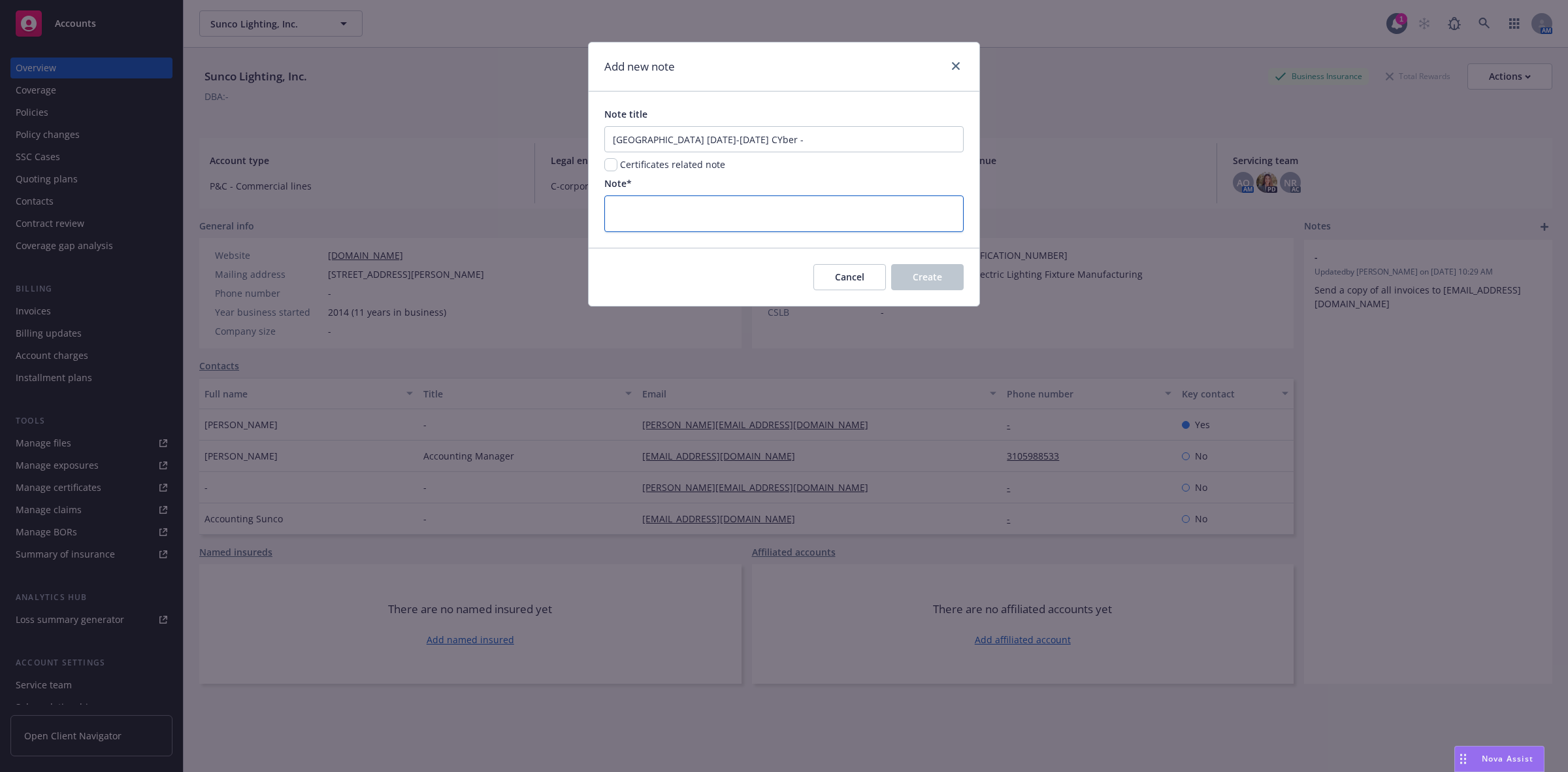
type textarea "BOR NEW"
type textarea "x"
type textarea "BOR NEW"
click at [828, 127] on input "Hartford 08/11/2024-08/11/2025 CYber -" at bounding box center [784, 139] width 359 height 26
type textarea "x"
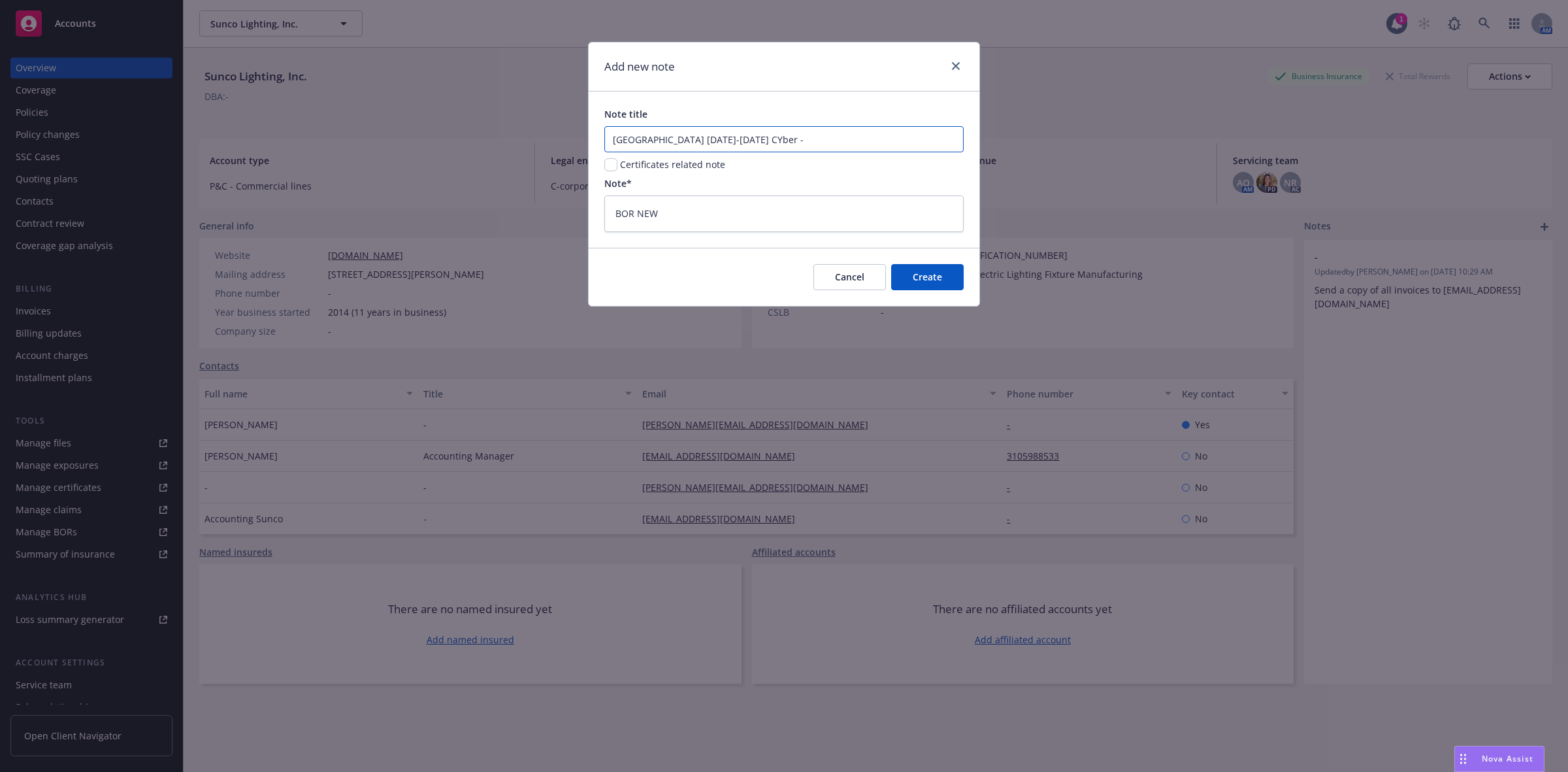
type input "Hartford 08/11/2024-08/11/2025 CYber -="
type textarea "x"
type input "Hartford 08/11/2024-08/11/2025 CYber -"
type textarea "x"
type input "Hartford 08/11/2024-08/11/2025 CYber"
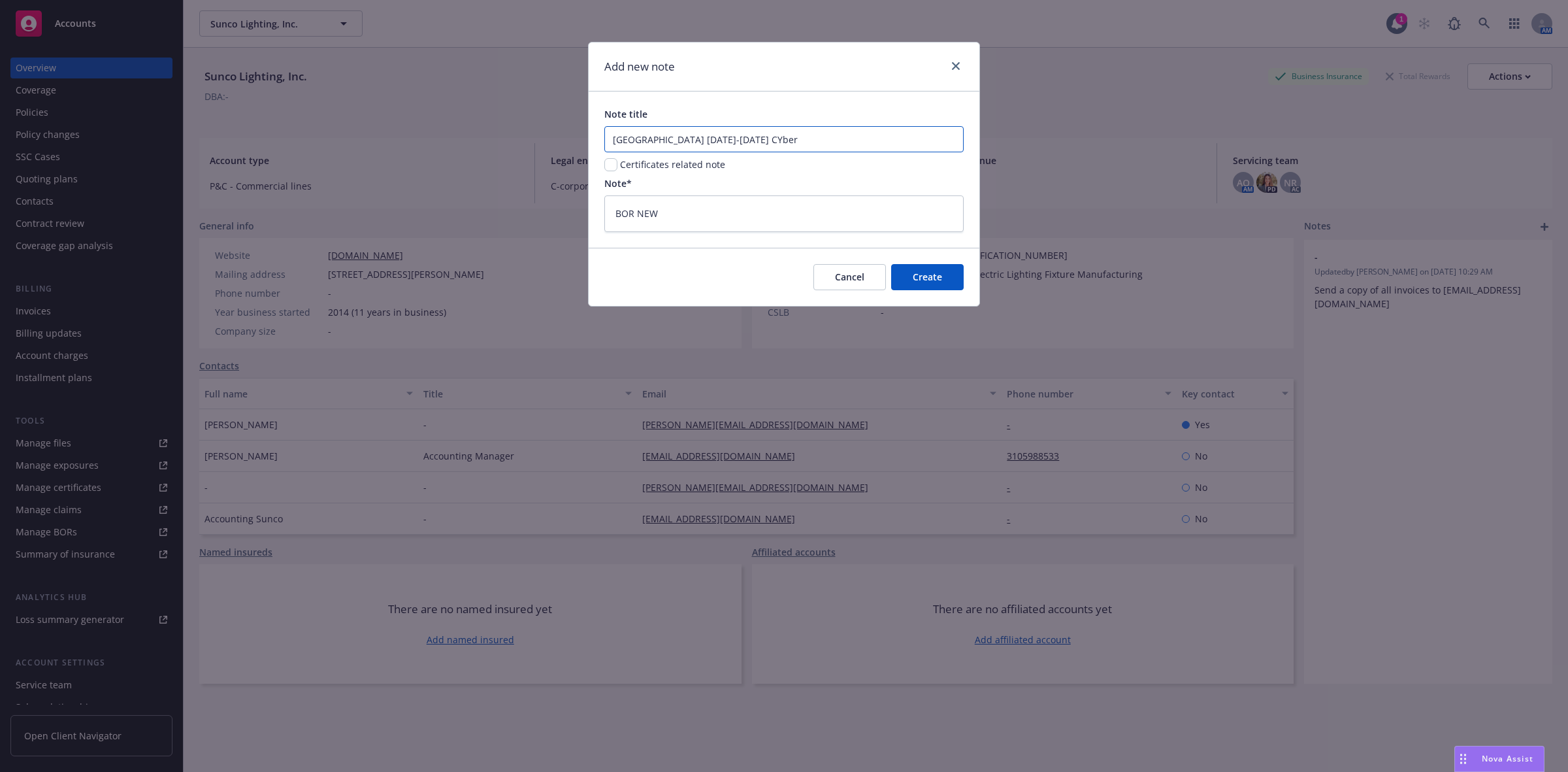
click at [765, 135] on input "Hartford 08/11/2024-08/11/2025 CYber" at bounding box center [784, 139] width 359 height 26
type textarea "x"
type input "Hartford 08/11/2024-08/11/2025 Cyber"
type textarea "x"
type input "Hartford 08/11/2024-08/11/2025 Cyber"
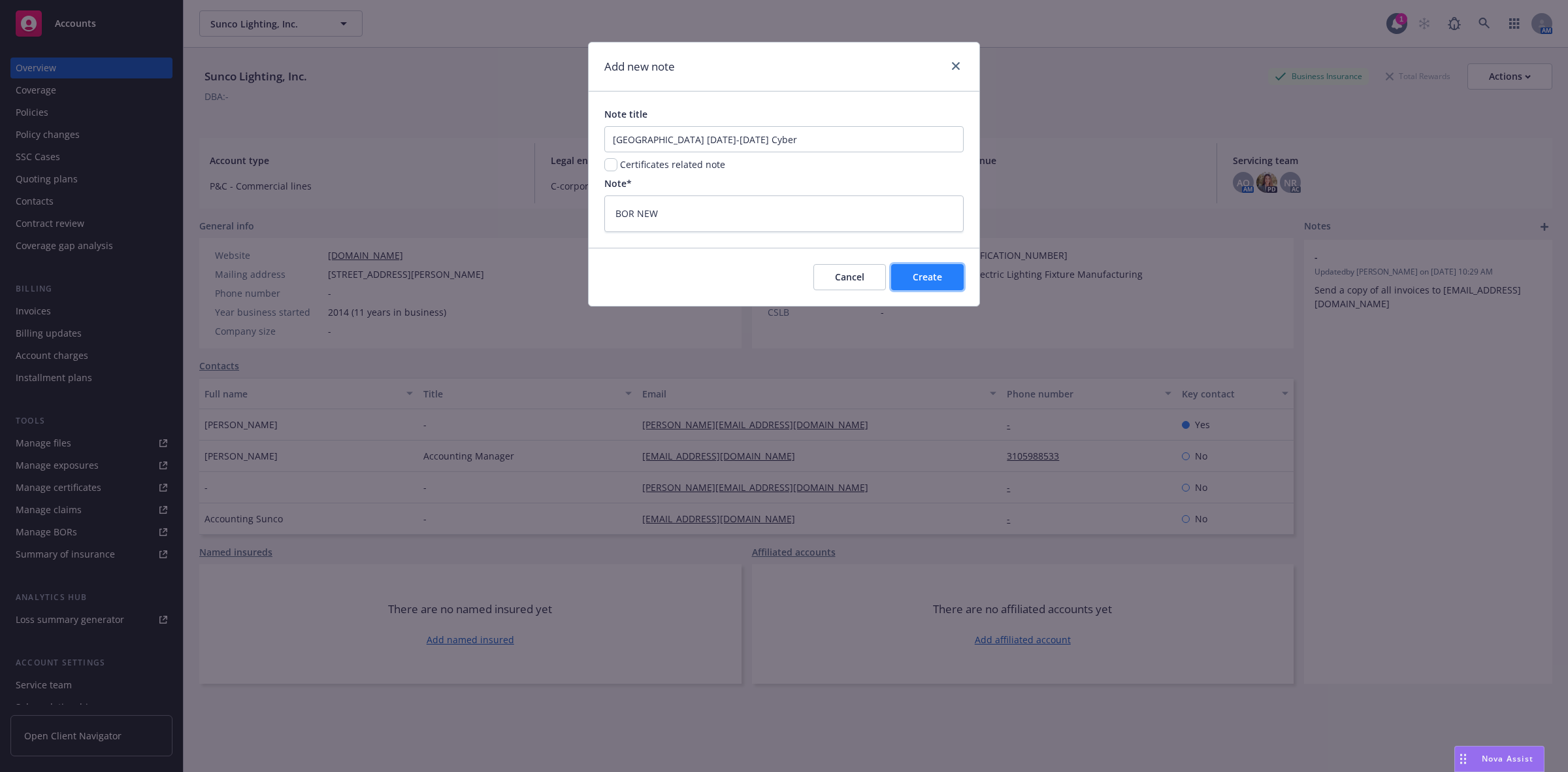
click at [907, 267] on button "Create" at bounding box center [927, 277] width 72 height 26
type textarea "x"
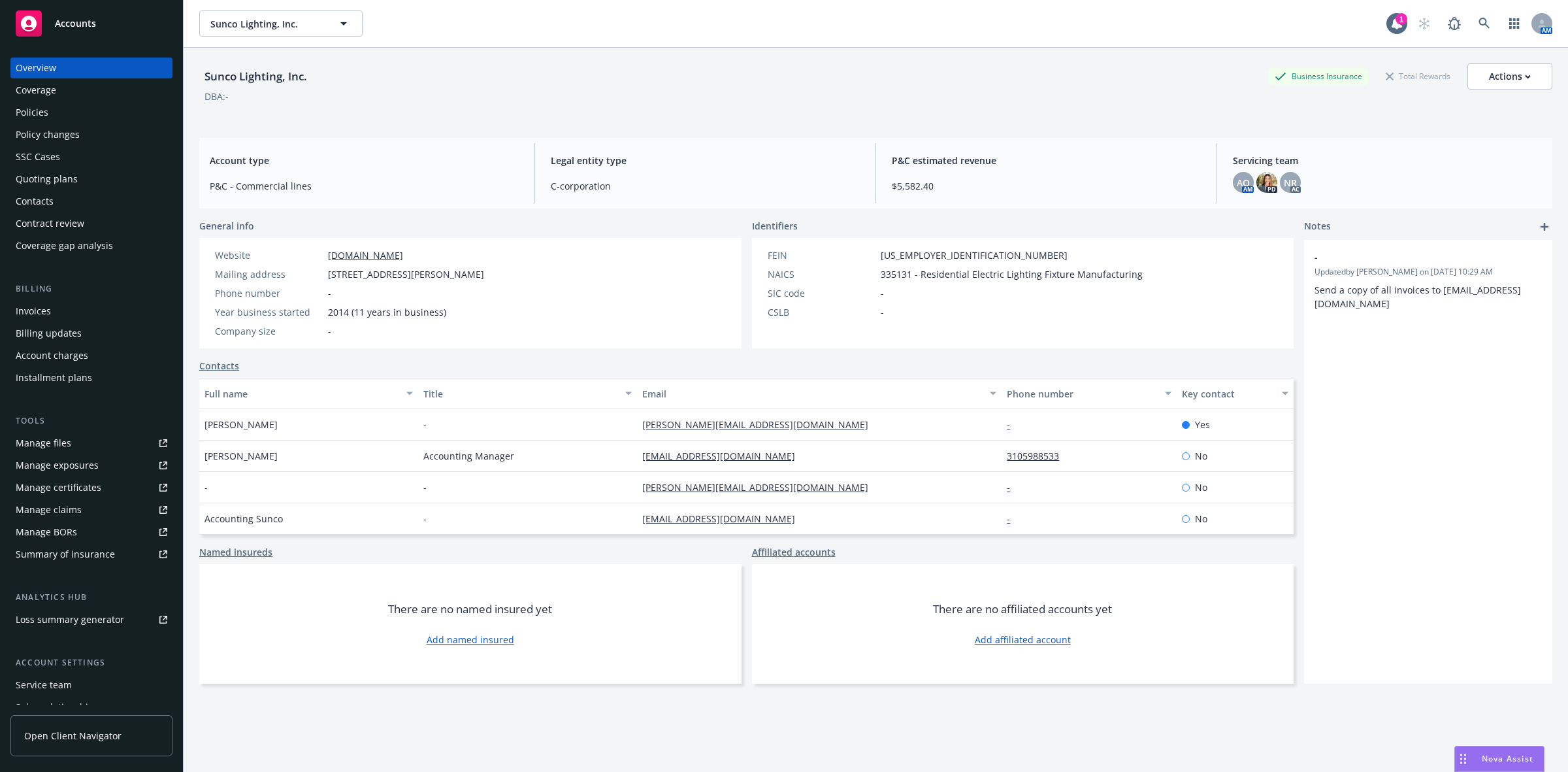
click at [924, 90] on div "DBA: -" at bounding box center [875, 97] width 1353 height 14
